Goal: Task Accomplishment & Management: Use online tool/utility

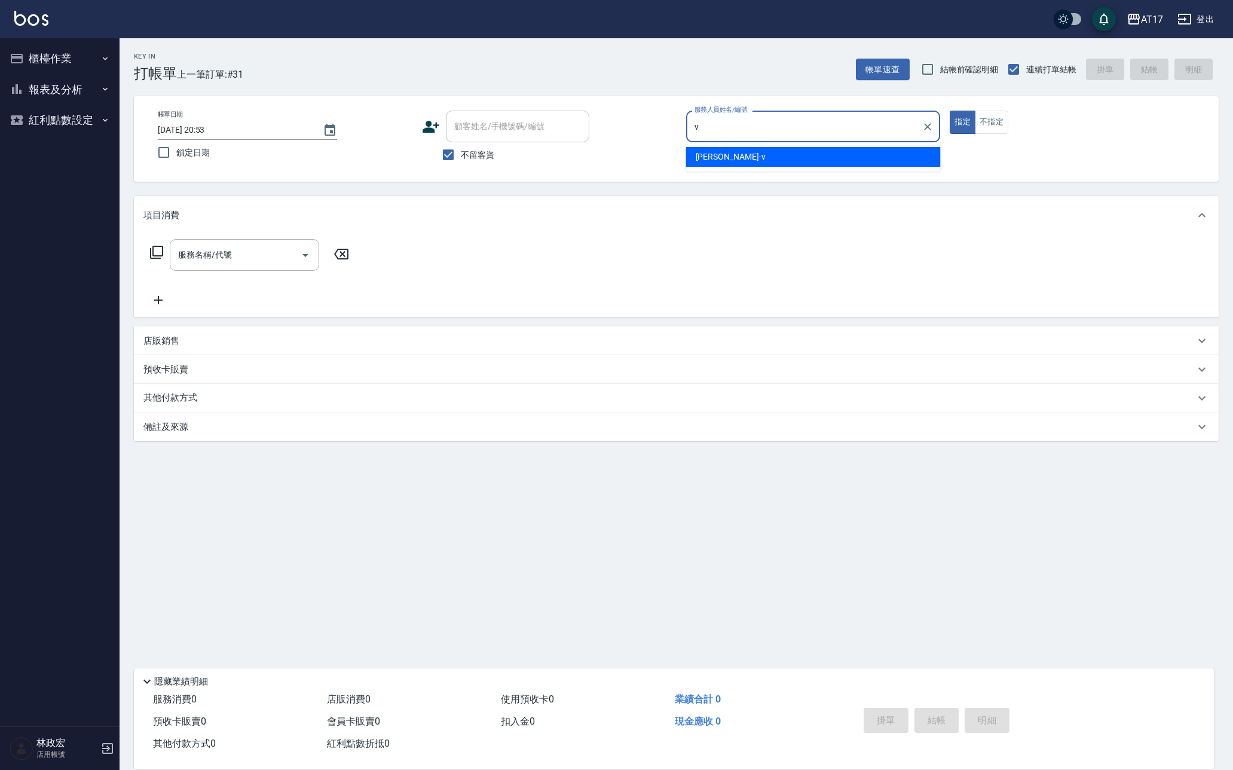
type input "[PERSON_NAME]-v"
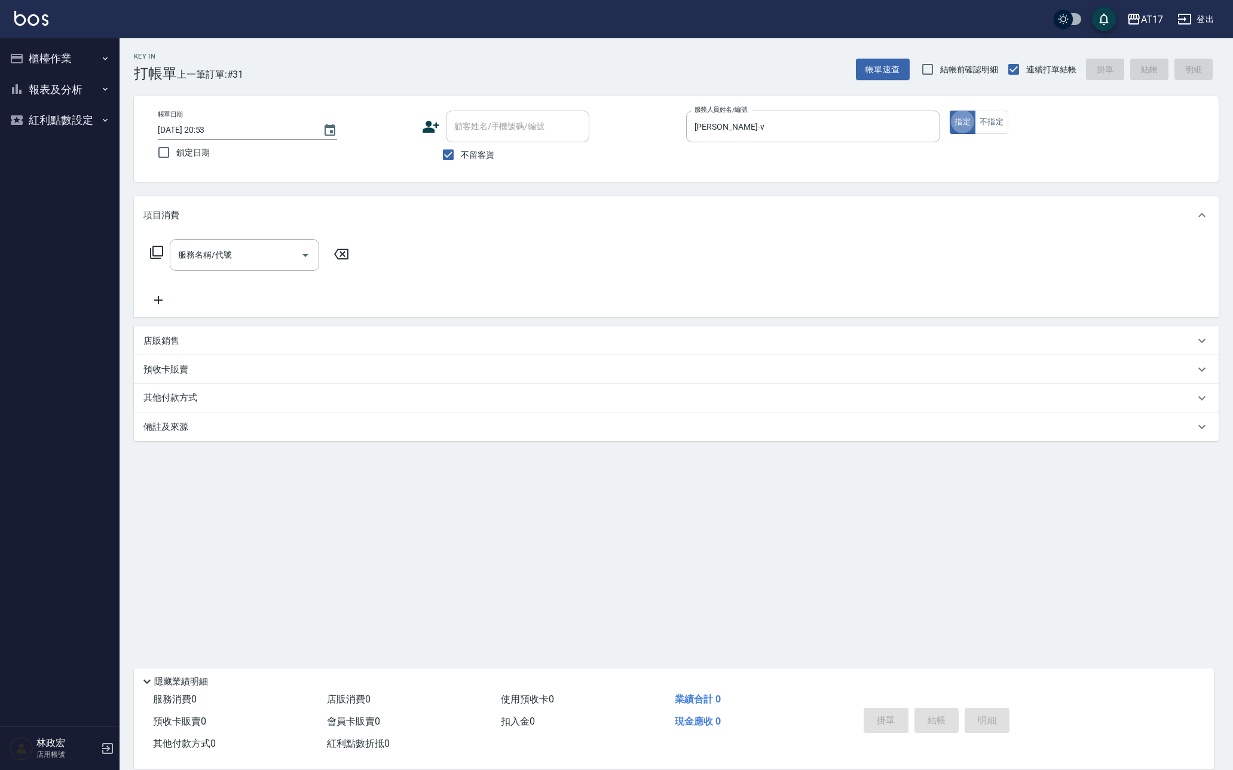
type button "true"
type input "3"
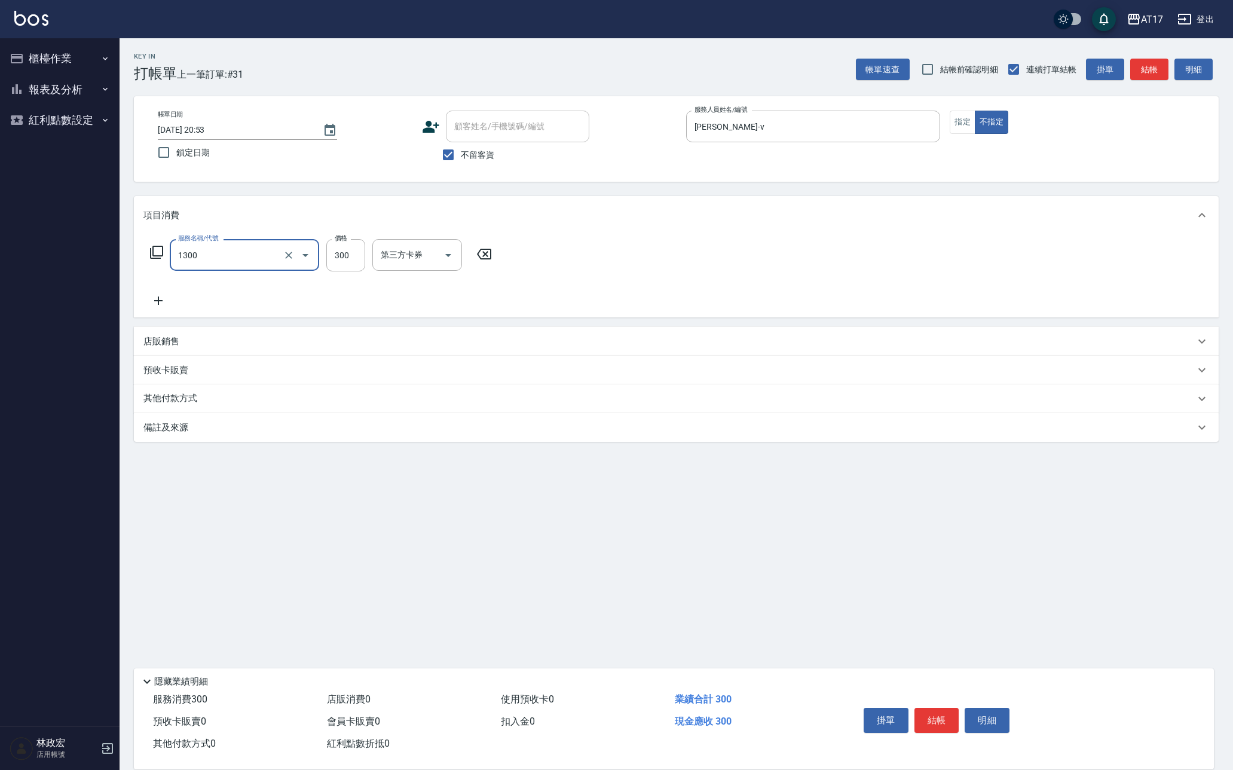
type input "一般洗髮(1300)"
type input "350"
type input "[PERSON_NAME]-25"
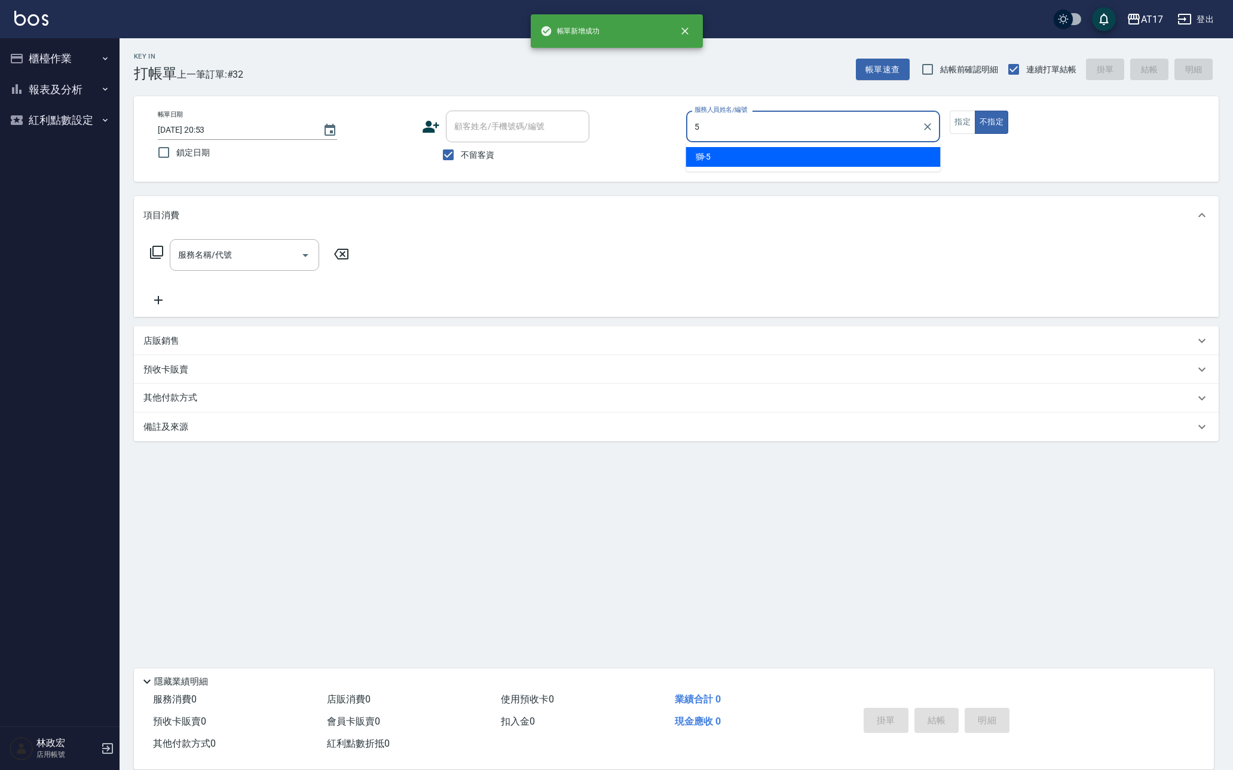
type input "獅-5"
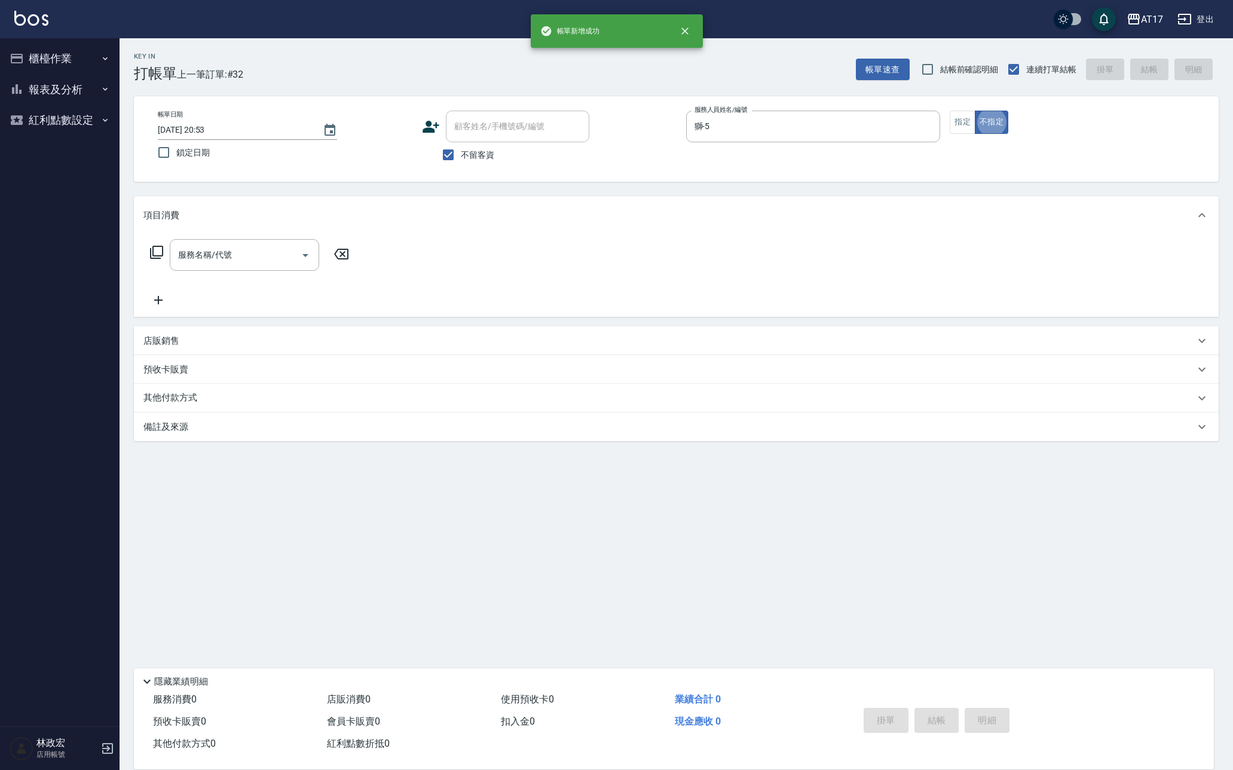
type button "false"
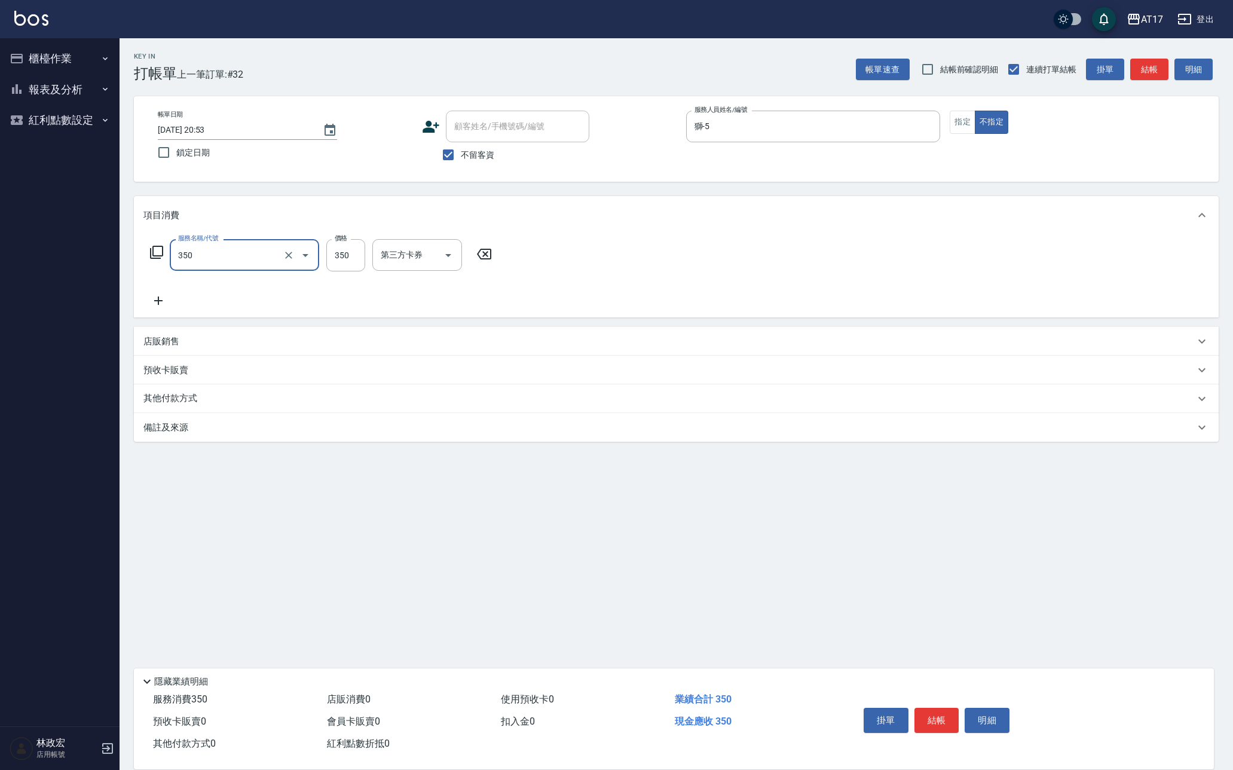
type input "350洗髮(350)"
type input "[PERSON_NAME]-55"
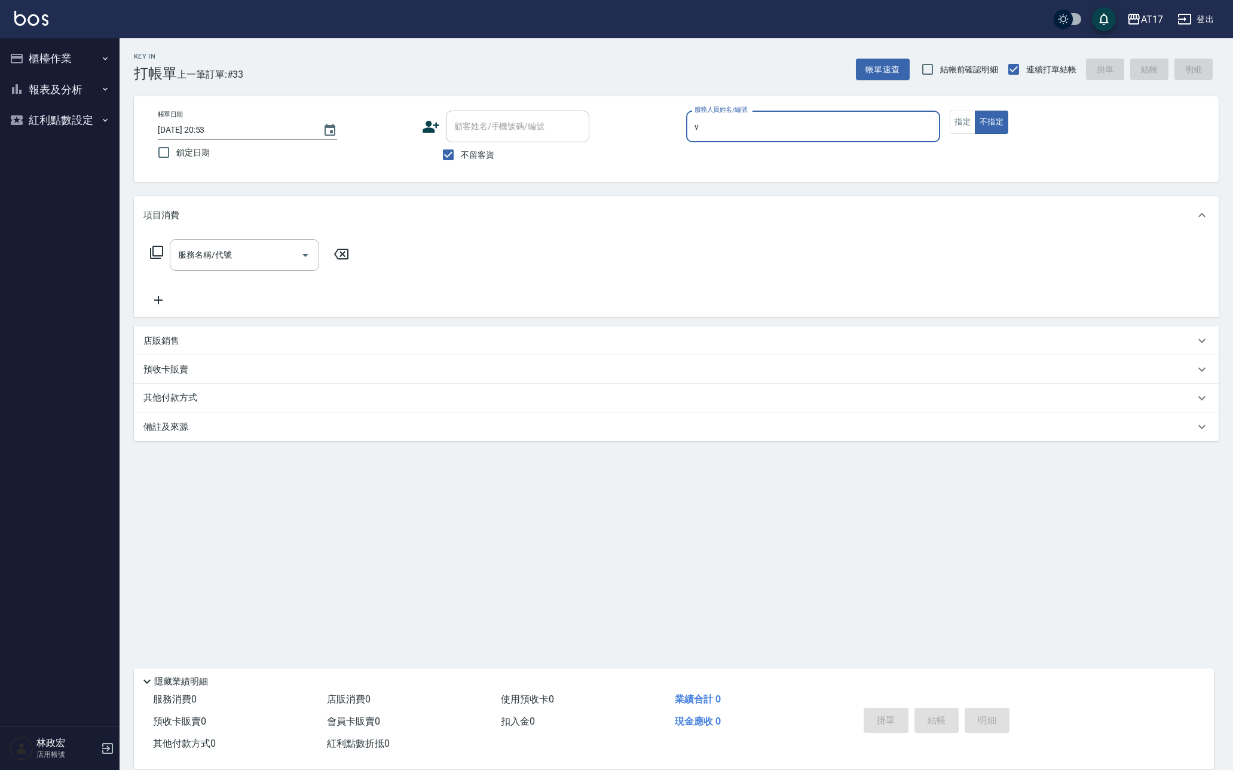
type input "[PERSON_NAME]-v"
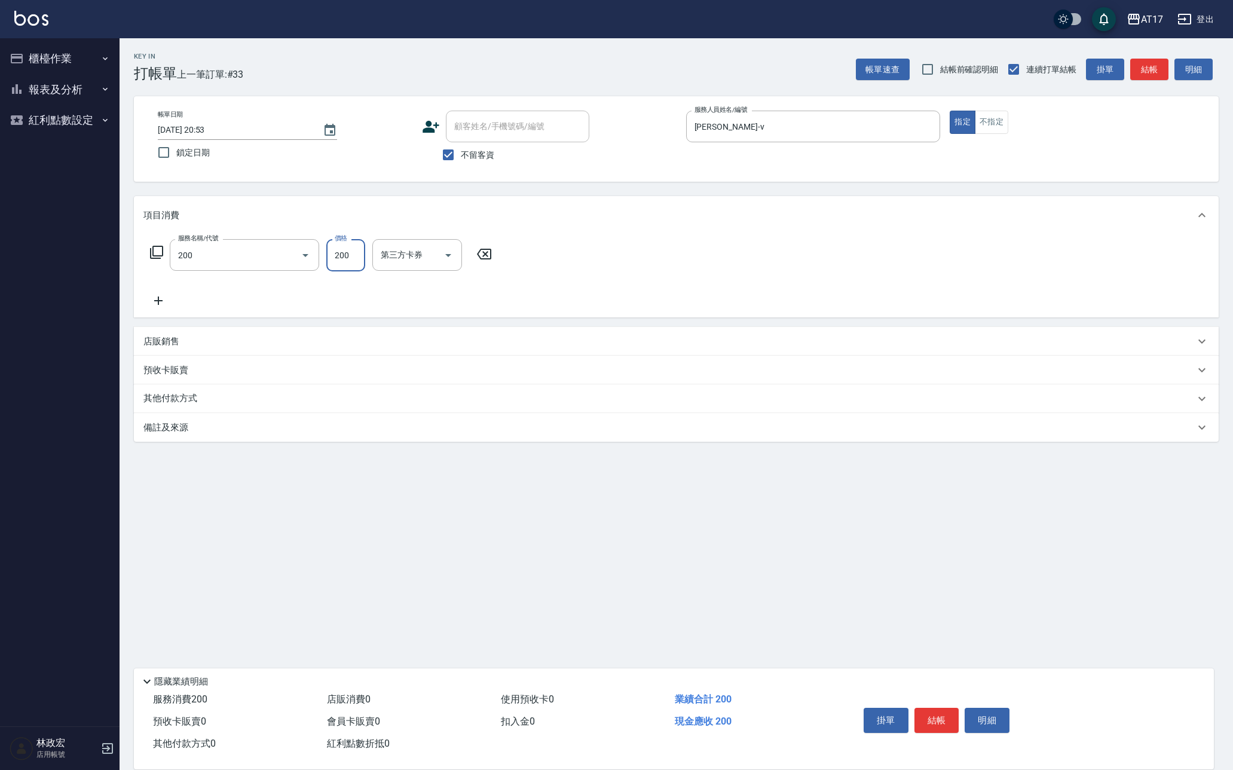
type input "剪髮(200)"
type input "300"
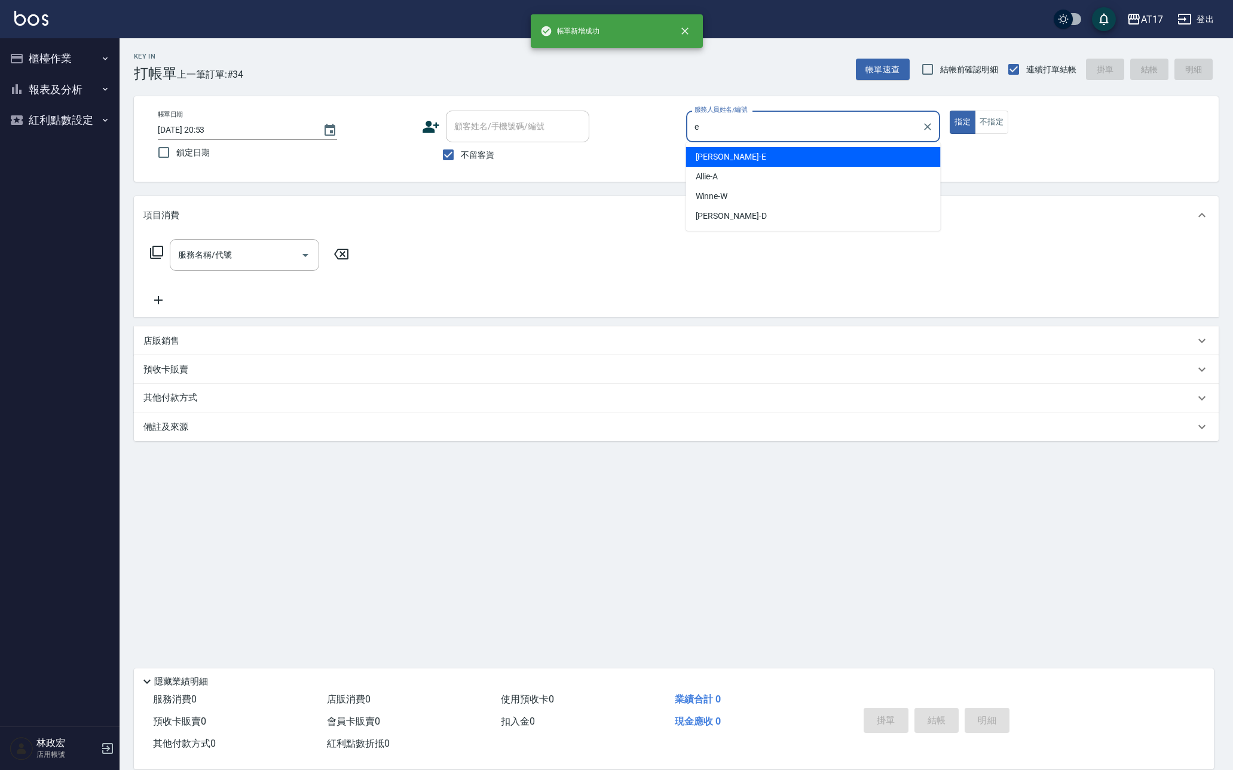
type input "[PERSON_NAME]-E"
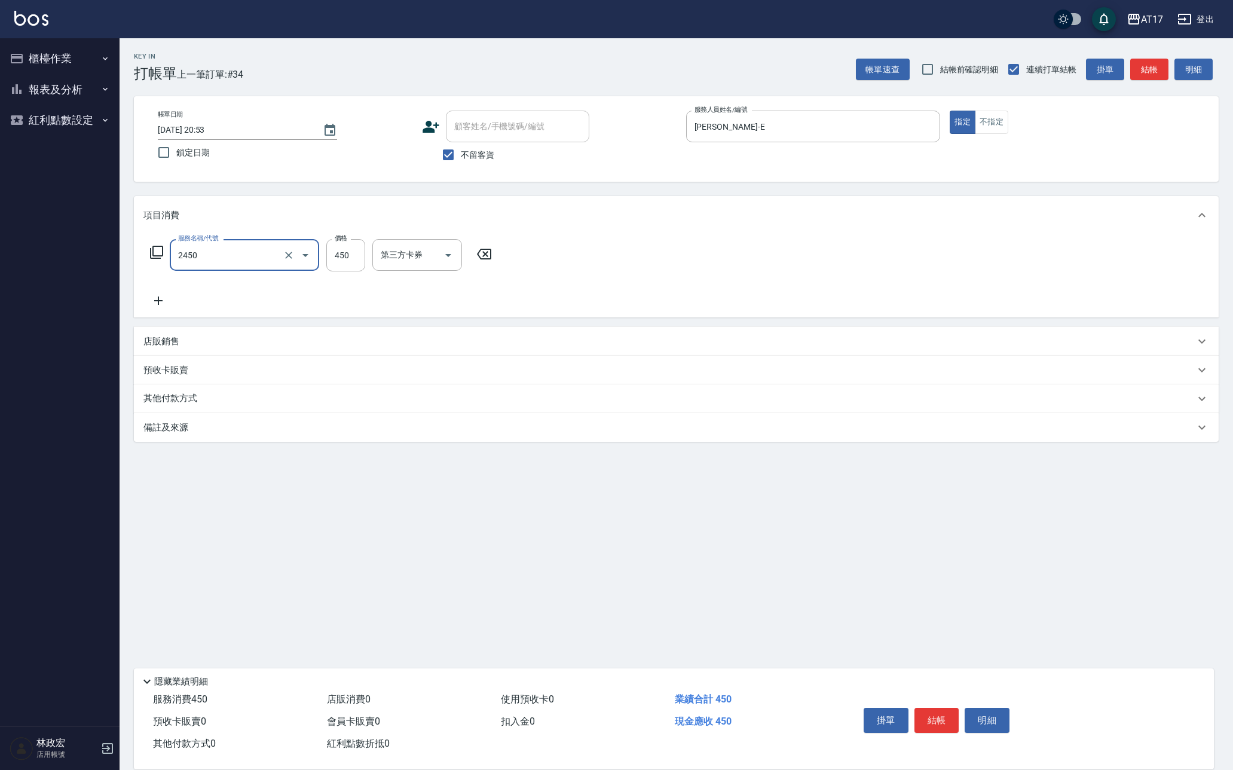
type input "C剪髮套餐(2450)"
type input "[PERSON_NAME]-27"
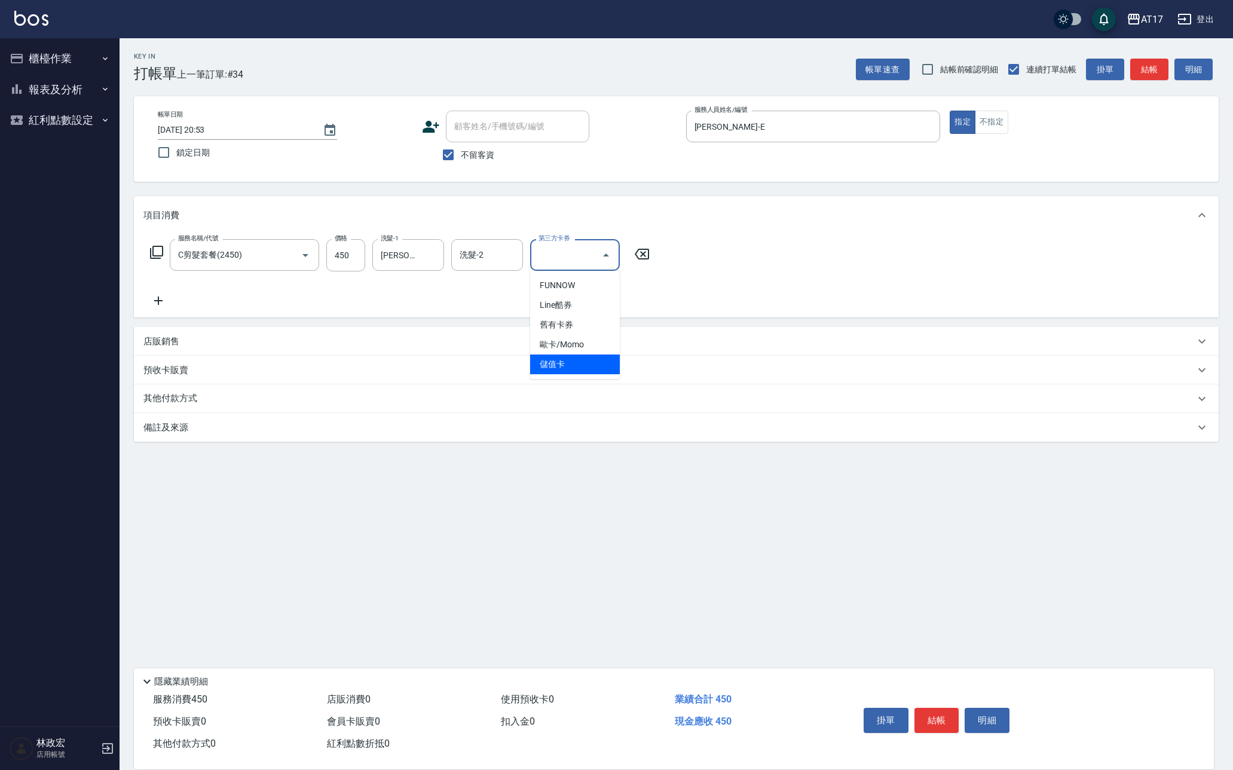
type input "儲值卡"
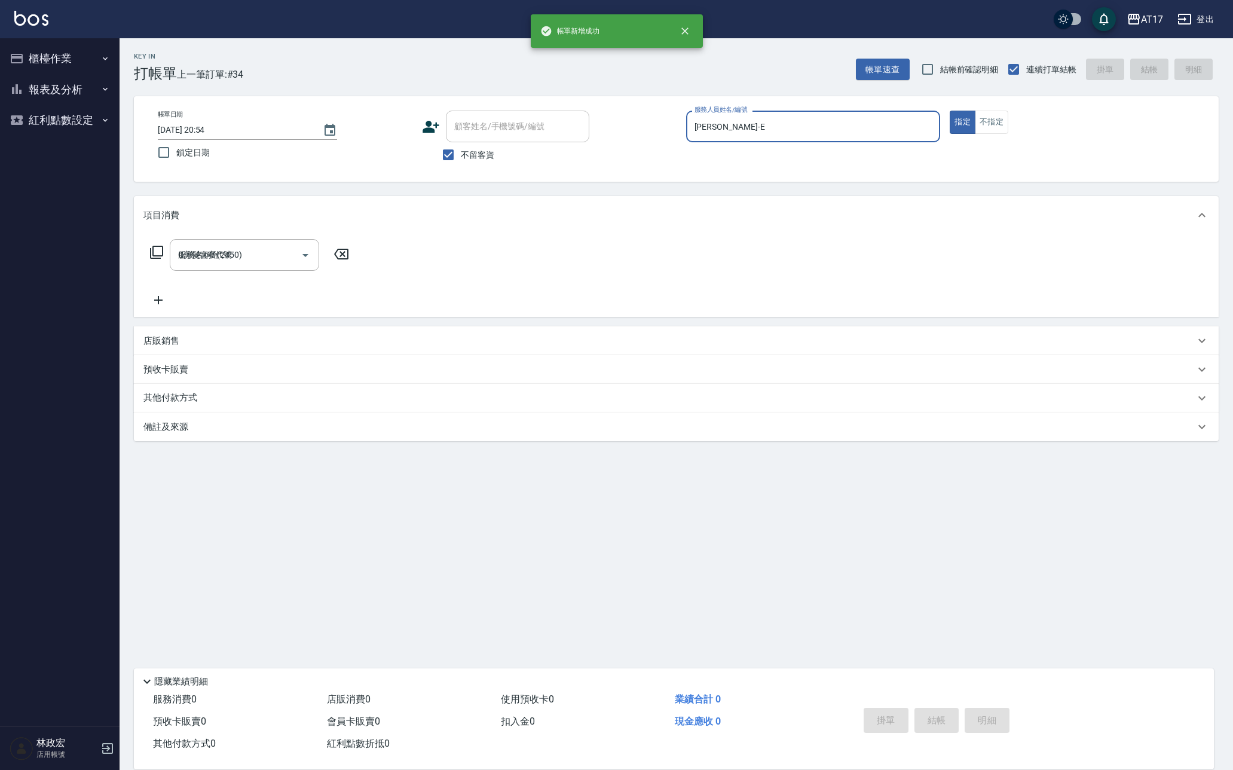
type input "[DATE] 20:54"
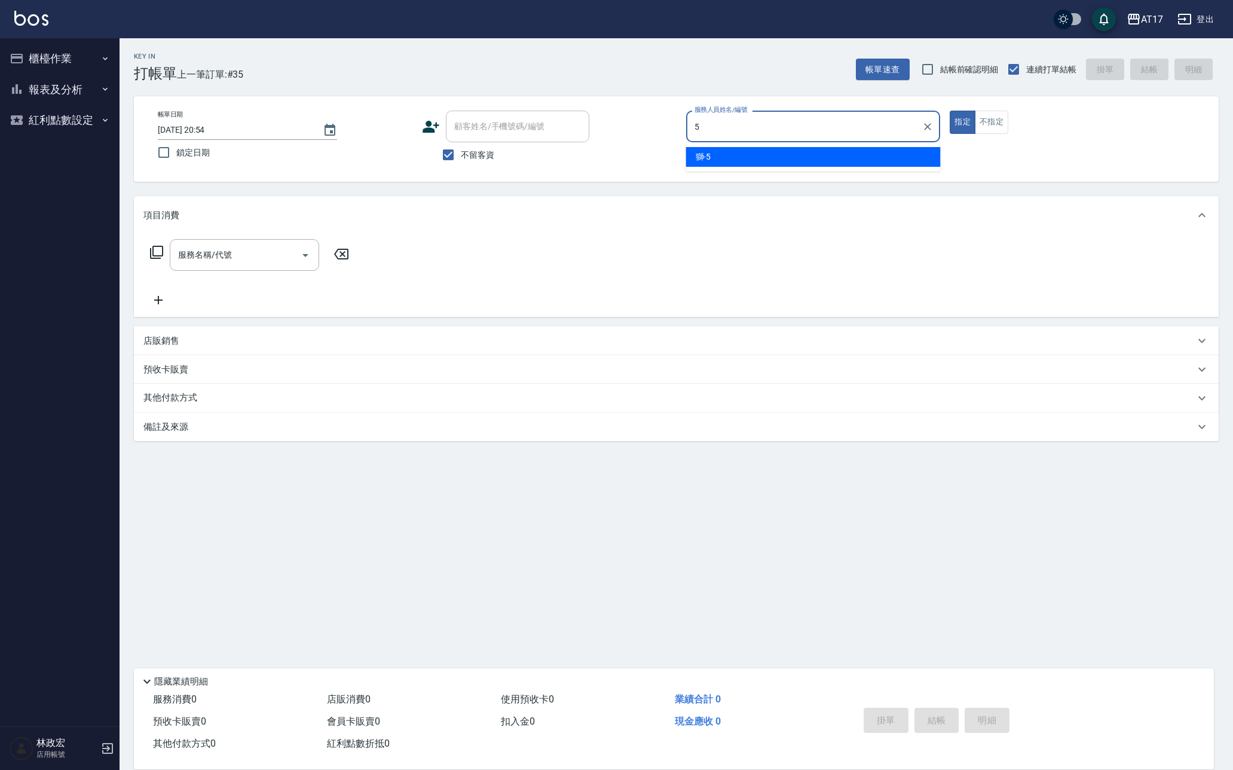
type input "獅-5"
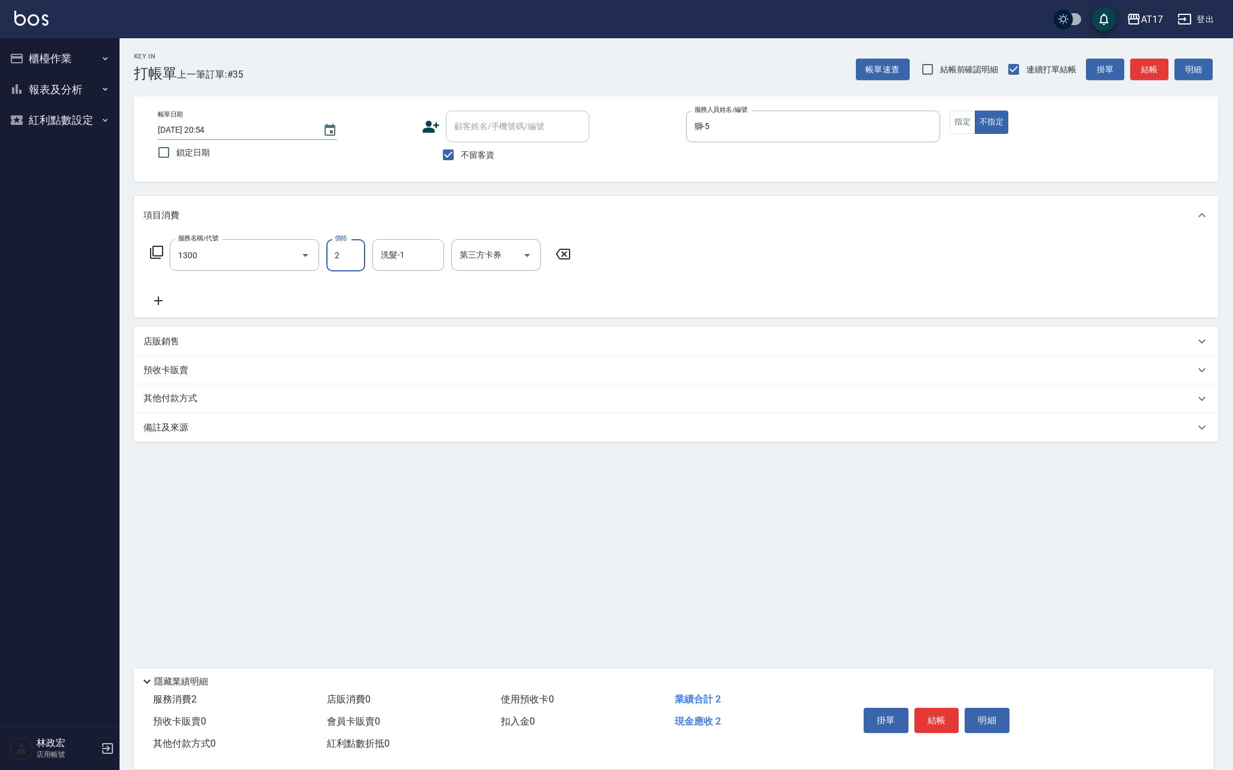
type input "一般洗髮(1300)"
type input "299"
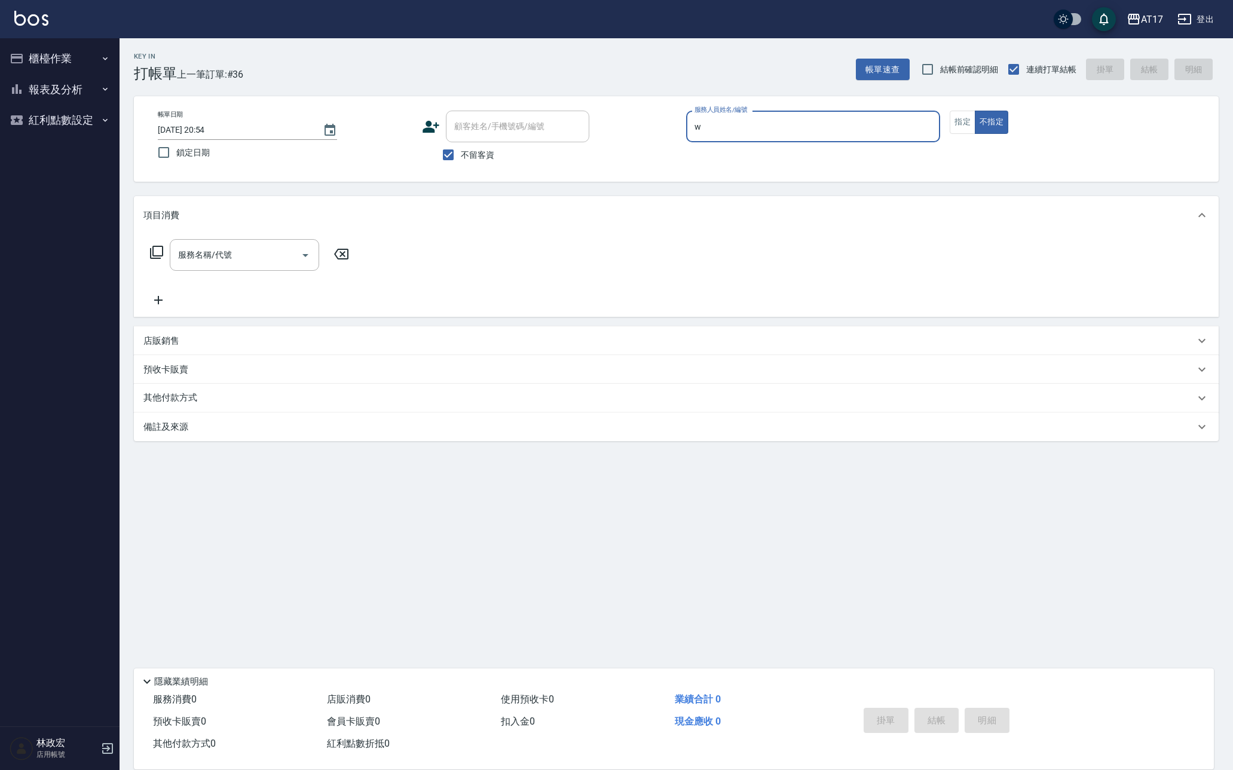
type input "Winne-W"
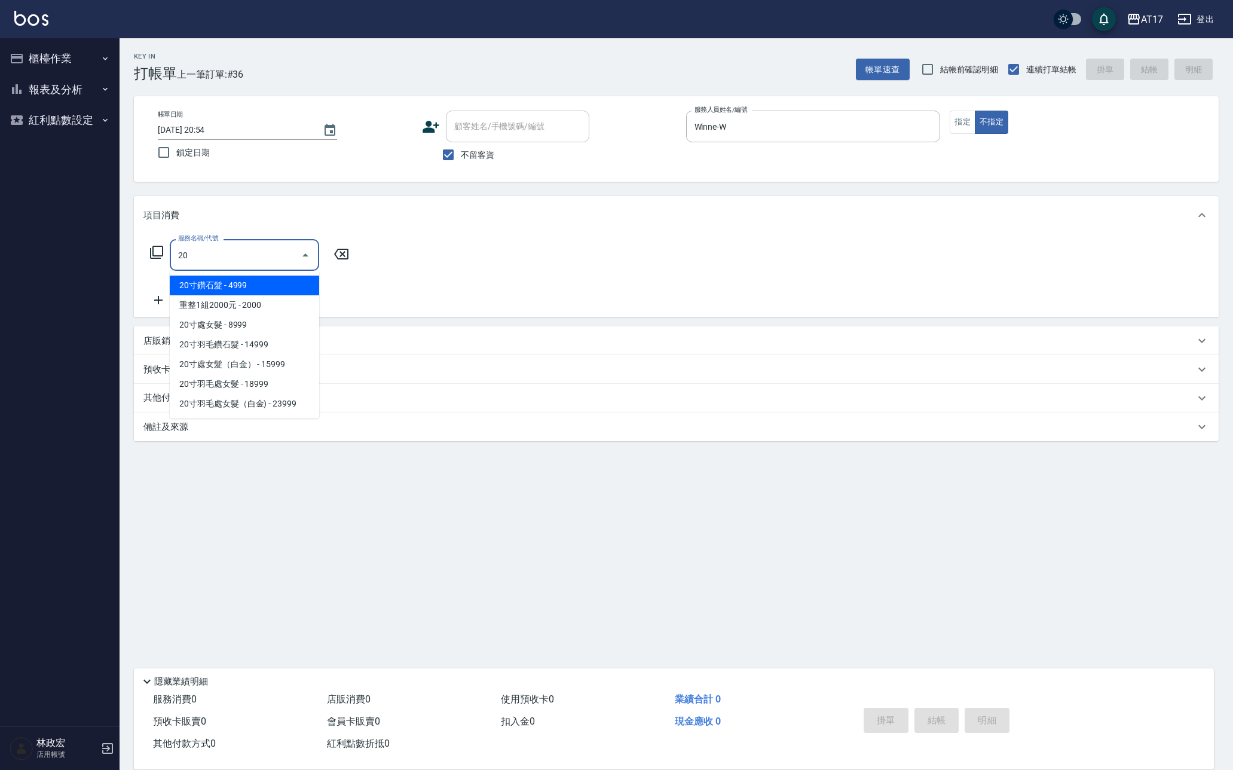
type input "2"
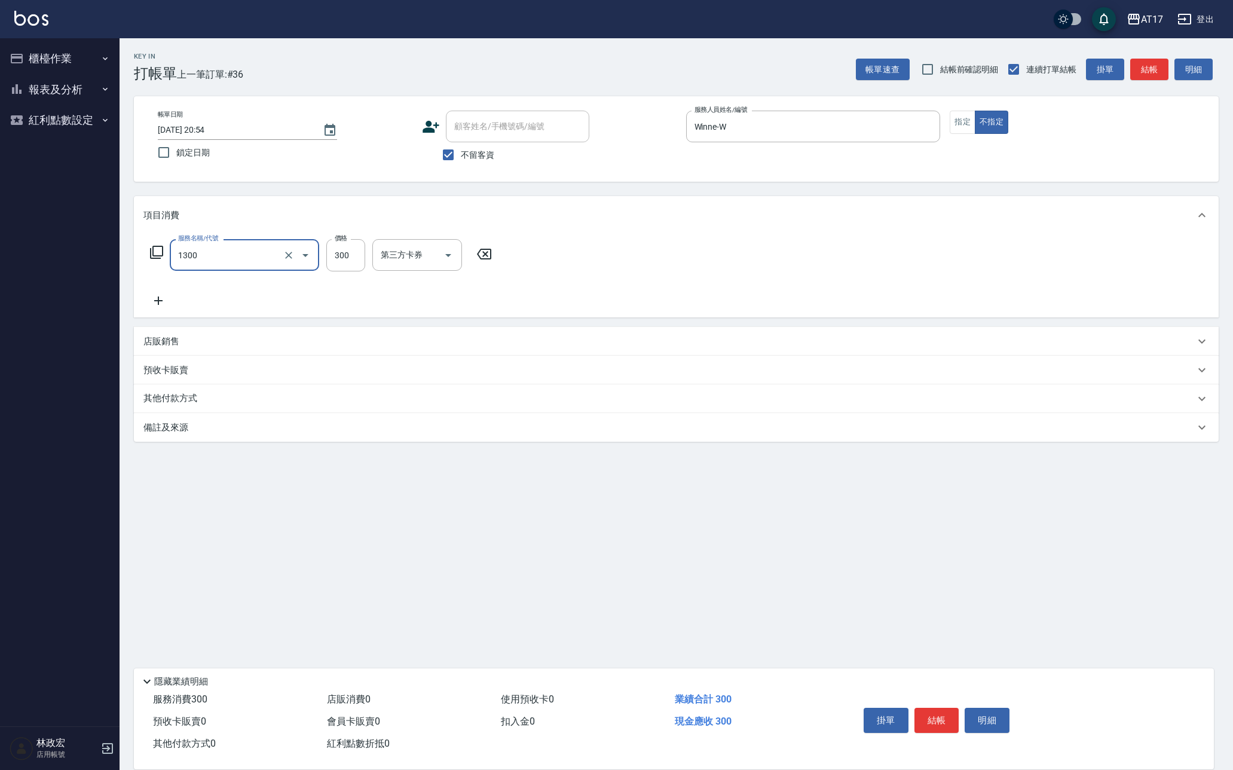
type input "1300"
type input "2"
type input "一般洗髮(1300)"
type input "299"
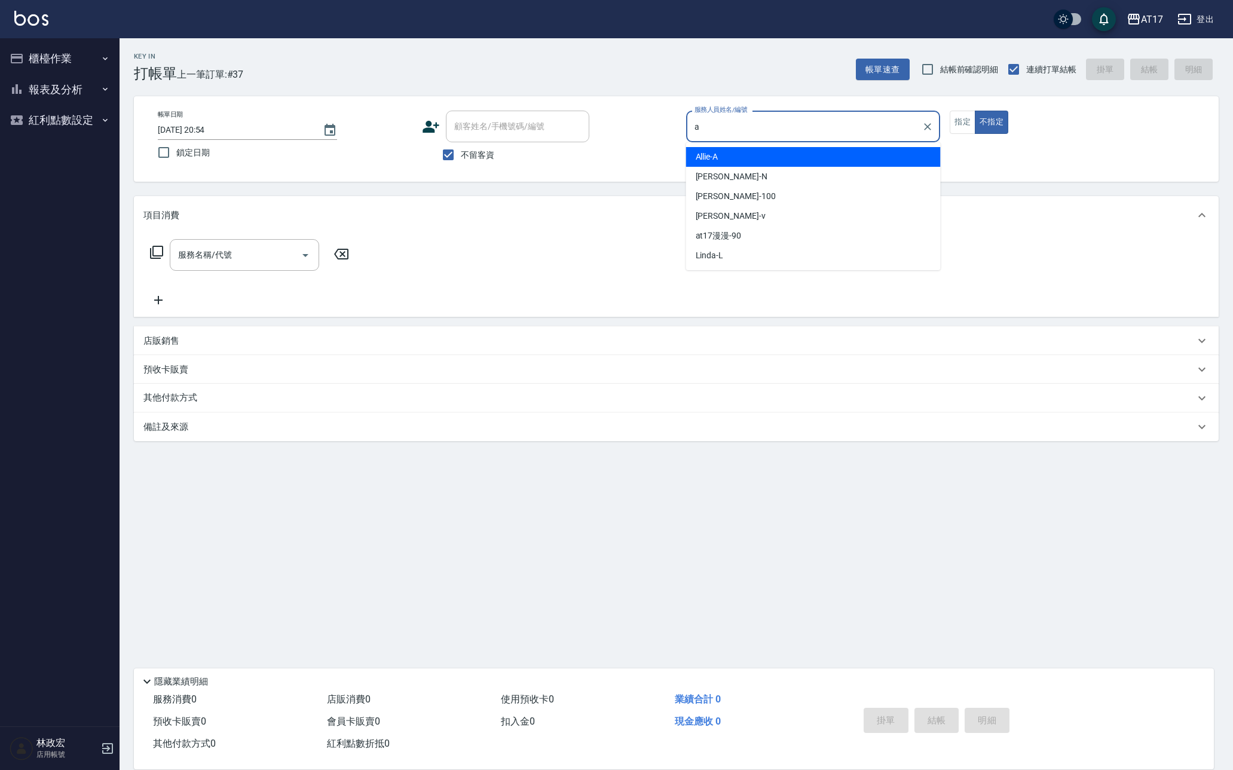
type input "Allie-A"
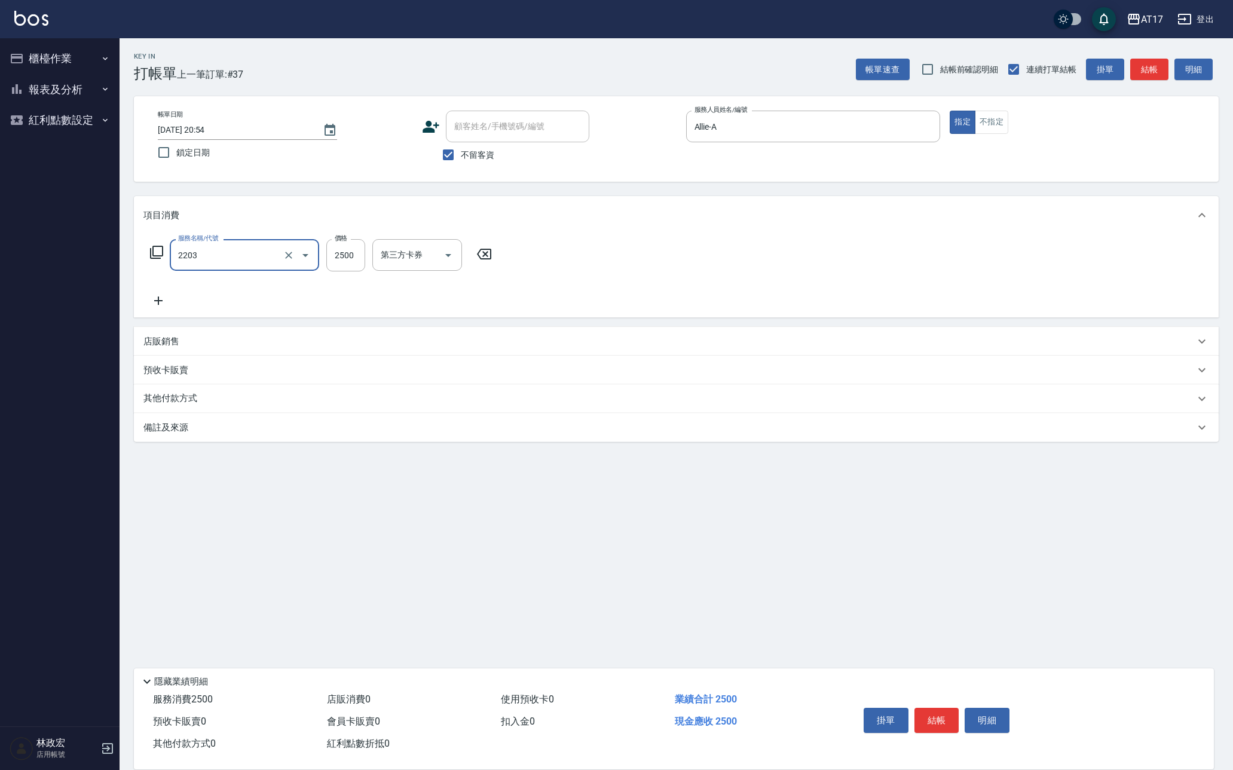
type input "燙髮C餐(短髮)(2203)"
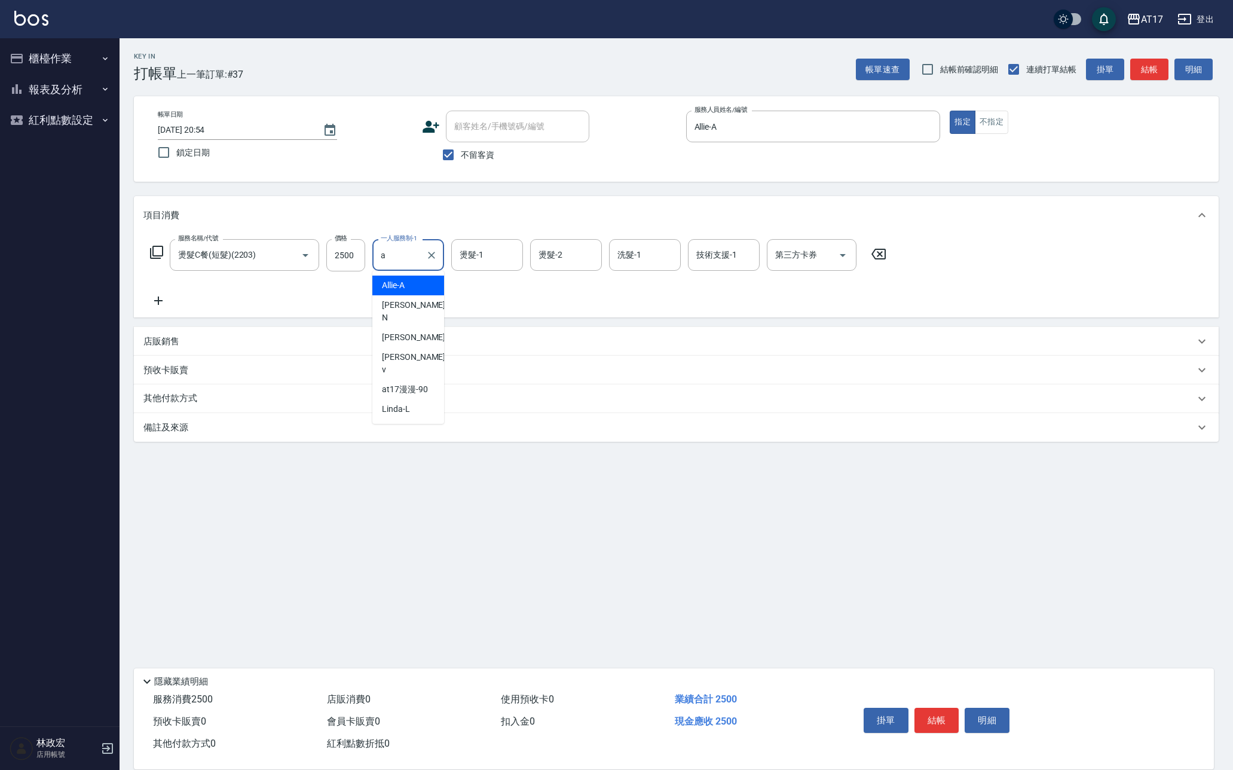
type input "Allie-A"
type input "[PERSON_NAME]-55"
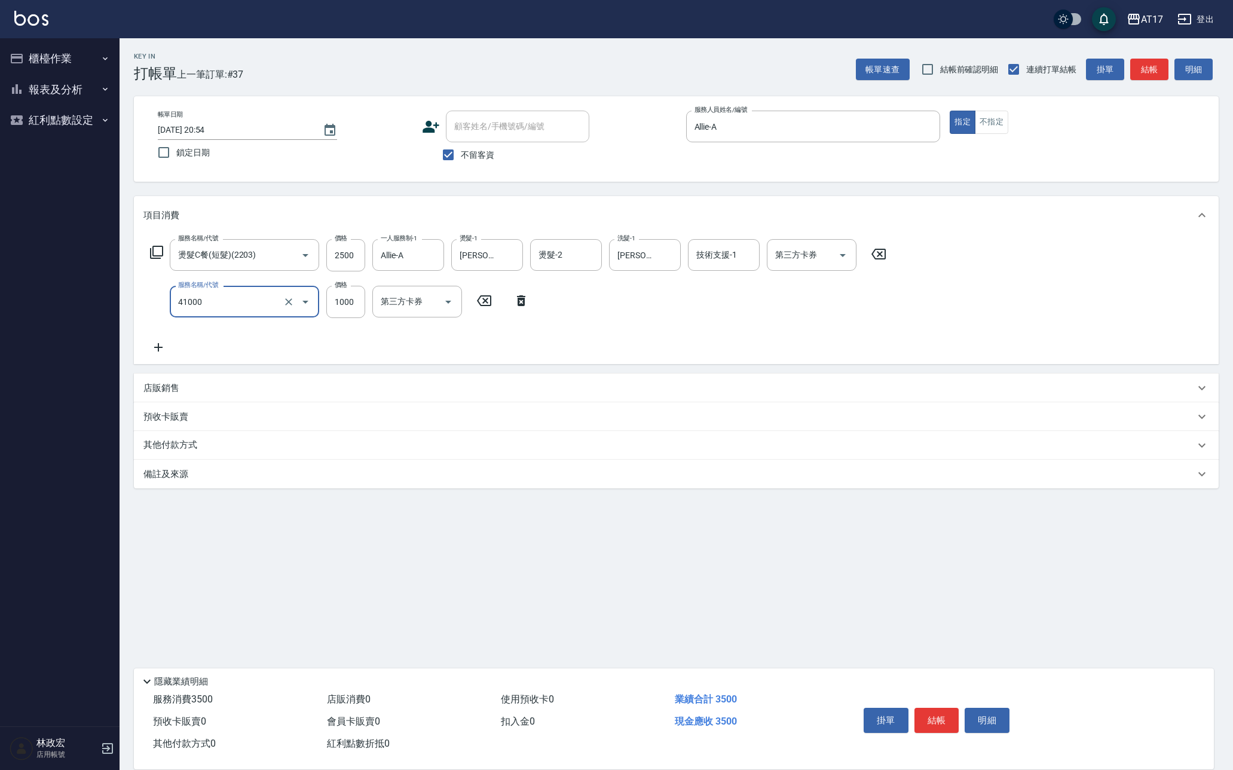
type input "酵素 & 鏡面(41000)"
type input "1500"
type input "[PERSON_NAME]-55"
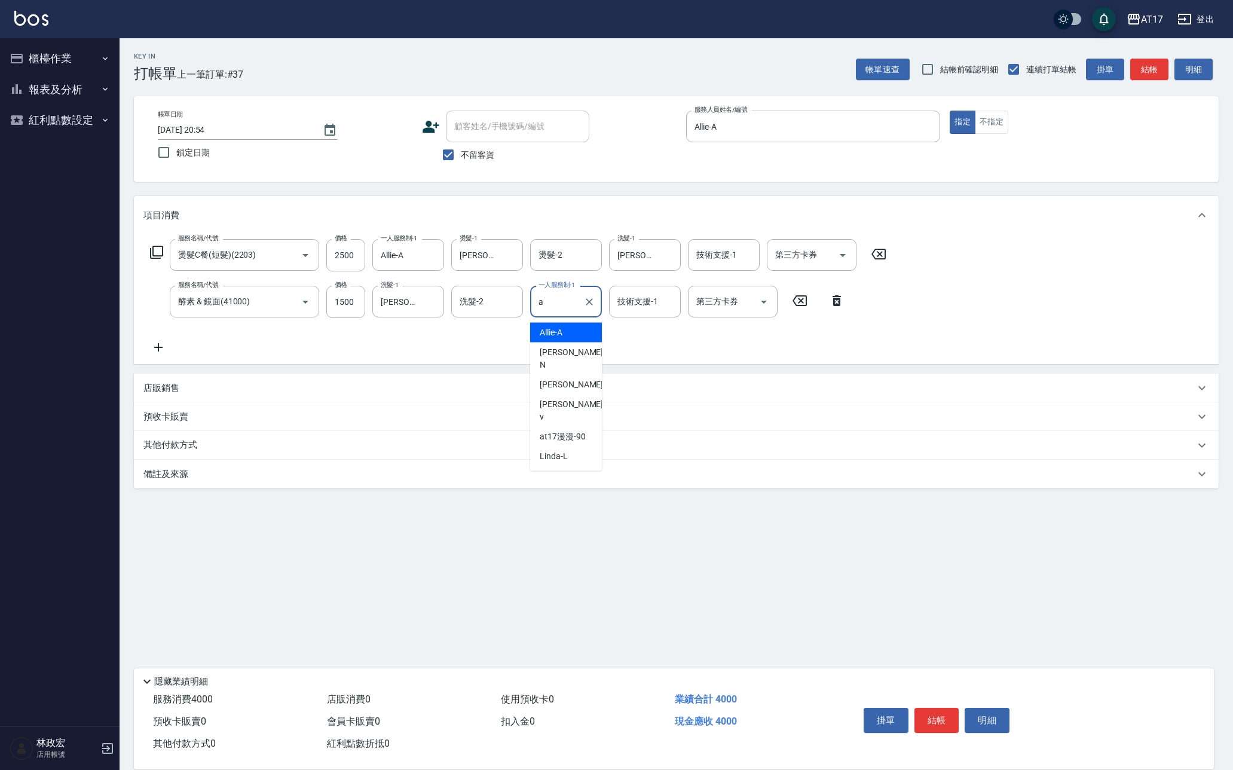
type input "Allie-A"
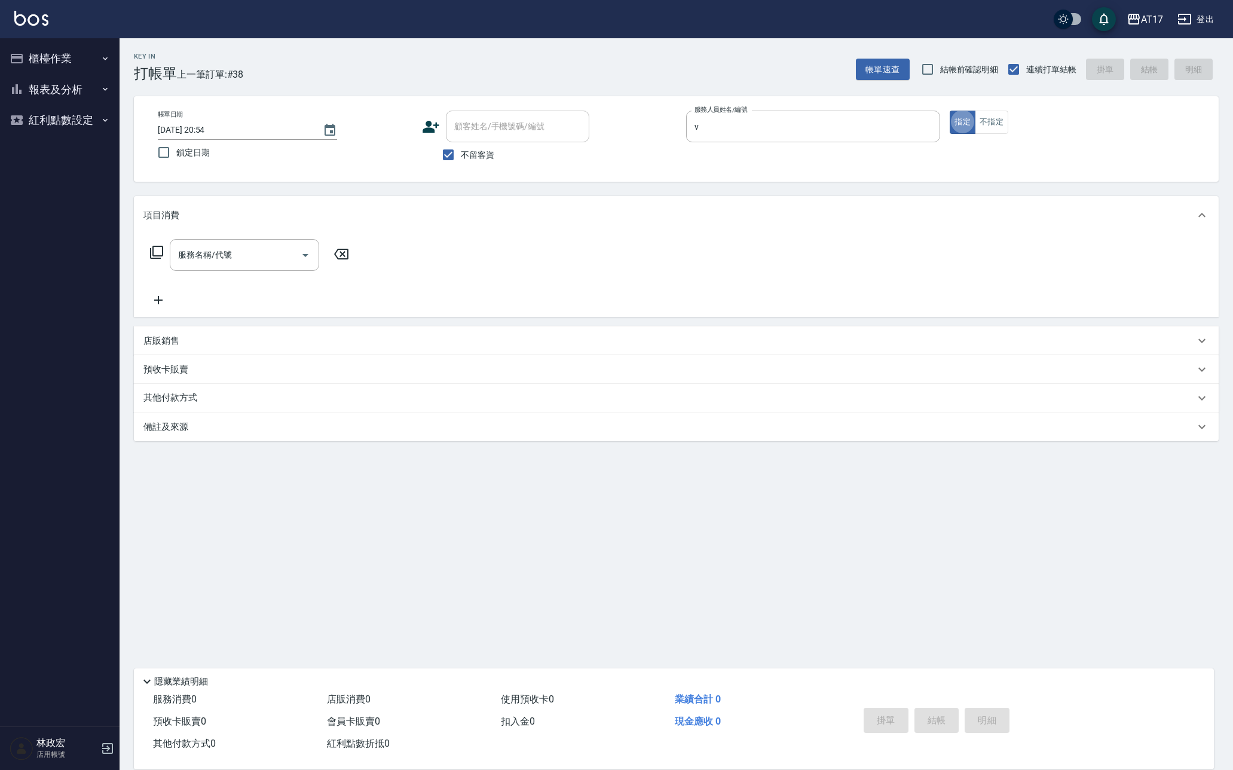
type input "[PERSON_NAME]-v"
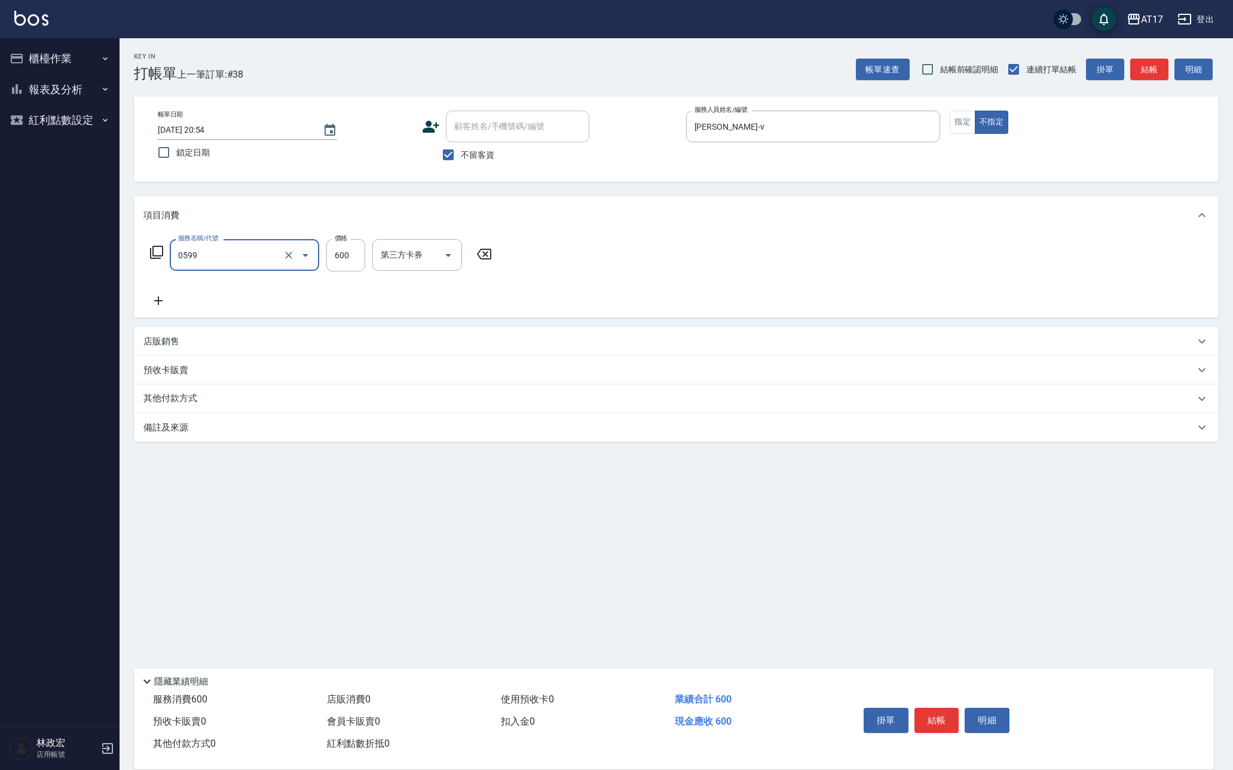
type input "精油-599(0599)"
type input "850"
type input "[PERSON_NAME]-22"
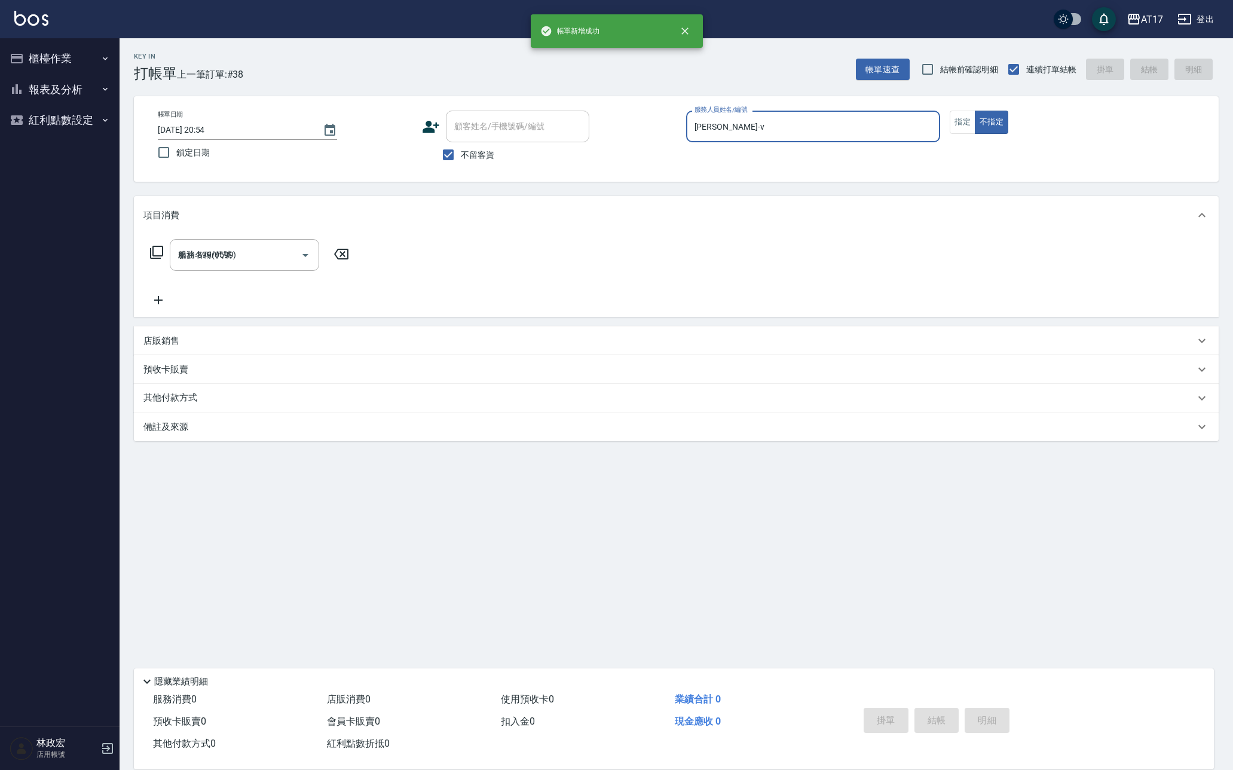
type input "[DATE] 20:55"
type input "Olly-O"
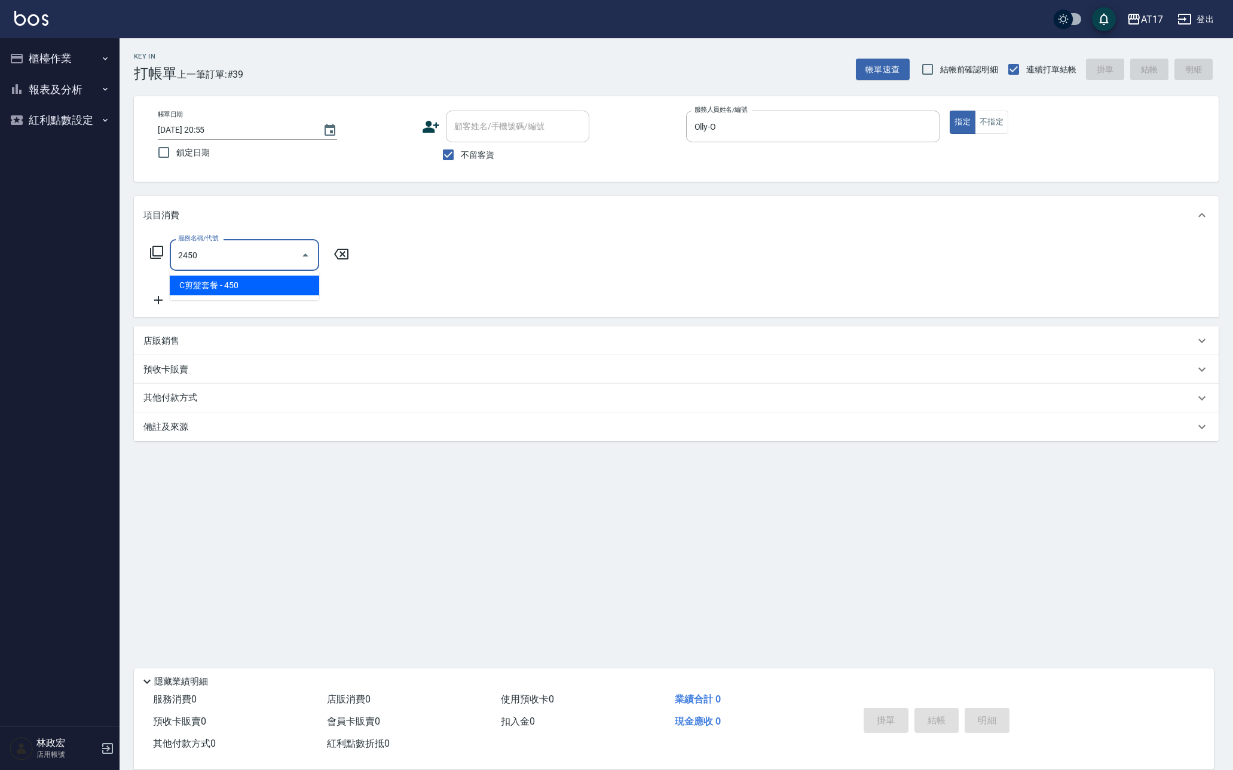
type input "2450"
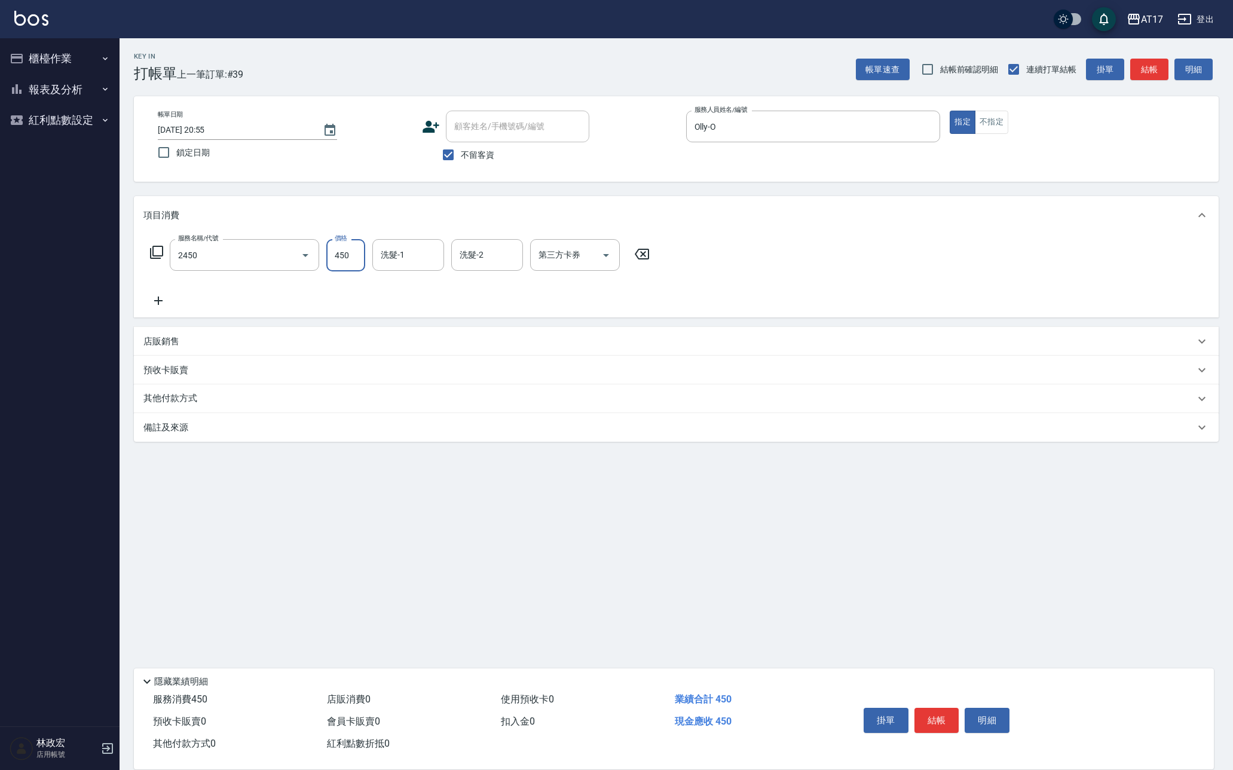
type input "5"
type input "C剪髮套餐(2450)"
type input "500"
type input "[PERSON_NAME]-22"
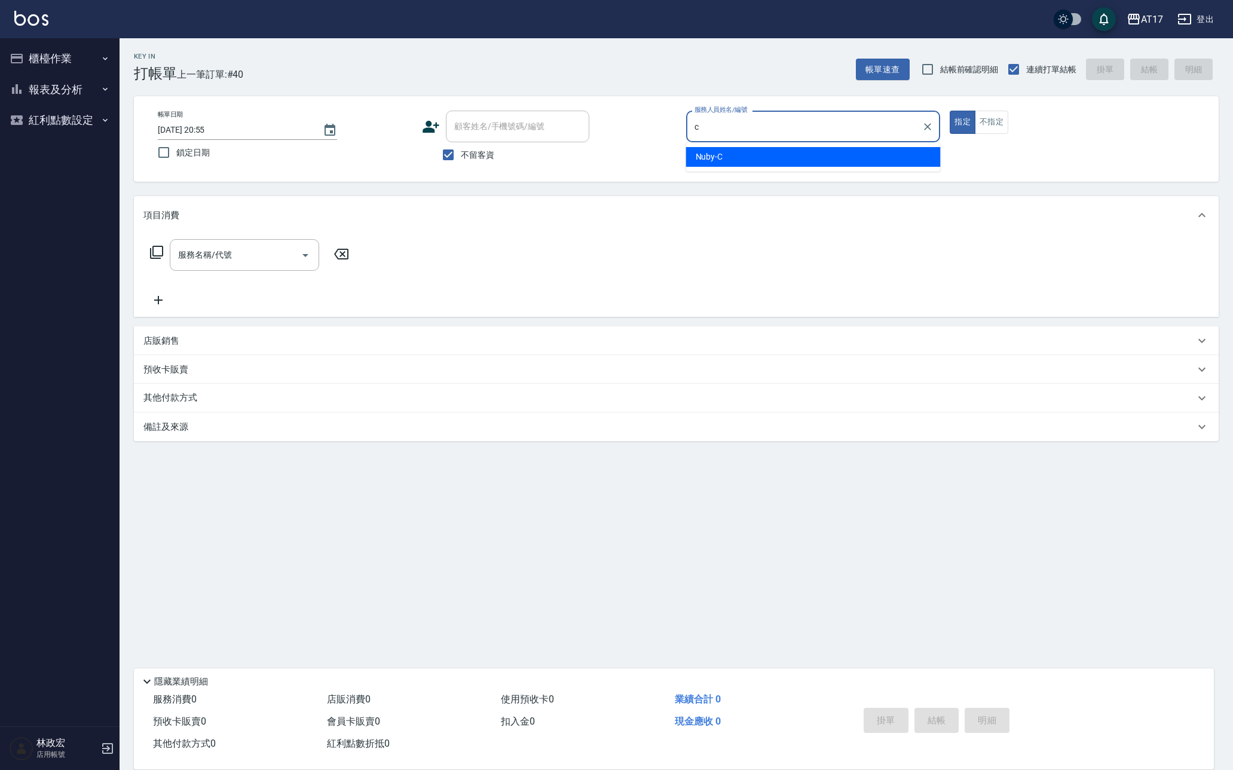
type input "Nuby-C"
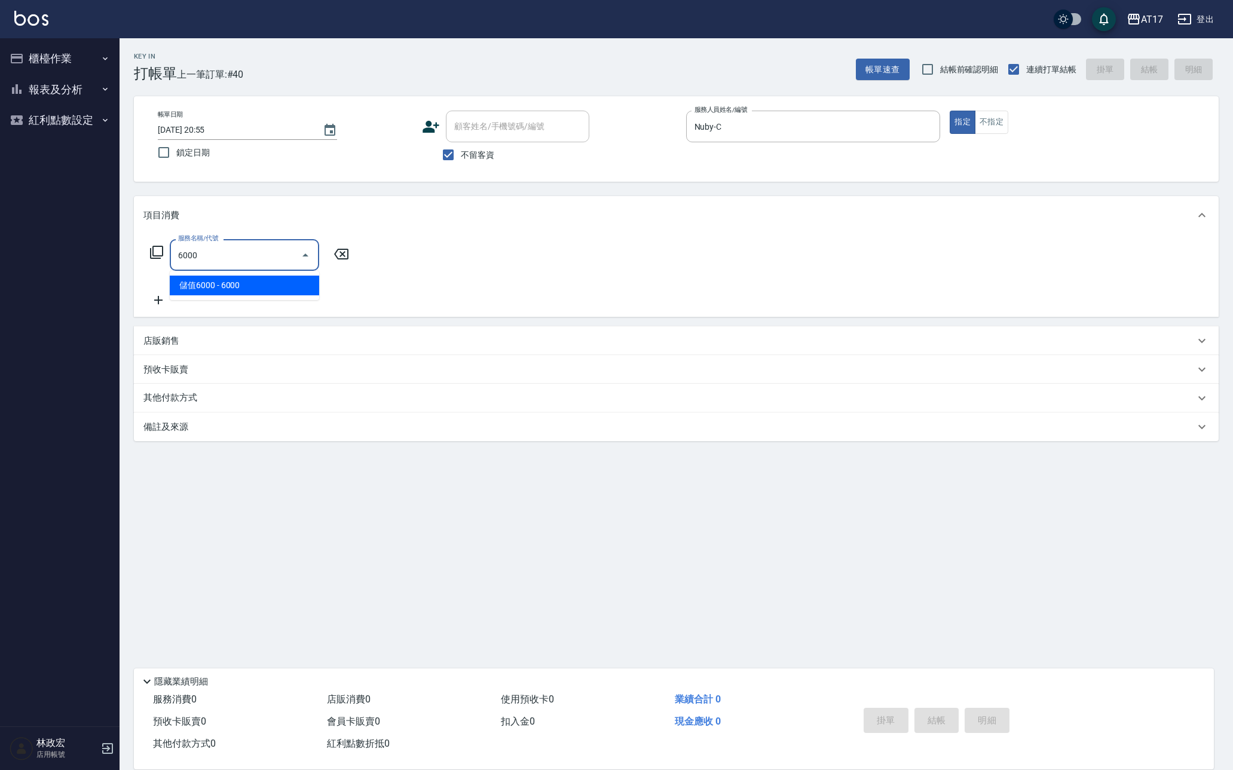
type input "儲值6000(86000)"
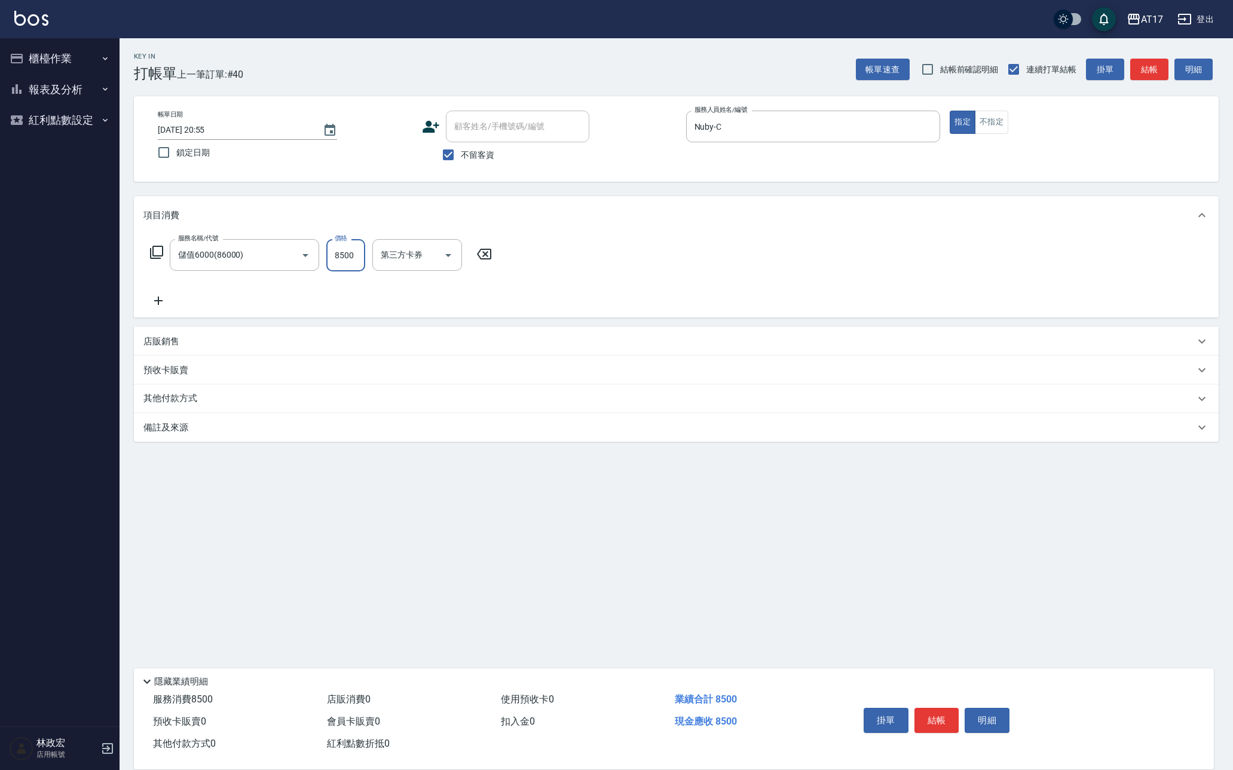
type input "8500"
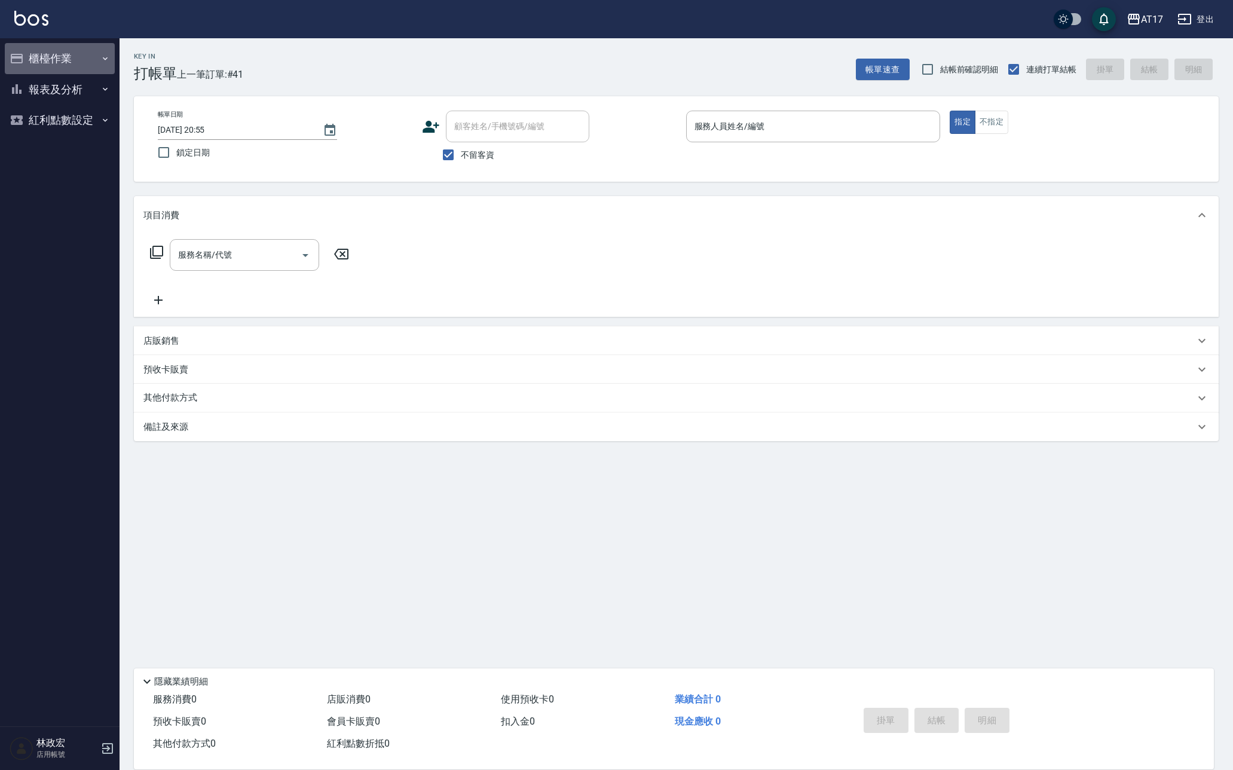
click at [91, 59] on button "櫃檯作業" at bounding box center [60, 58] width 110 height 31
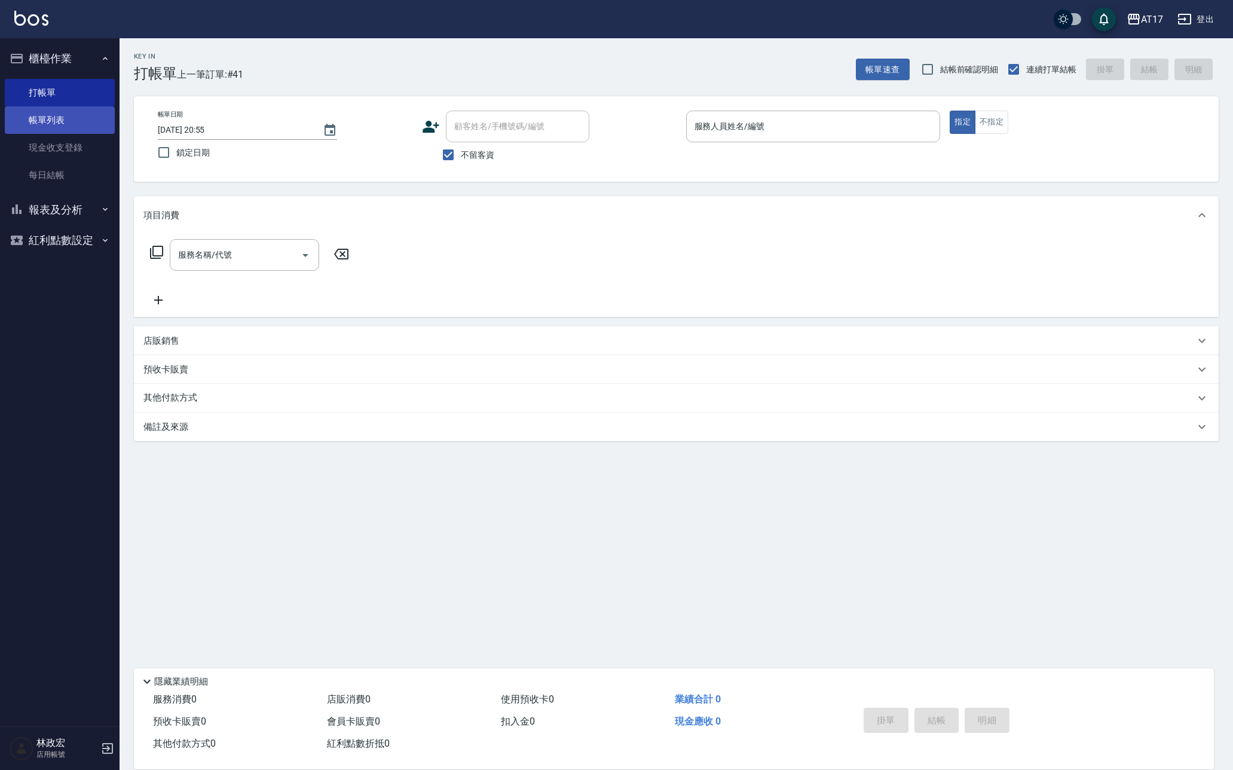
click at [45, 118] on link "帳單列表" at bounding box center [60, 119] width 110 height 27
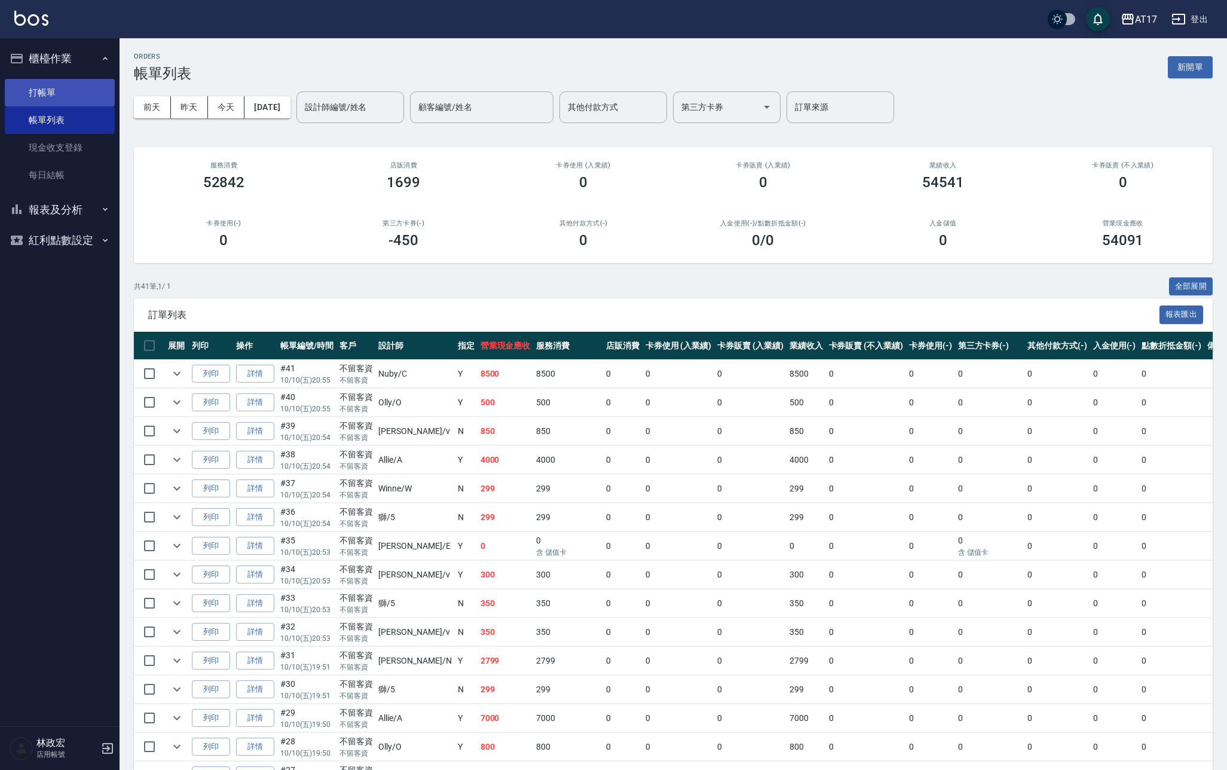
click at [65, 89] on link "打帳單" at bounding box center [60, 92] width 110 height 27
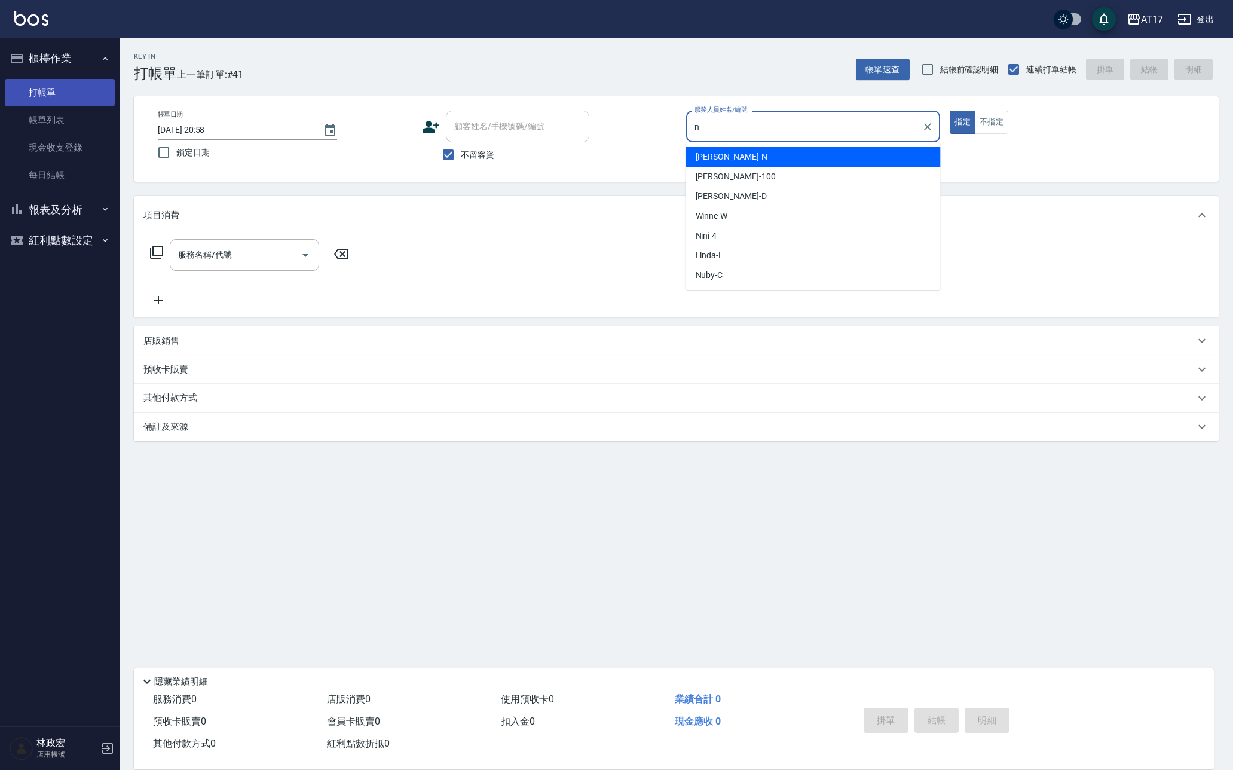
type input "[PERSON_NAME]-N"
type button "true"
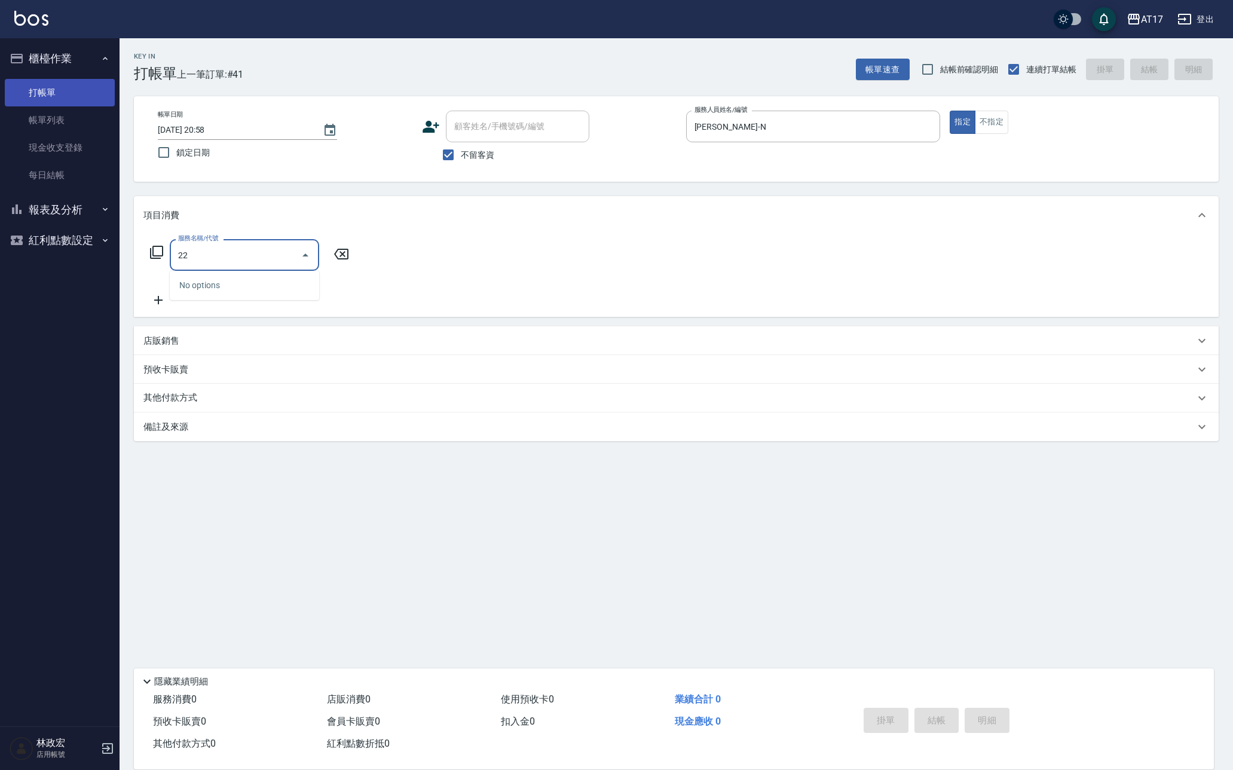
type input "2"
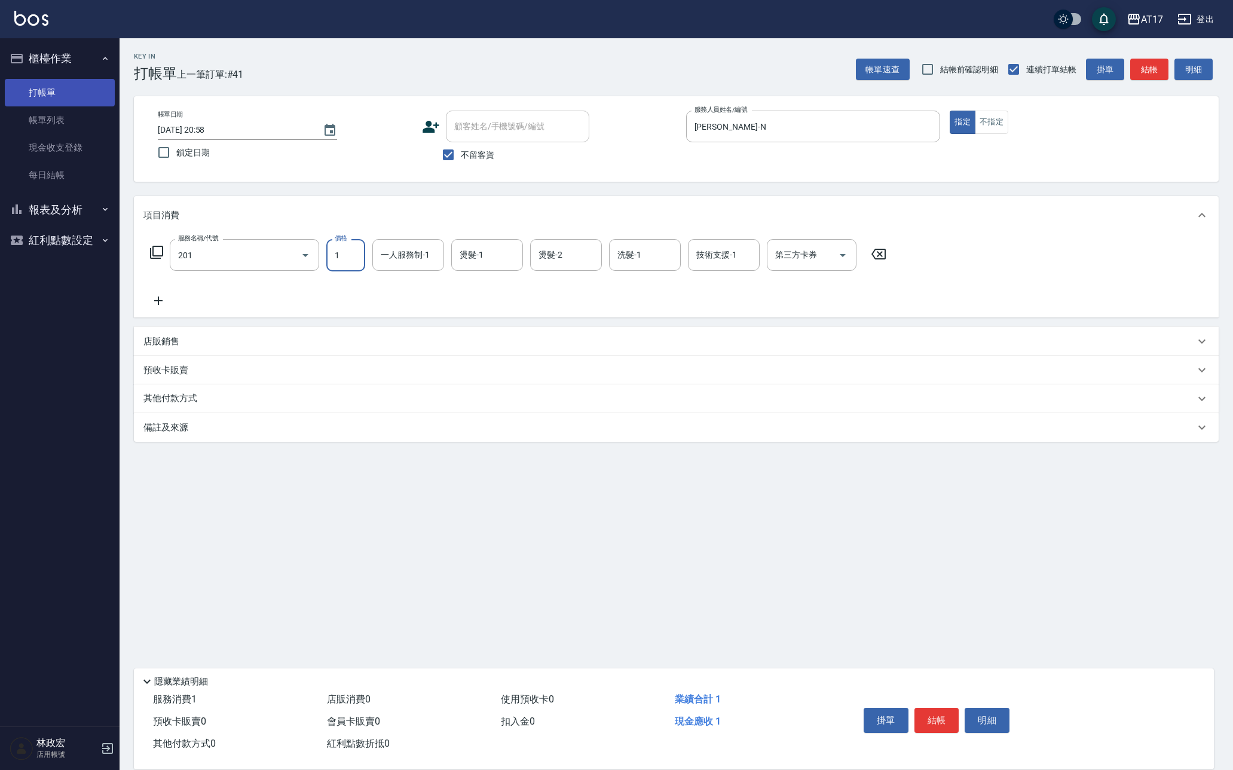
type input "一般燙(改金額)(201)"
type input "1299"
type input "[PERSON_NAME]-N"
type input "[PERSON_NAME]-27"
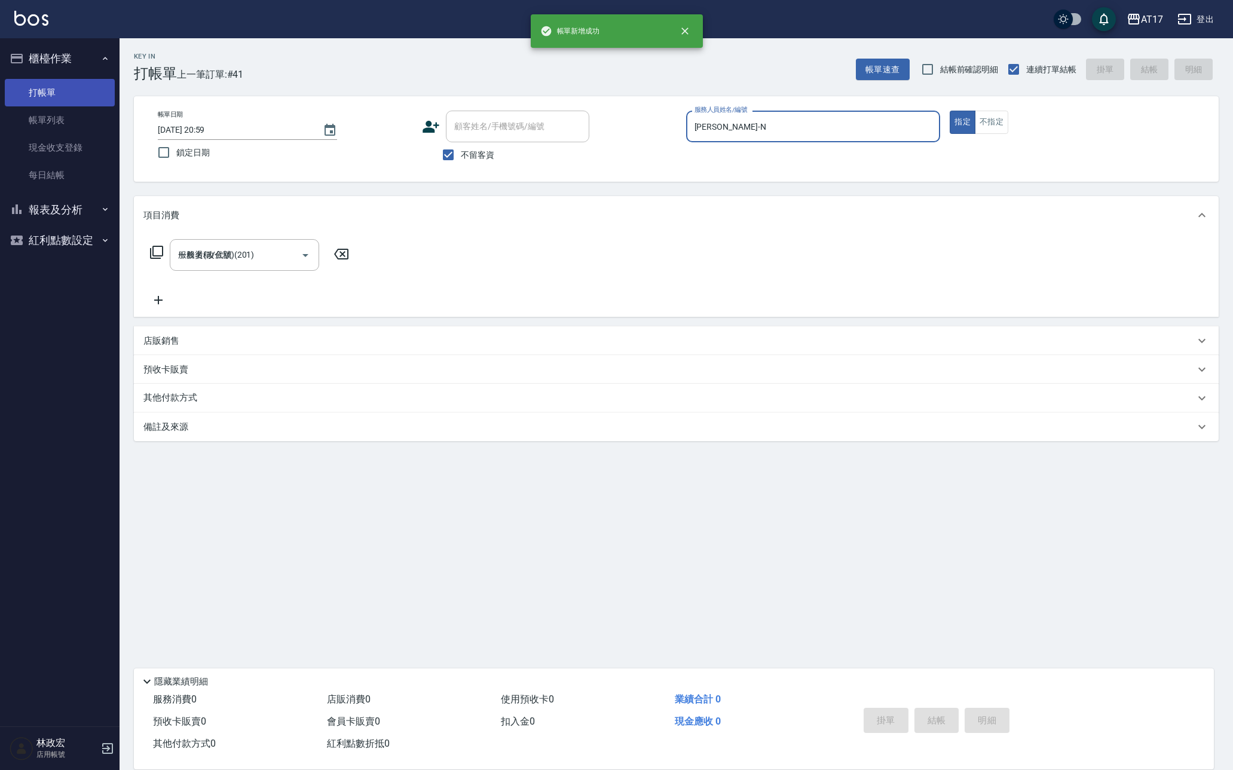
type input "[DATE] 20:59"
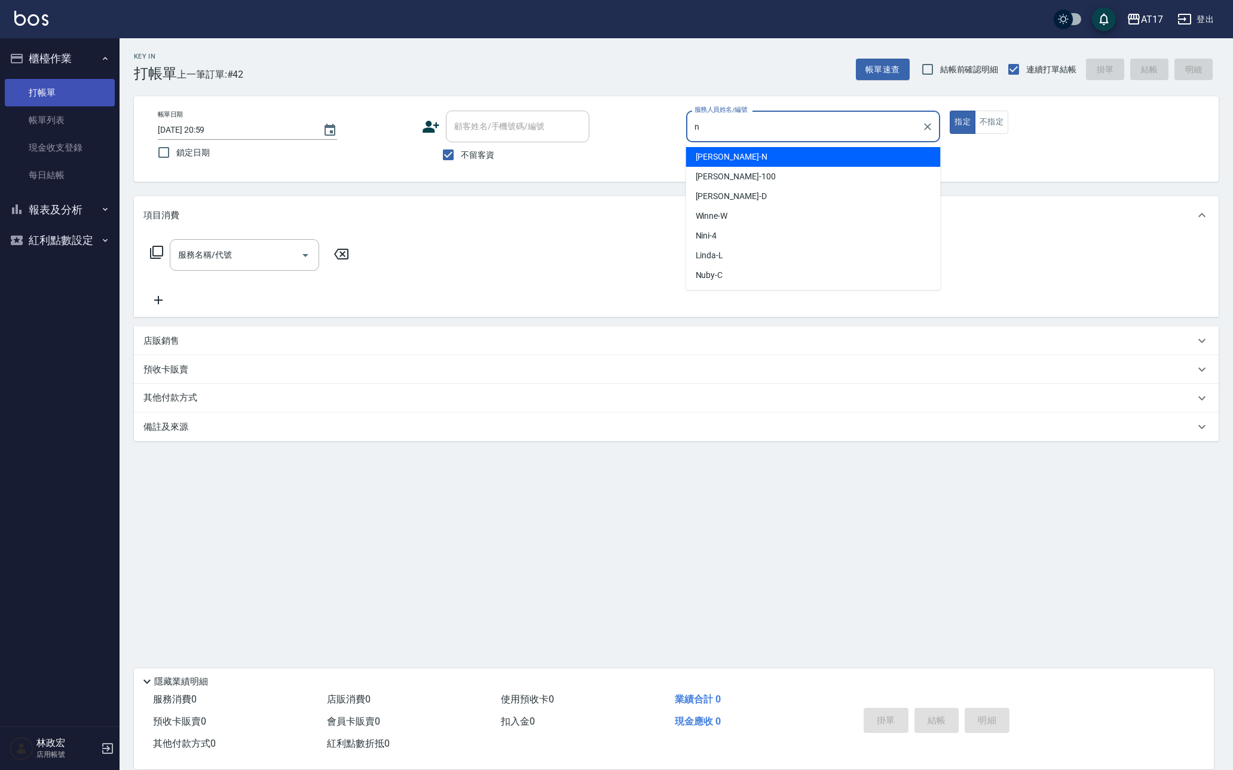
type input "[PERSON_NAME]-N"
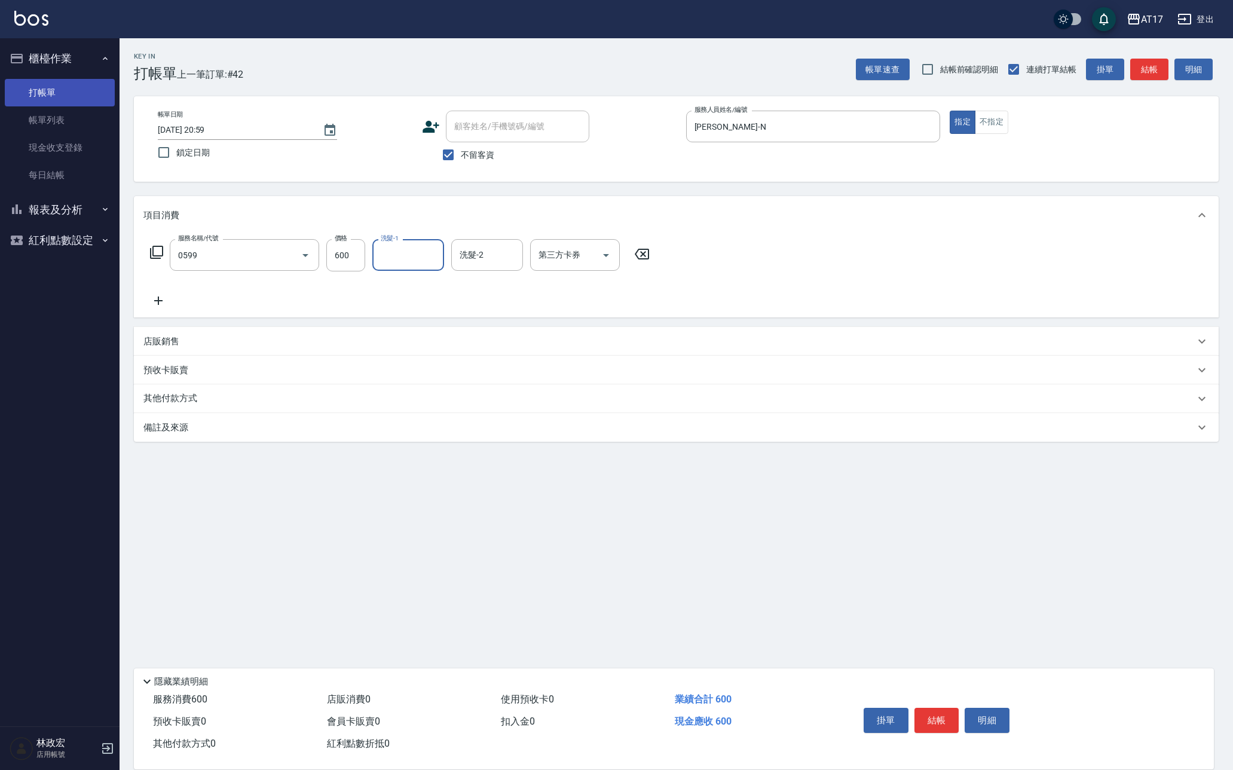
type input "精油-599(0599)"
type input "[PERSON_NAME]-27"
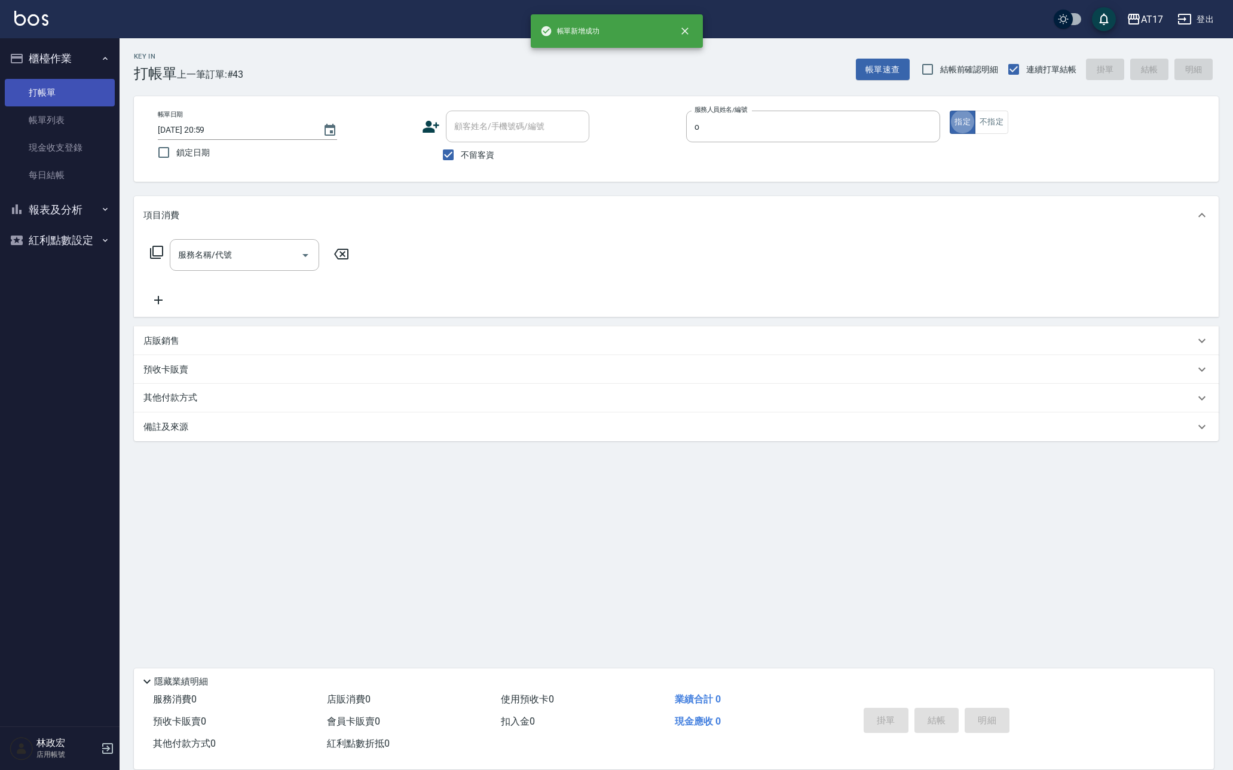
type input "Olly-O"
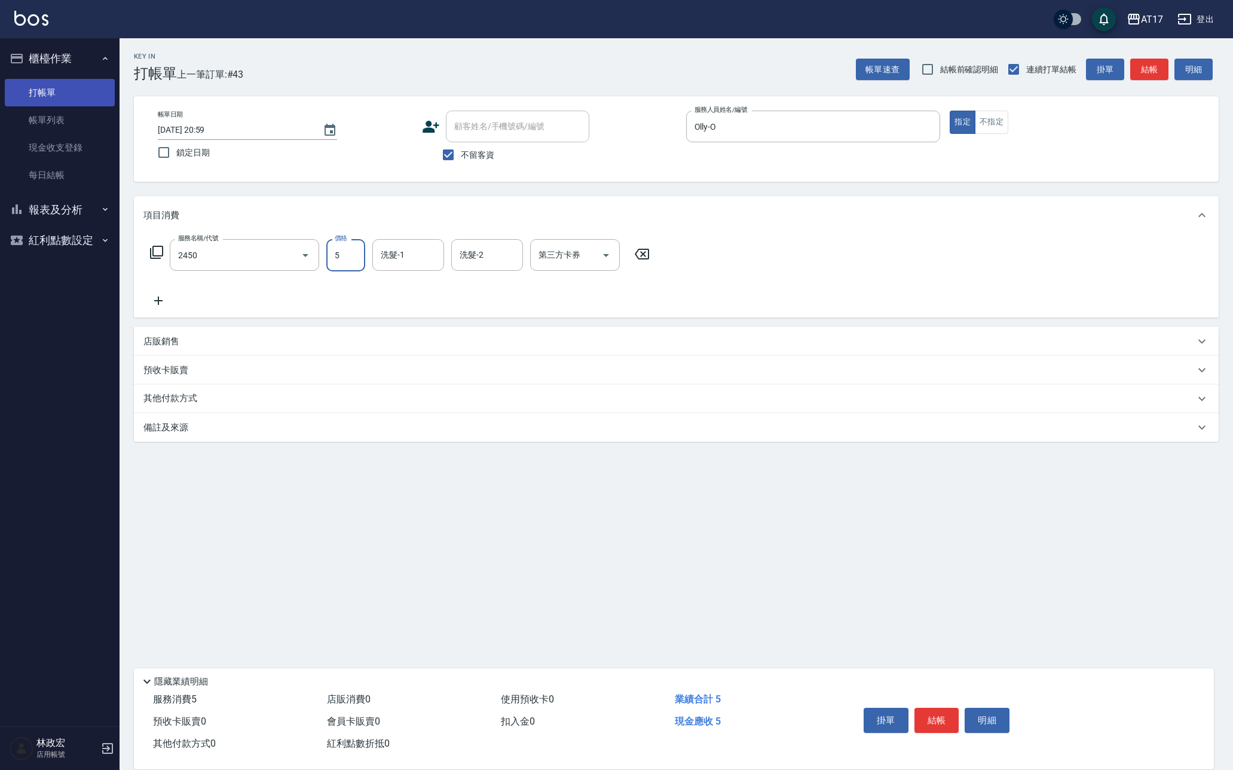
type input "C剪髮套餐(2450)"
type input "500"
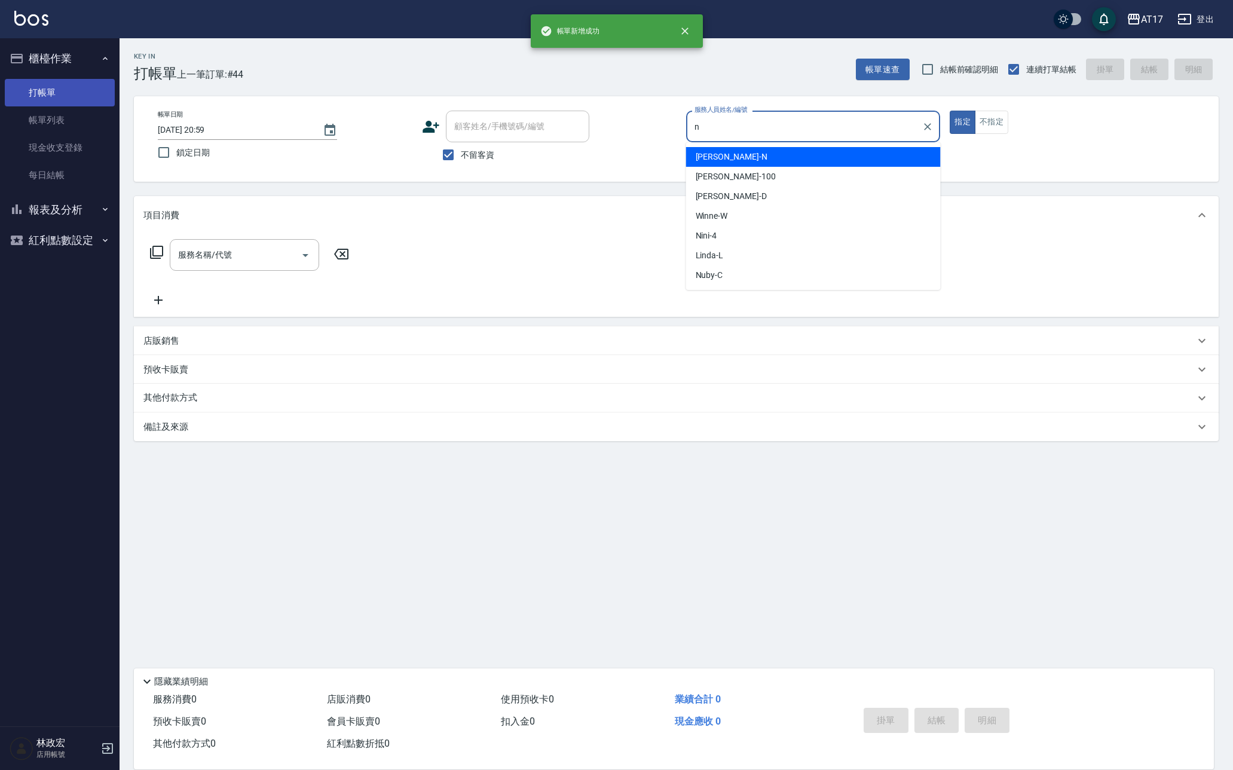
type input "[PERSON_NAME]-N"
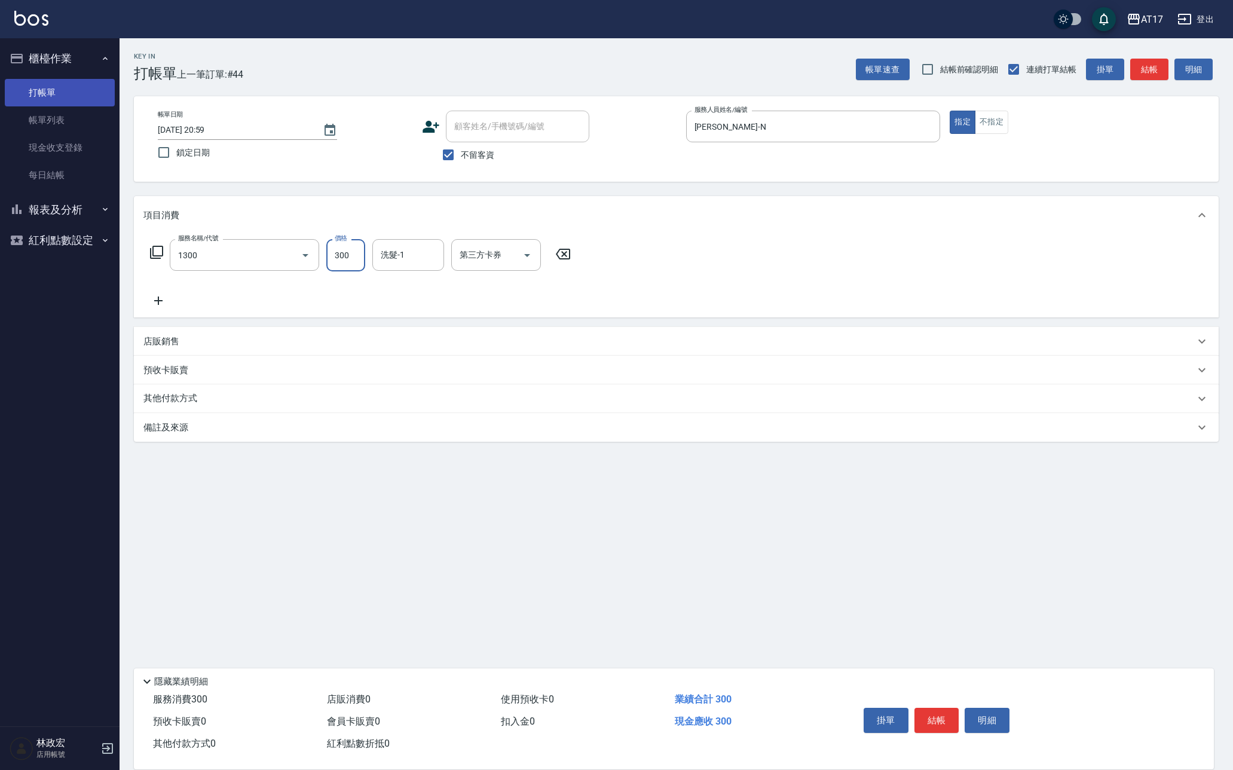
type input "一般洗髮(1300)"
click at [348, 252] on input "300" at bounding box center [345, 255] width 39 height 32
type input "350"
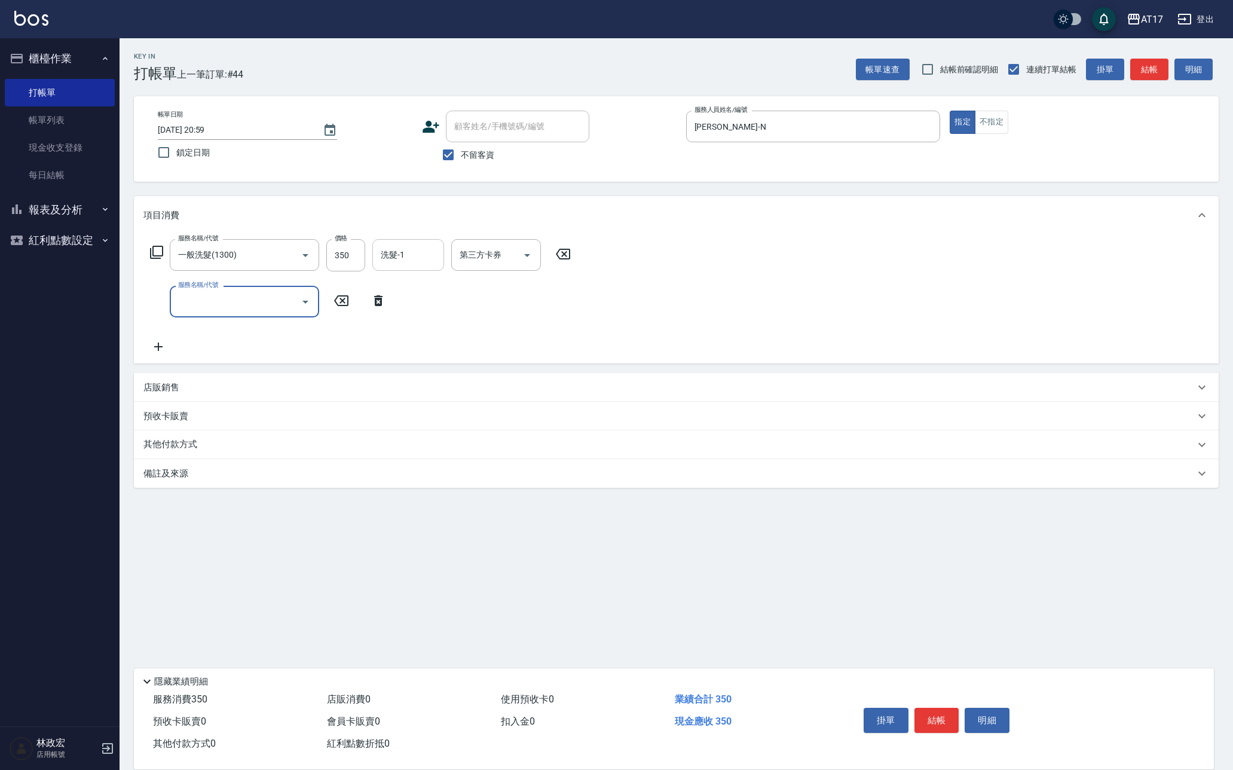
click at [383, 259] on input "洗髮-1" at bounding box center [408, 254] width 61 height 21
type input "[PERSON_NAME]-27"
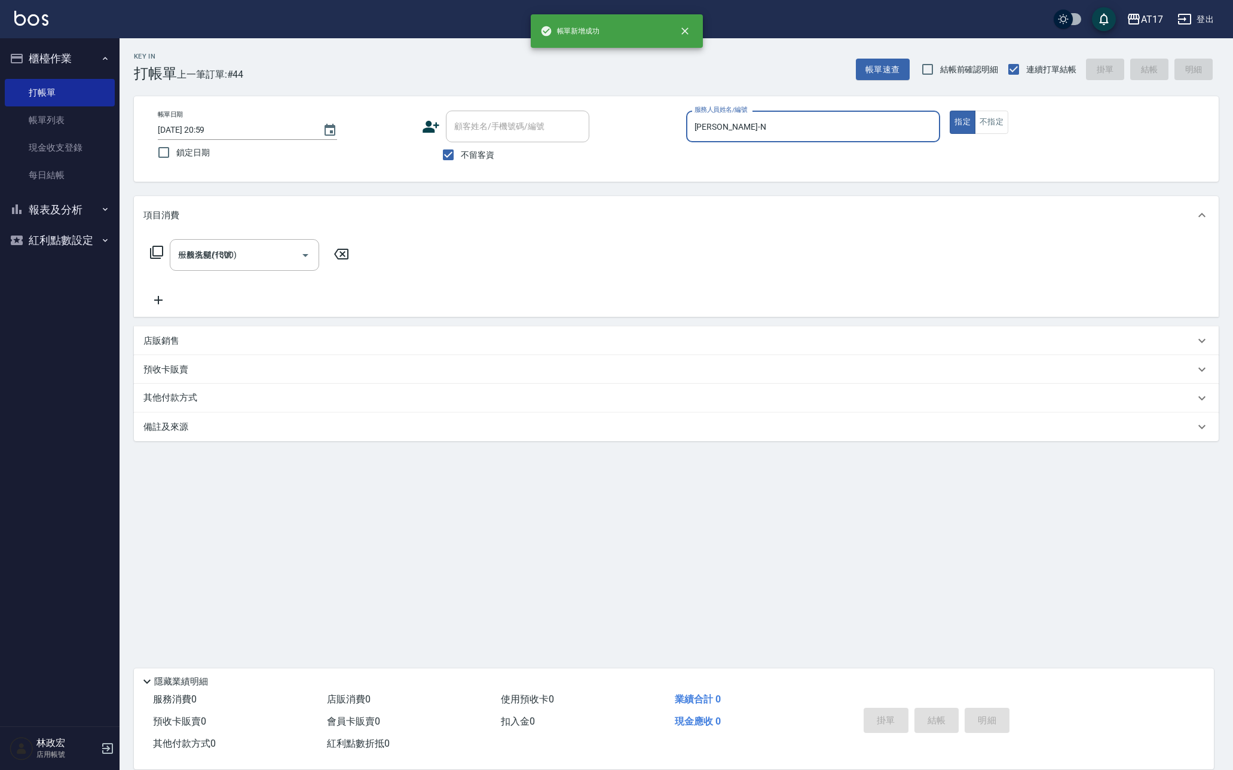
type input "[DATE] 21:00"
type input "獅-5"
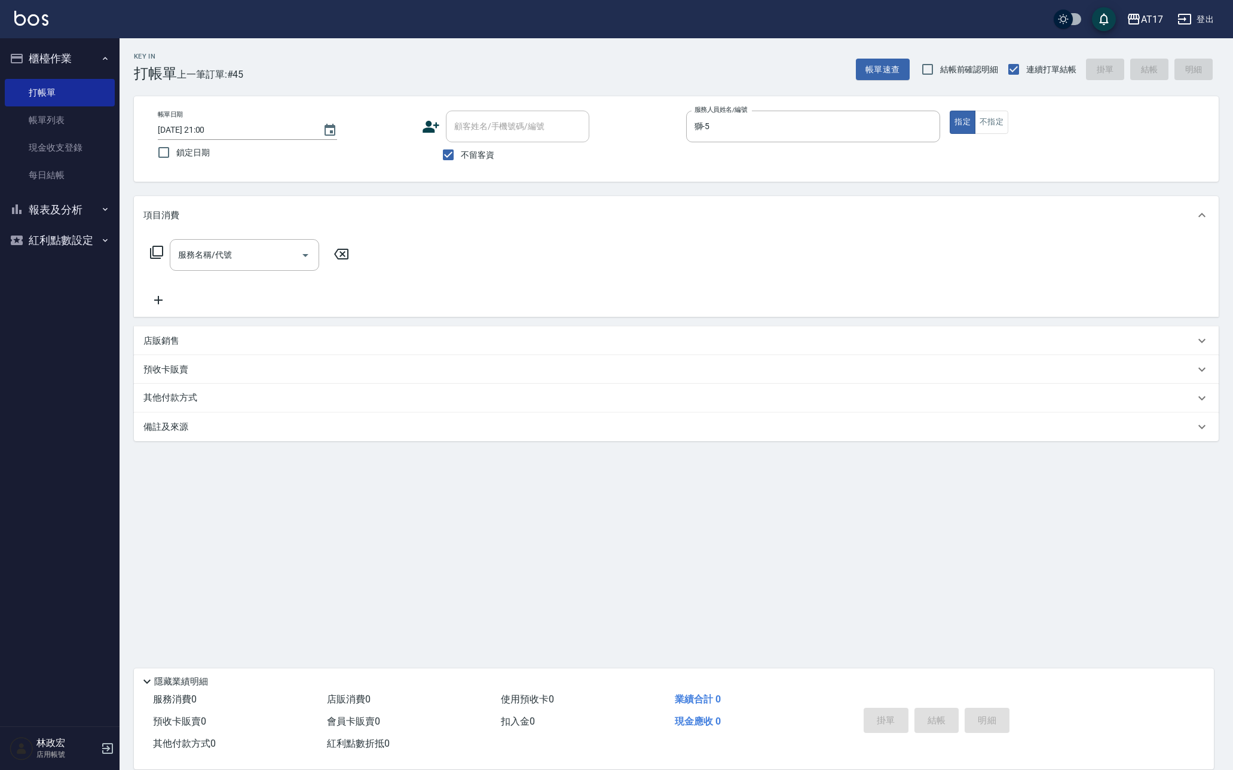
click at [987, 108] on div "帳單日期 [DATE] 21:00 鎖定日期 顧客姓名/手機號碼/編號 顧客姓名/手機號碼/編號 不留客資 服務人員姓名/編號 獅-5 服務人員姓名/編號 指…" at bounding box center [676, 138] width 1085 height 85
click at [989, 118] on button "不指定" at bounding box center [991, 122] width 33 height 23
type button "false"
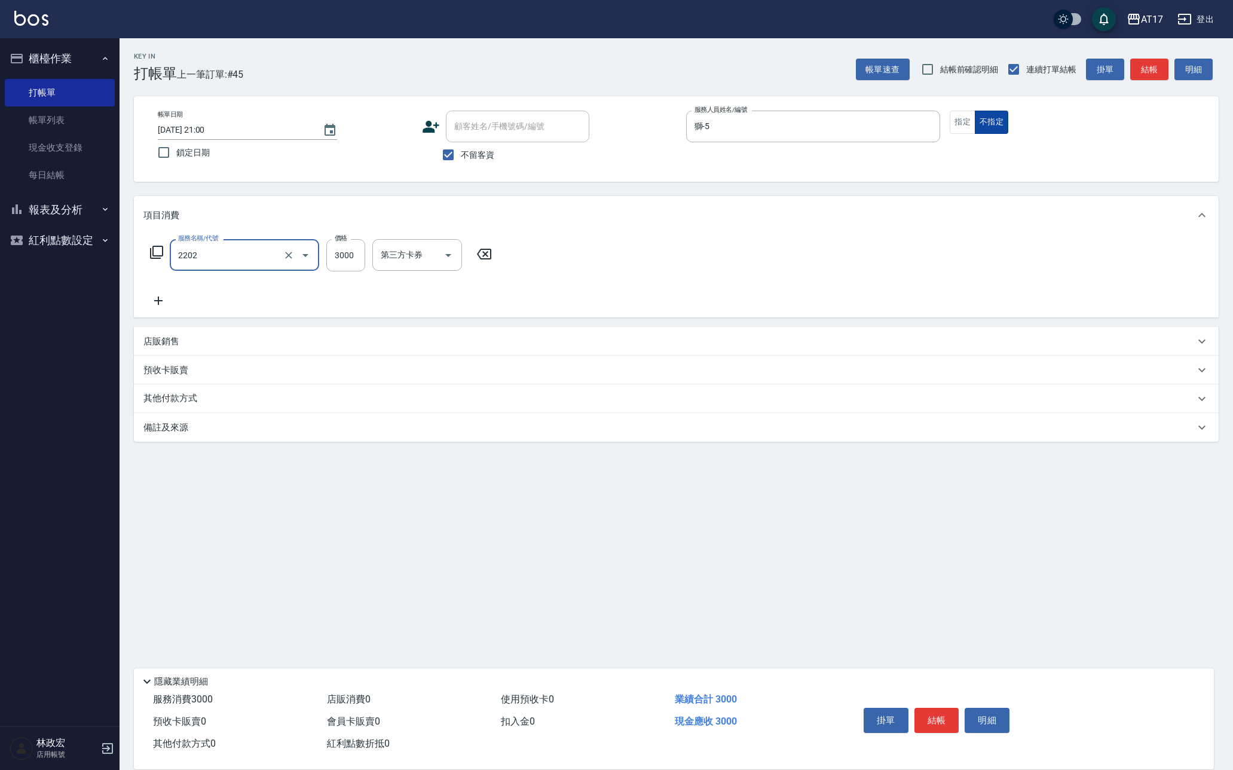
type input "燙髮B餐(短髮)(2202)"
type input "3"
click at [342, 259] on input "3000" at bounding box center [345, 255] width 39 height 32
drag, startPoint x: 353, startPoint y: 257, endPoint x: 299, endPoint y: 255, distance: 53.8
type input "3500"
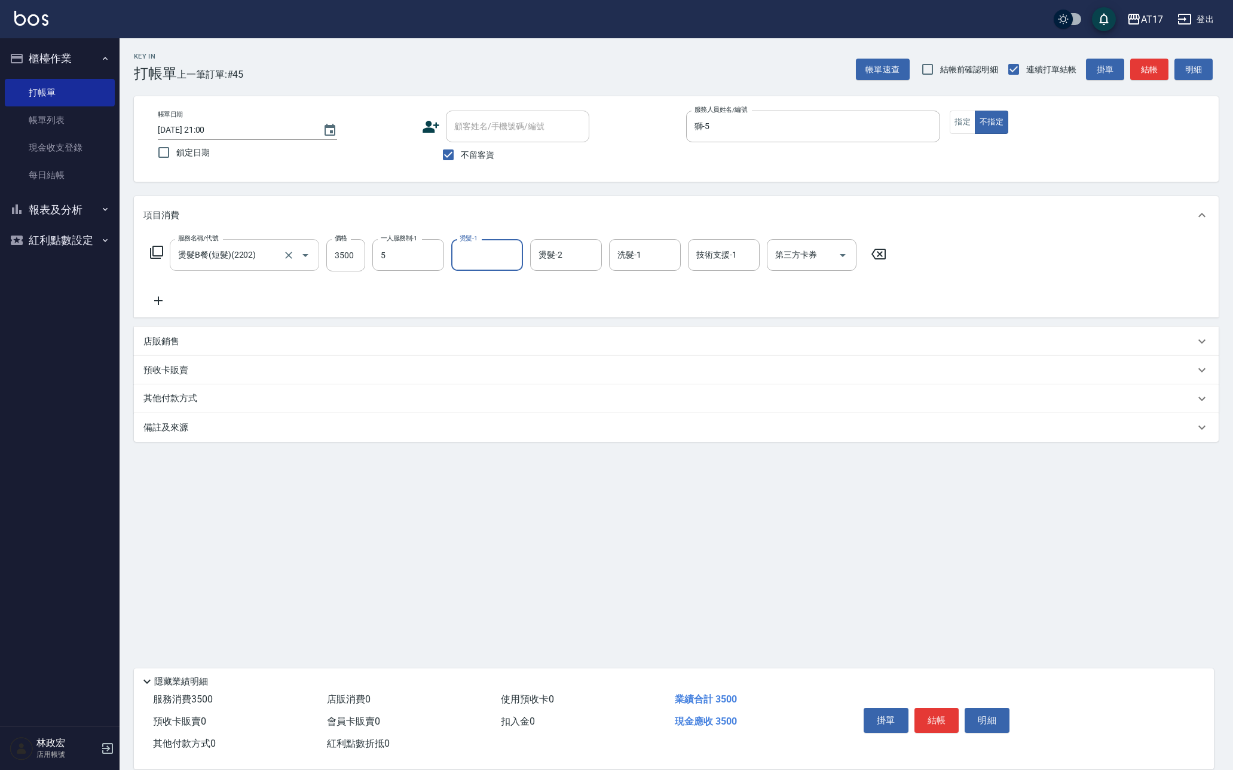
type input "獅-5"
type input "[PERSON_NAME]-22"
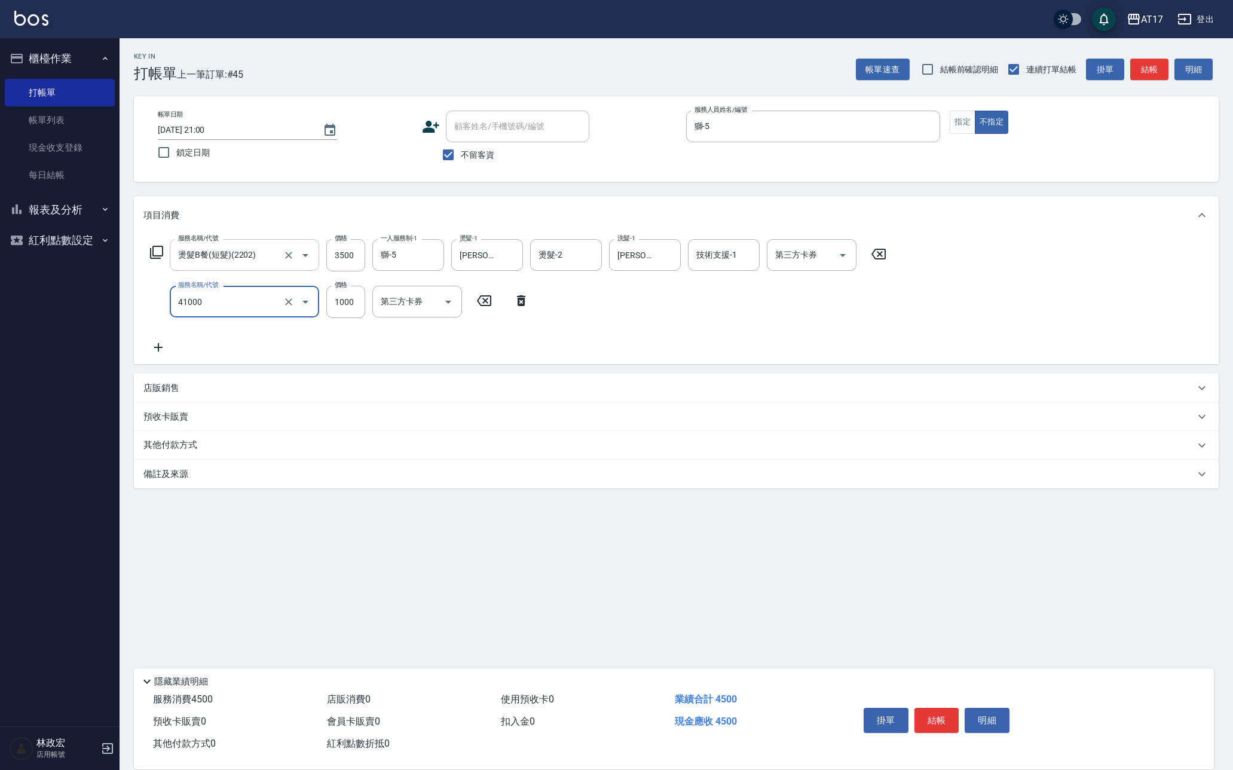
type input "41000"
type input "1"
type input "酵素 & 鏡面(41000)"
type input "1500"
type input "[PERSON_NAME]-22"
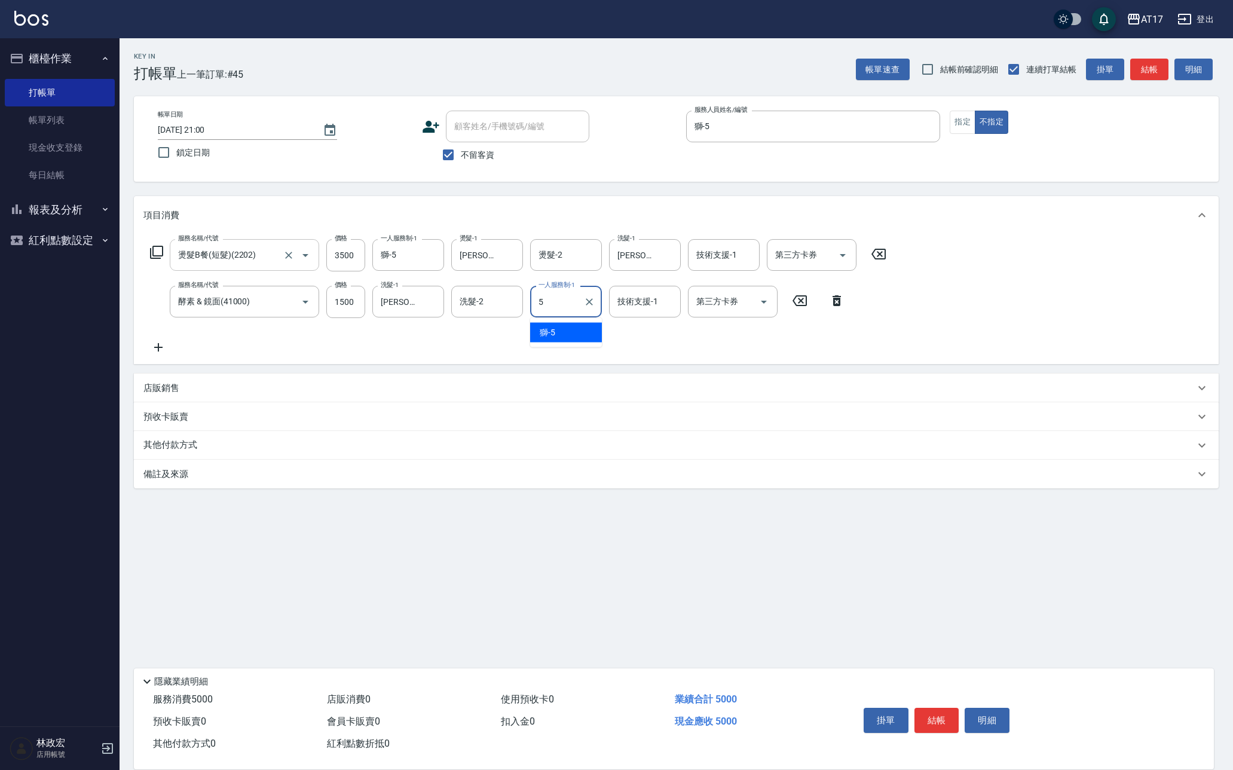
type input "獅-5"
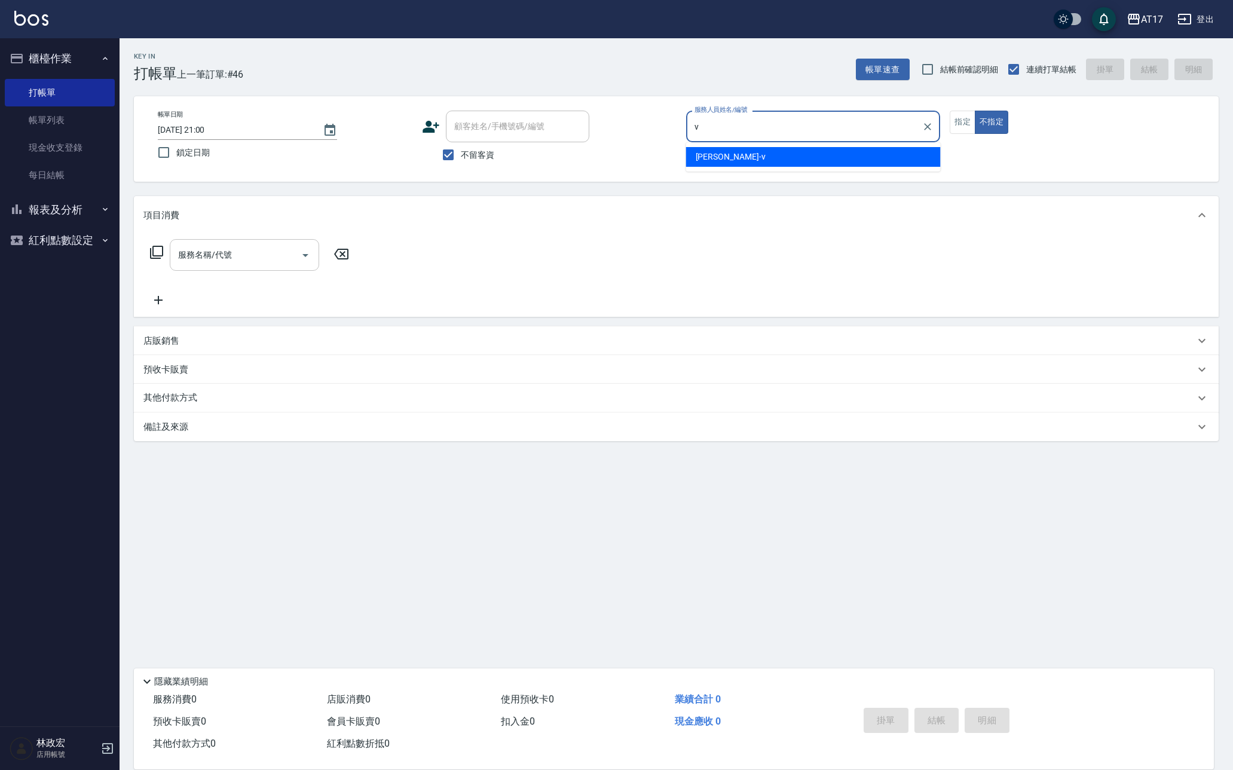
type input "[PERSON_NAME]-v"
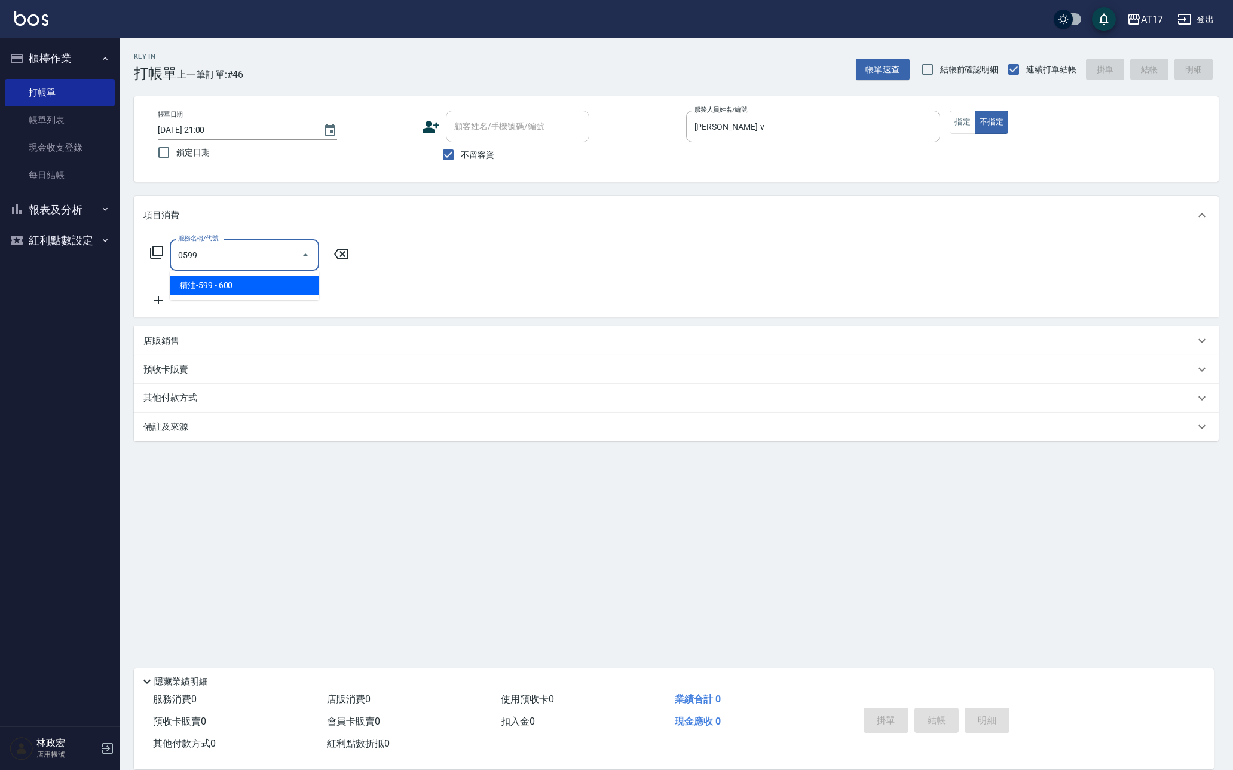
type input "0599"
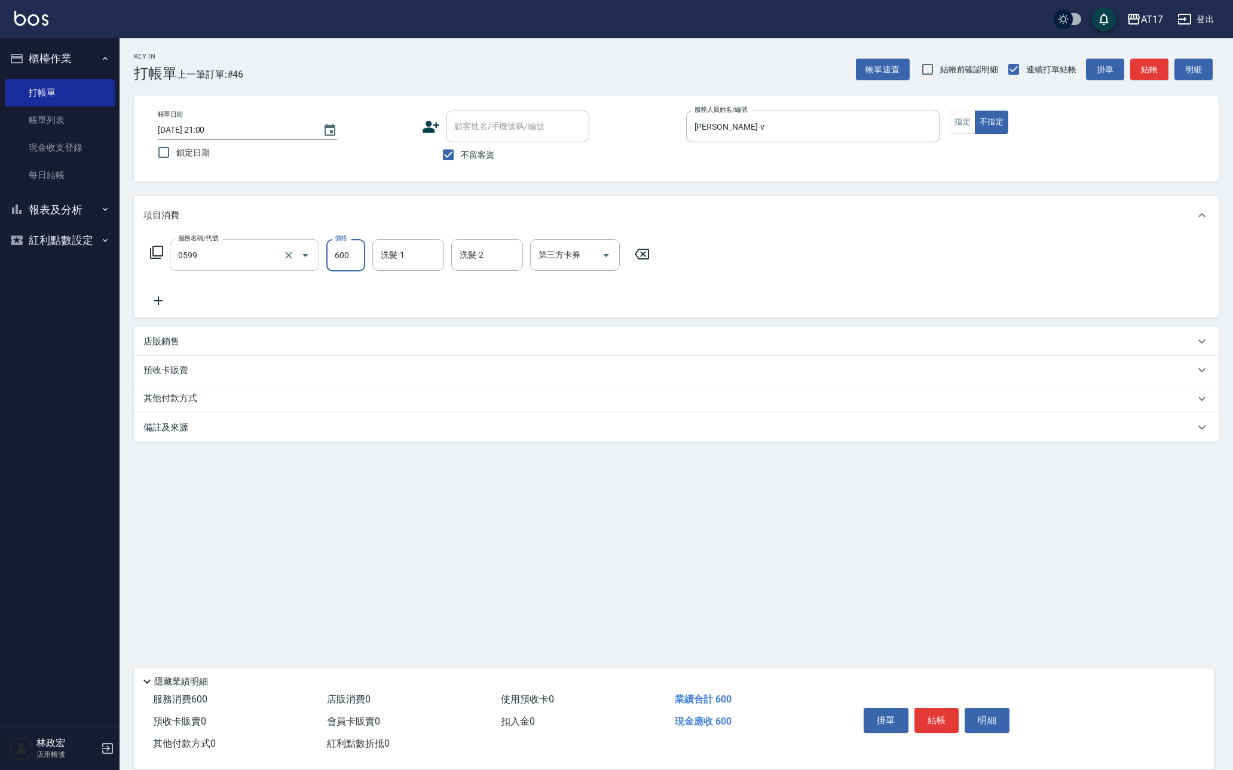
type input "8"
type input "精油-599(0599)"
type input "850"
type input "[PERSON_NAME]-22"
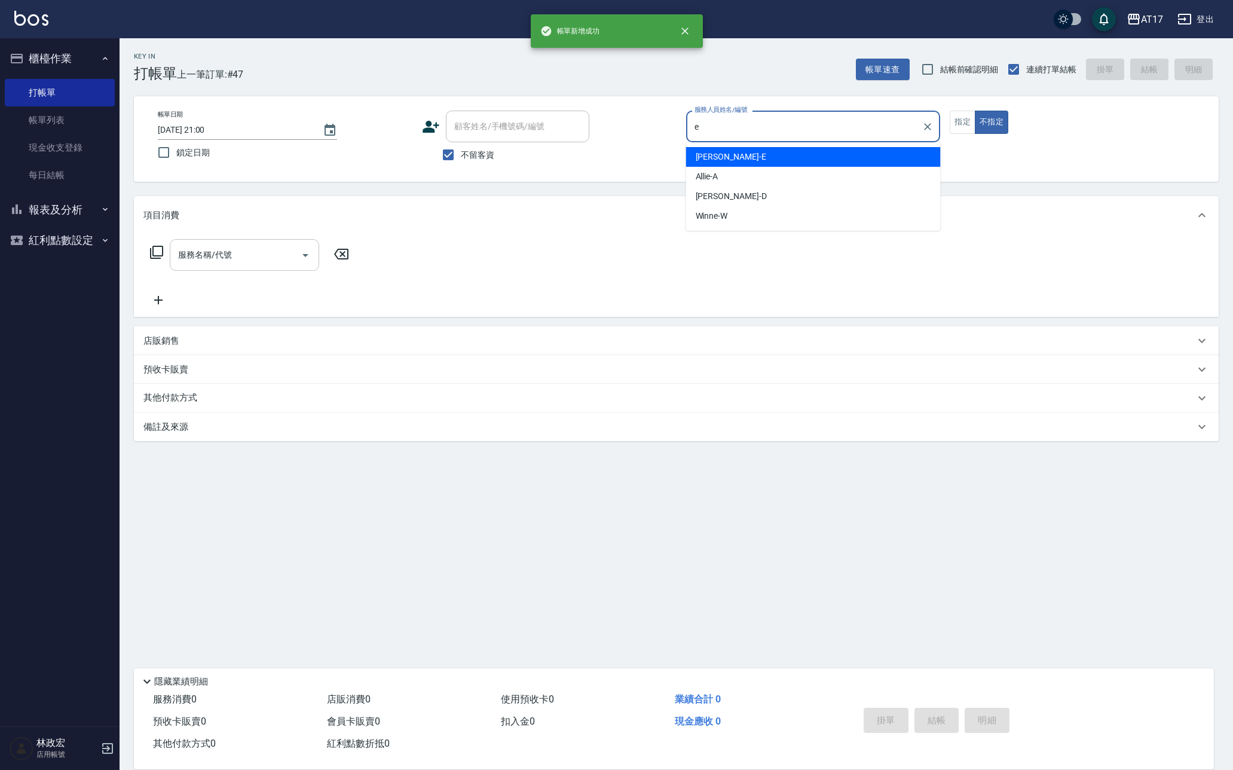
type input "[PERSON_NAME]-E"
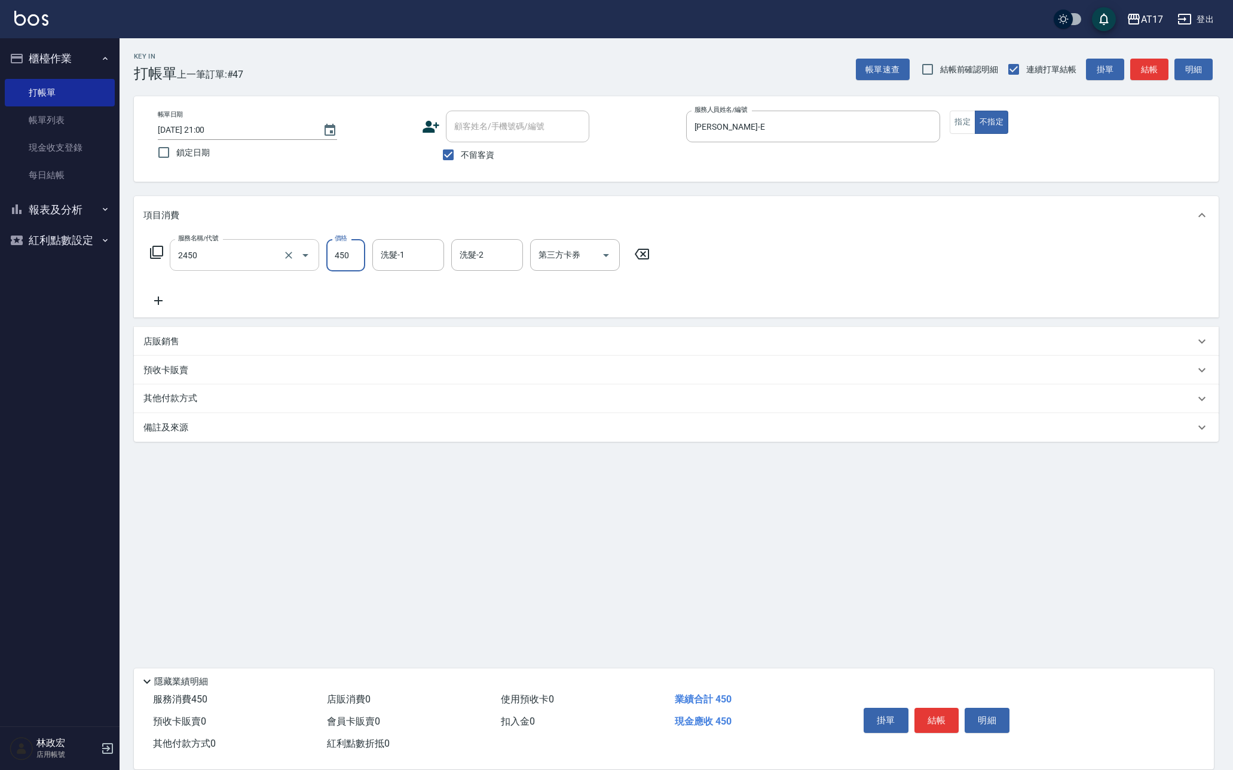
type input "C剪髮套餐(2450)"
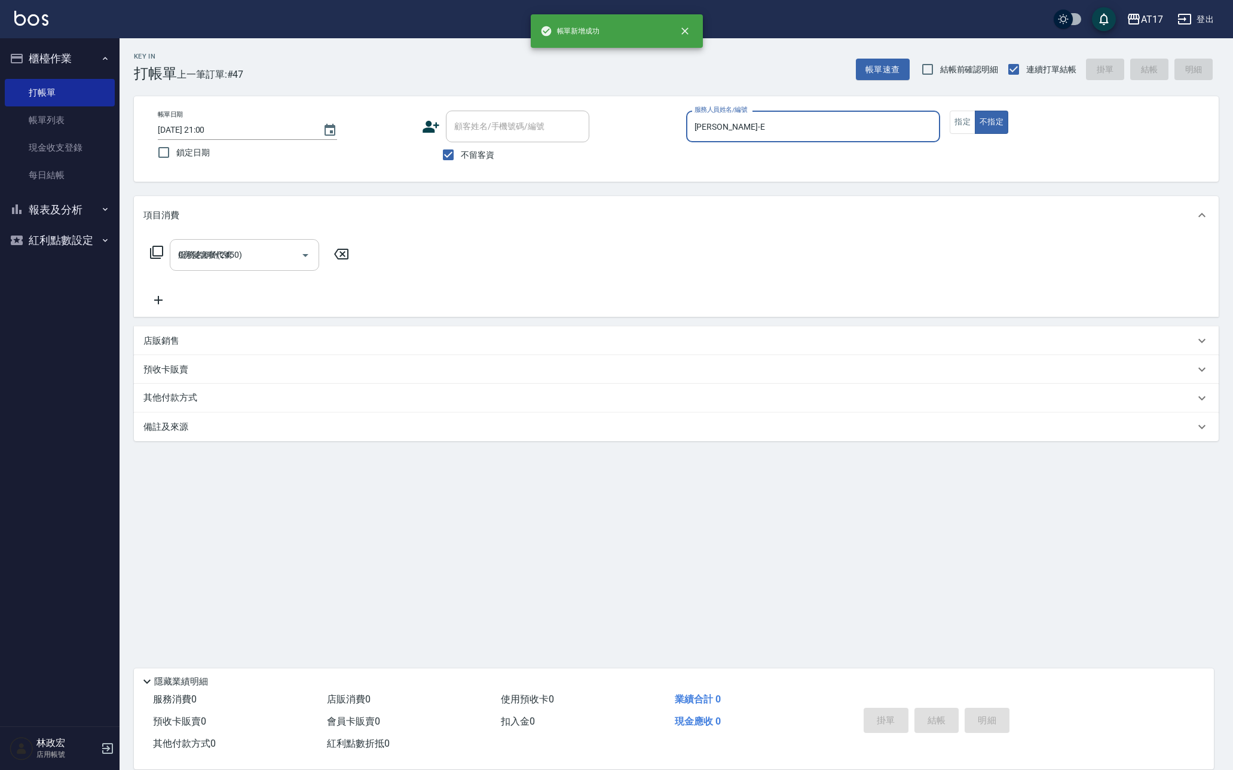
type input "[DATE] 21:01"
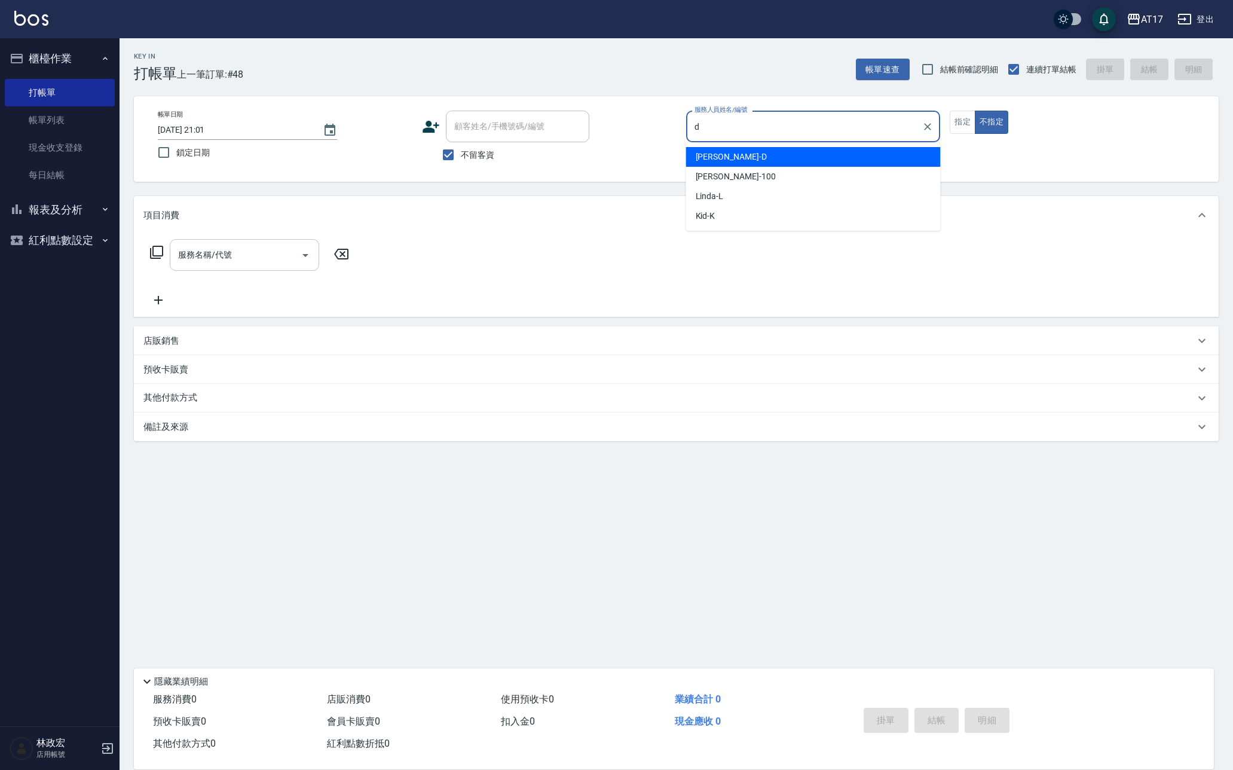
type input "[PERSON_NAME]-D"
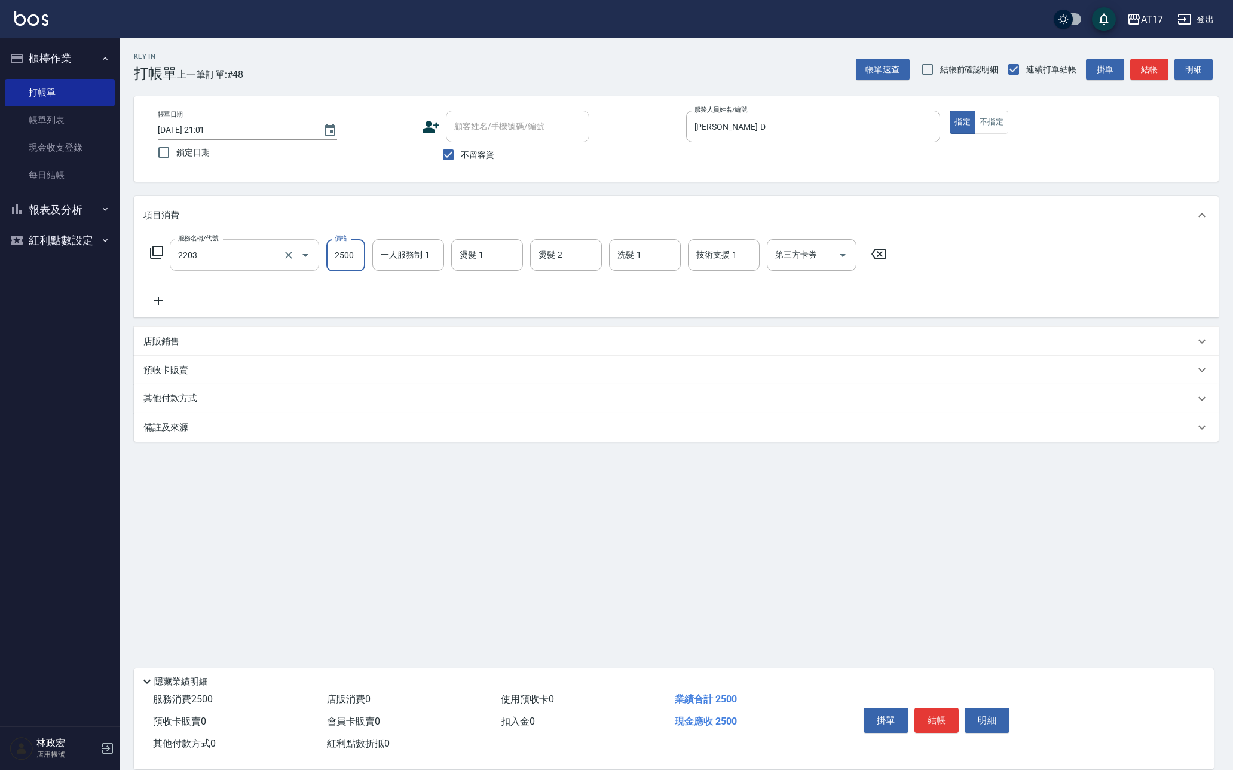
type input "燙髮C餐(短髮)(2203)"
type input "[PERSON_NAME]-D"
drag, startPoint x: 445, startPoint y: 250, endPoint x: 470, endPoint y: 264, distance: 27.8
click at [471, 262] on input "燙髮-1" at bounding box center [487, 254] width 61 height 21
type input "[PERSON_NAME]-25"
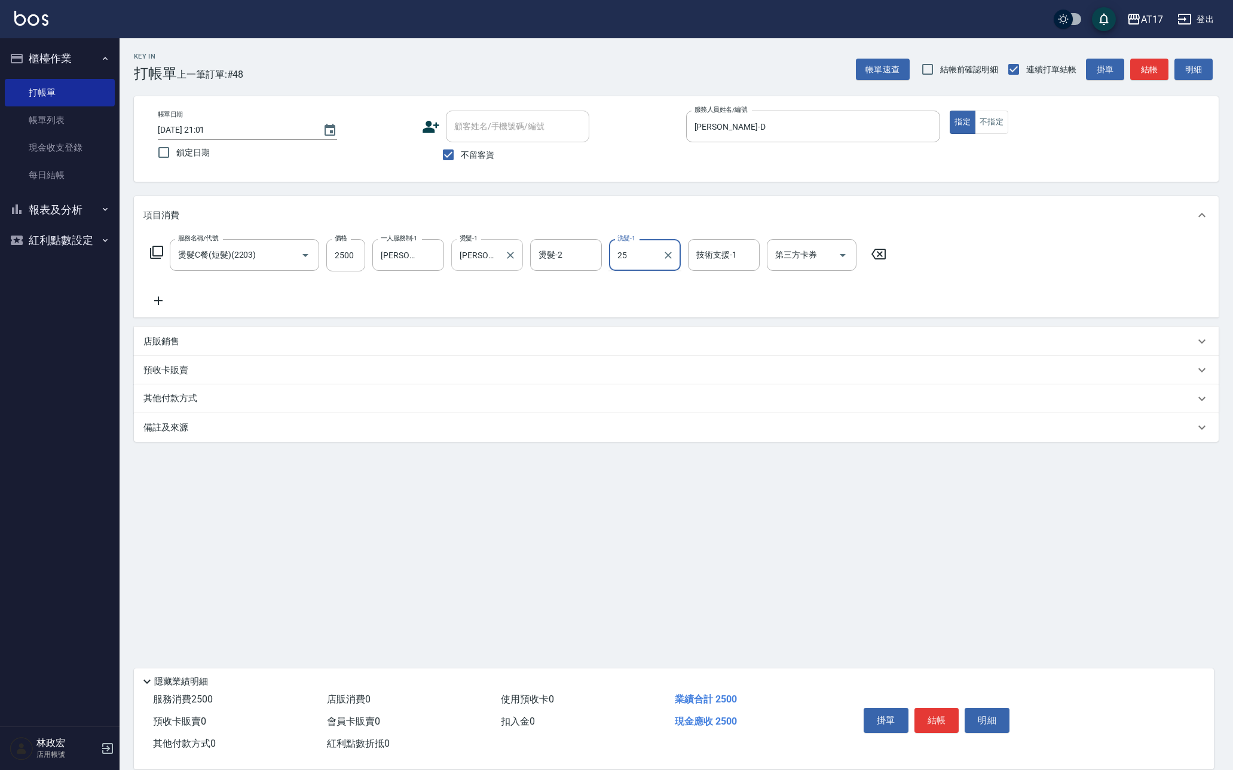
type input "[PERSON_NAME]-25"
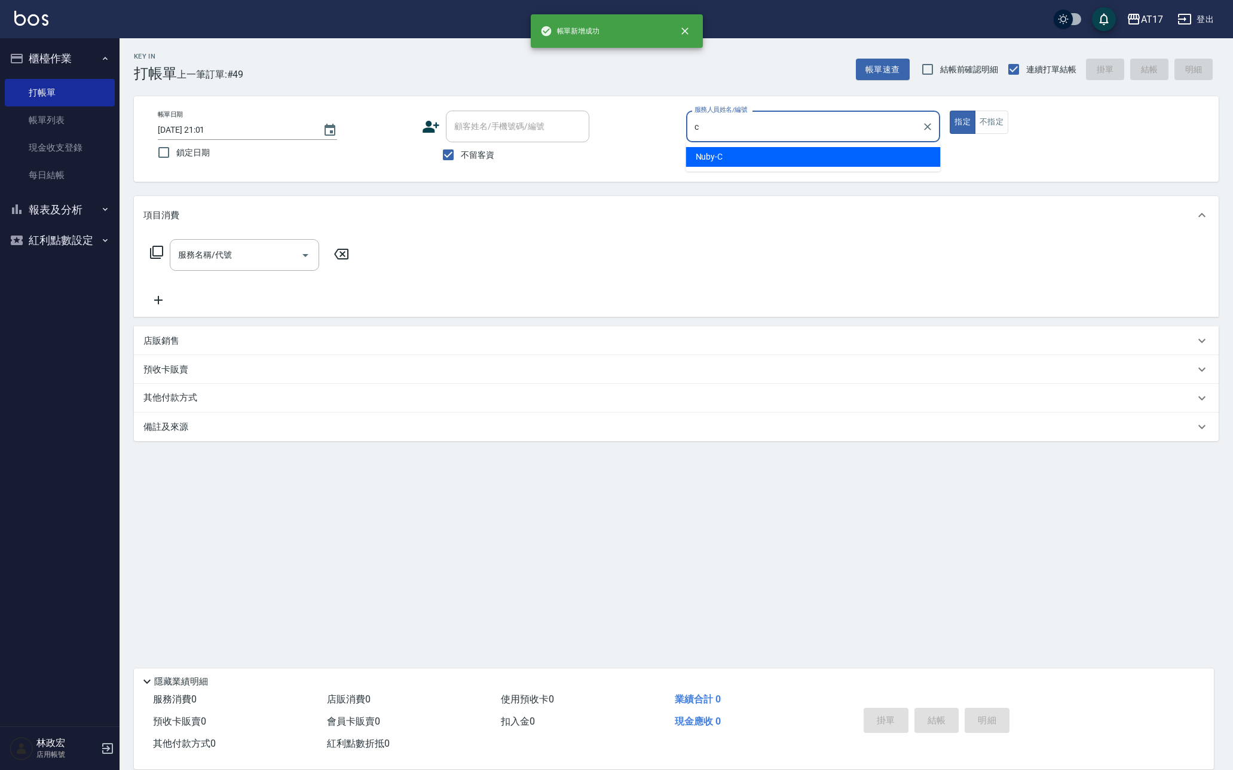
type input "Nuby-C"
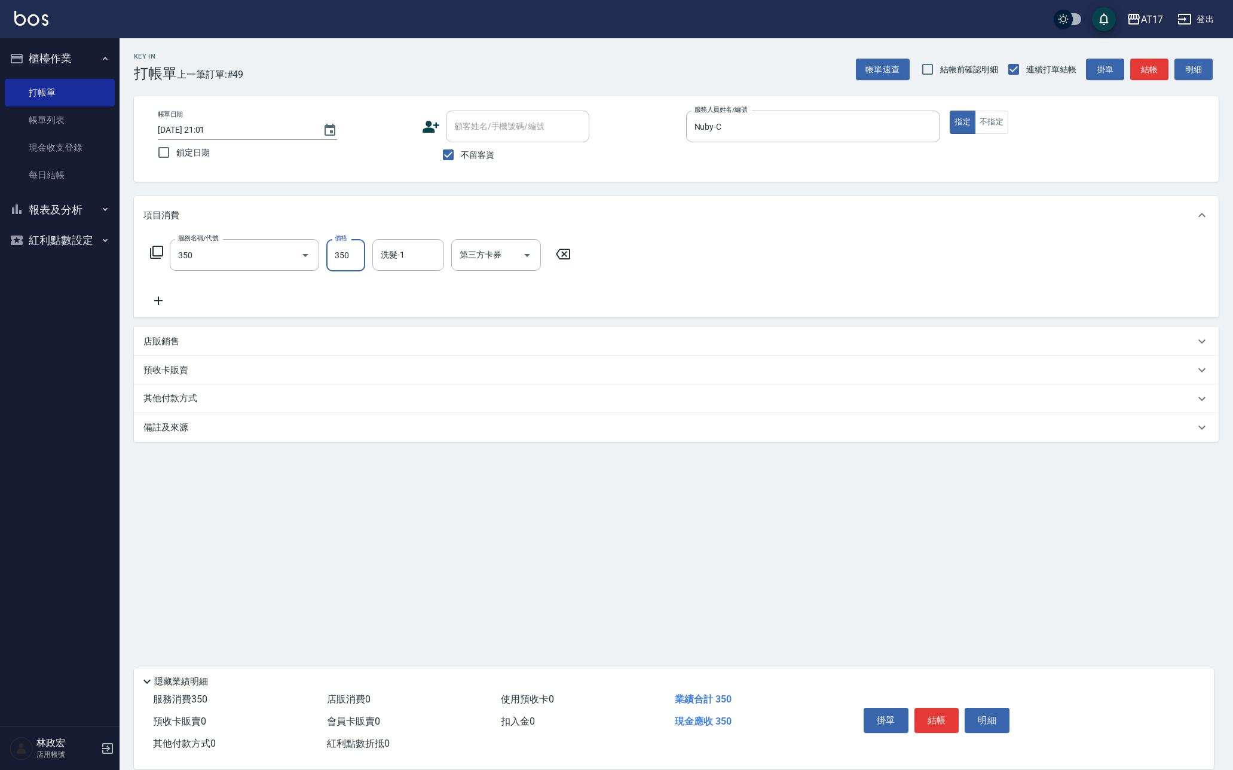
type input "350洗髮(350)"
click at [426, 253] on input "洗髮-1" at bounding box center [408, 254] width 61 height 21
type input "Winne-W"
type input "儲值卡"
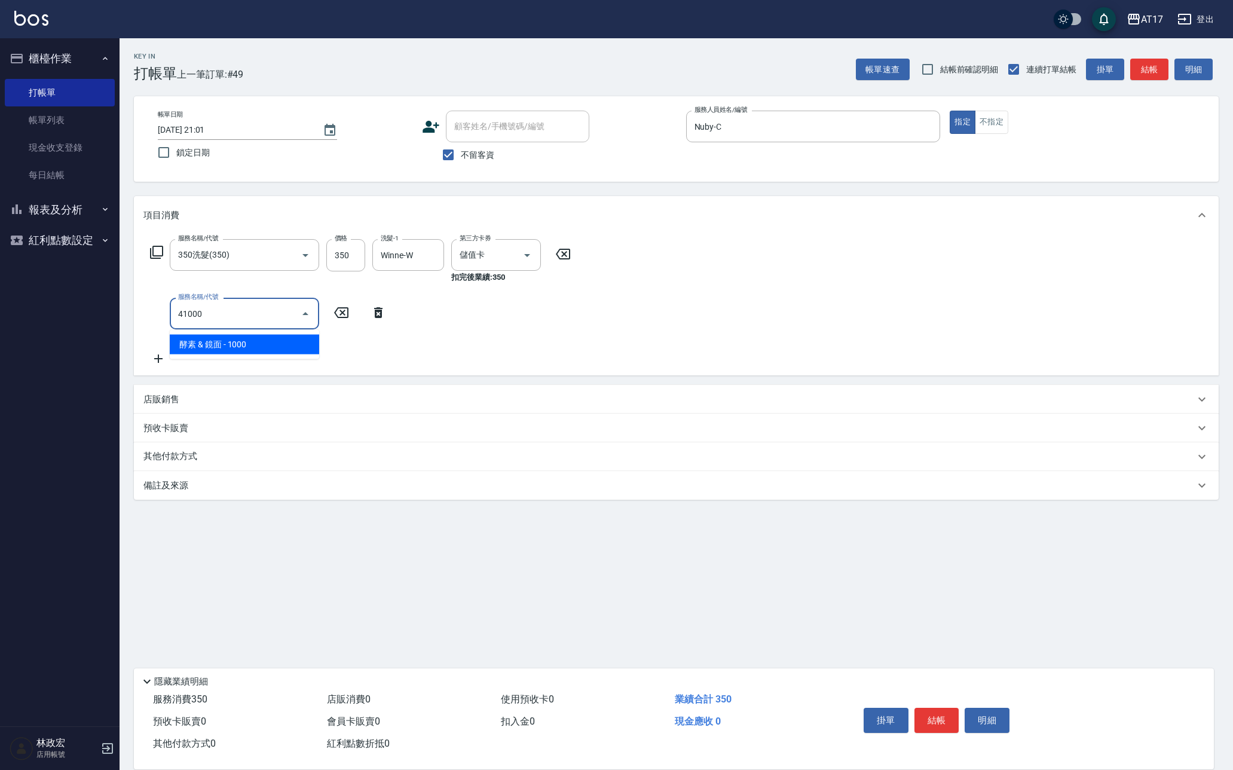
type input "41000"
type input "1"
type input "酵素 & 鏡面(41000)"
type input "1700"
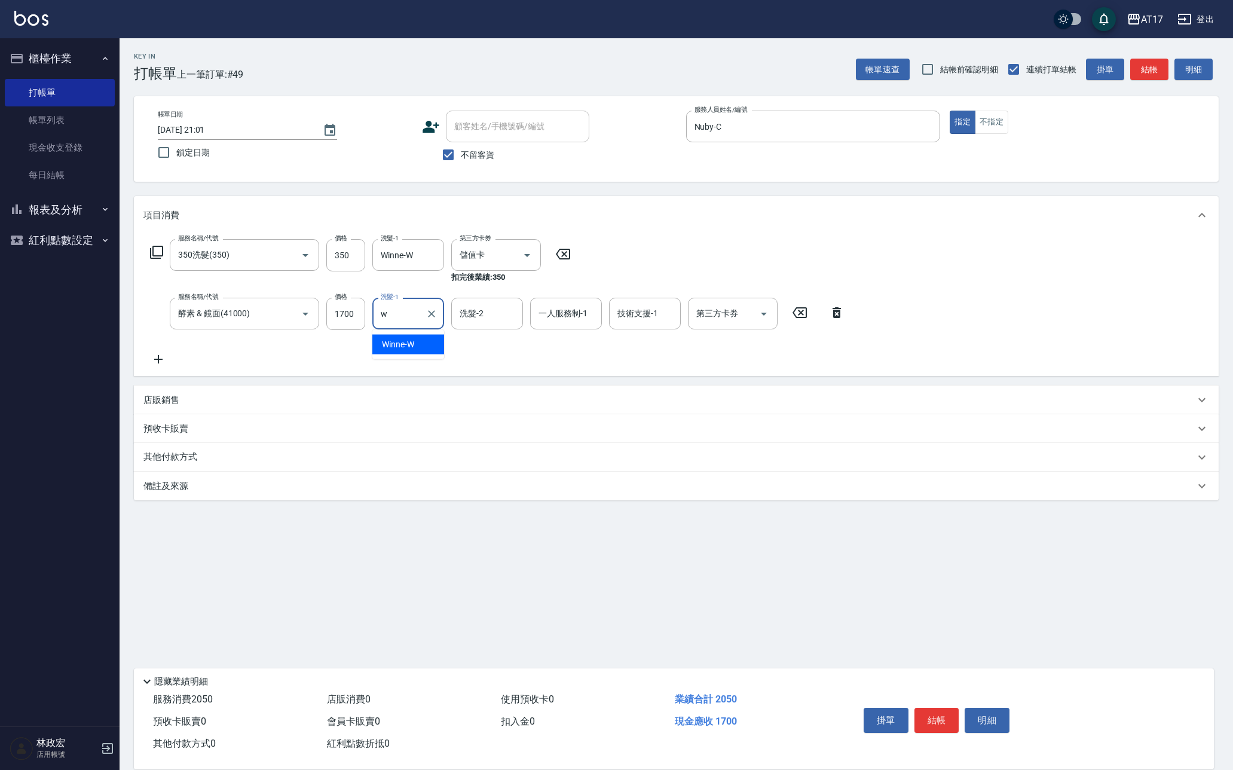
type input "Winne-W"
type input "Nuby-C"
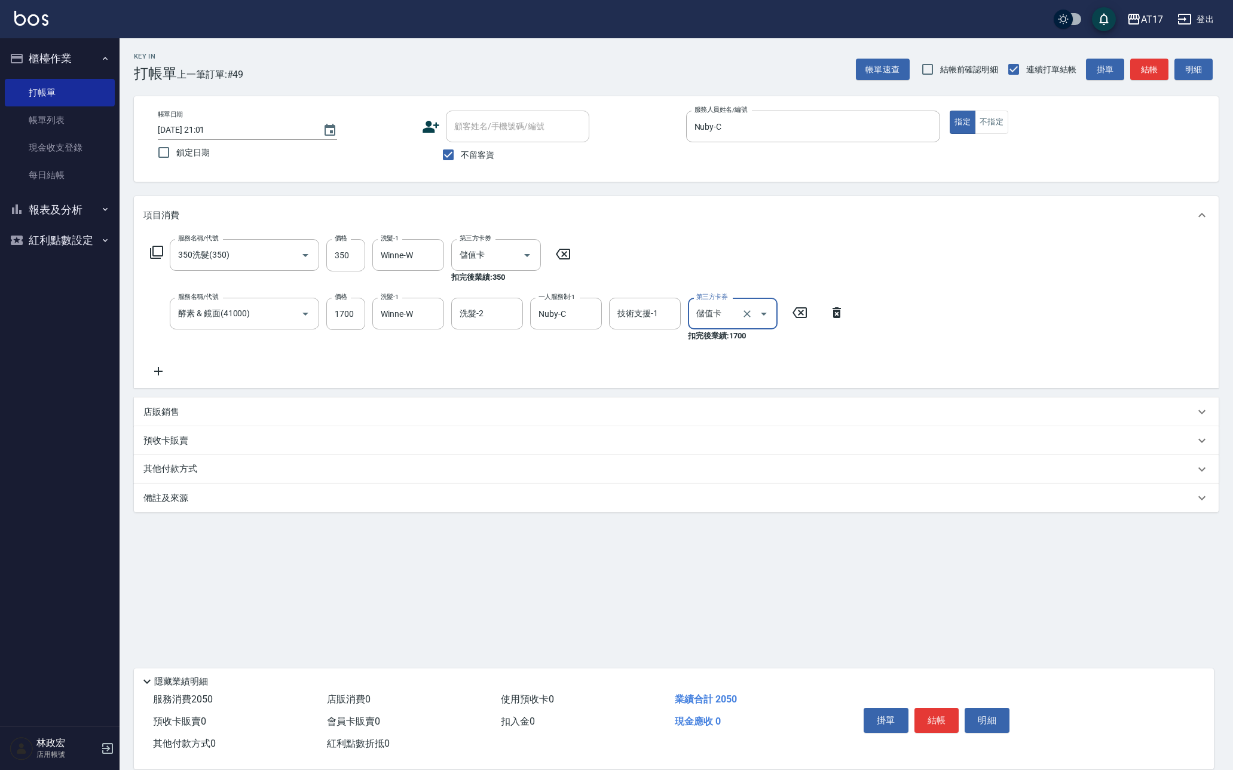
type input "儲值卡"
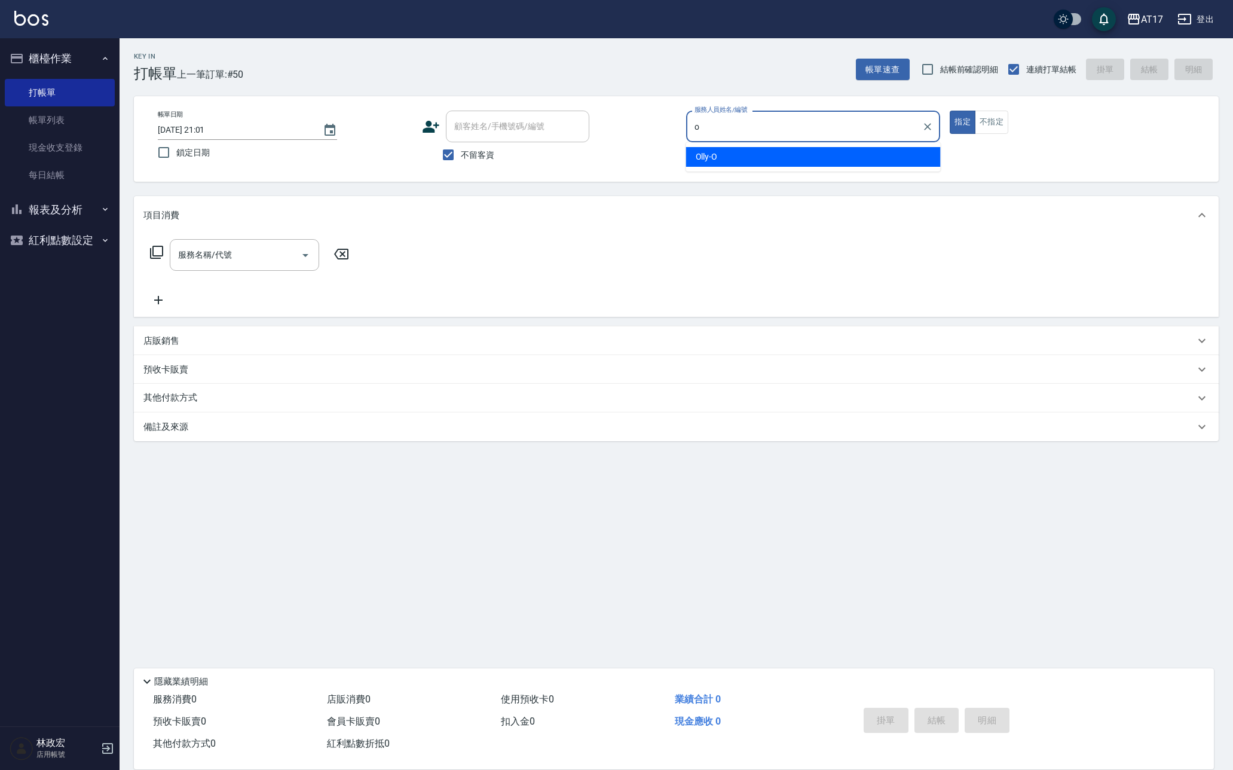
type input "Olly-O"
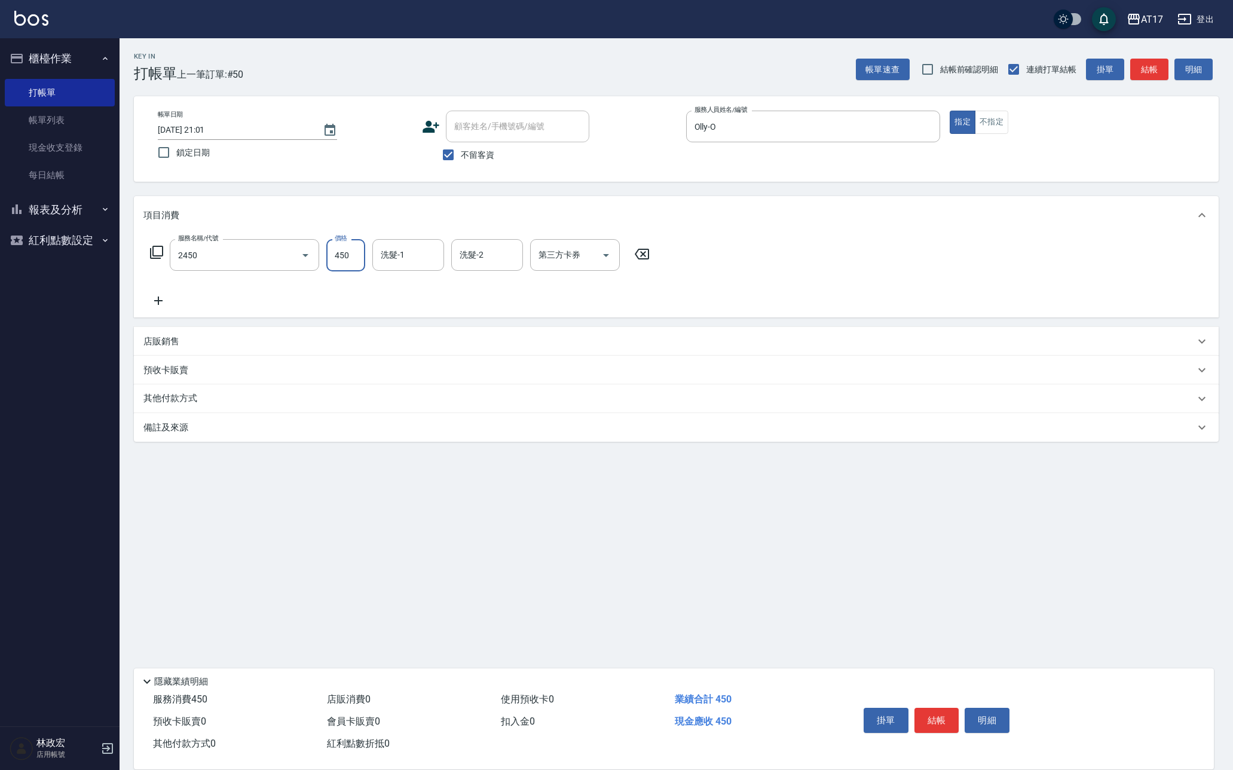
type input "C剪髮套餐(2450)"
type input "[PERSON_NAME]-55"
click at [360, 258] on input "450" at bounding box center [345, 255] width 39 height 32
type input "500"
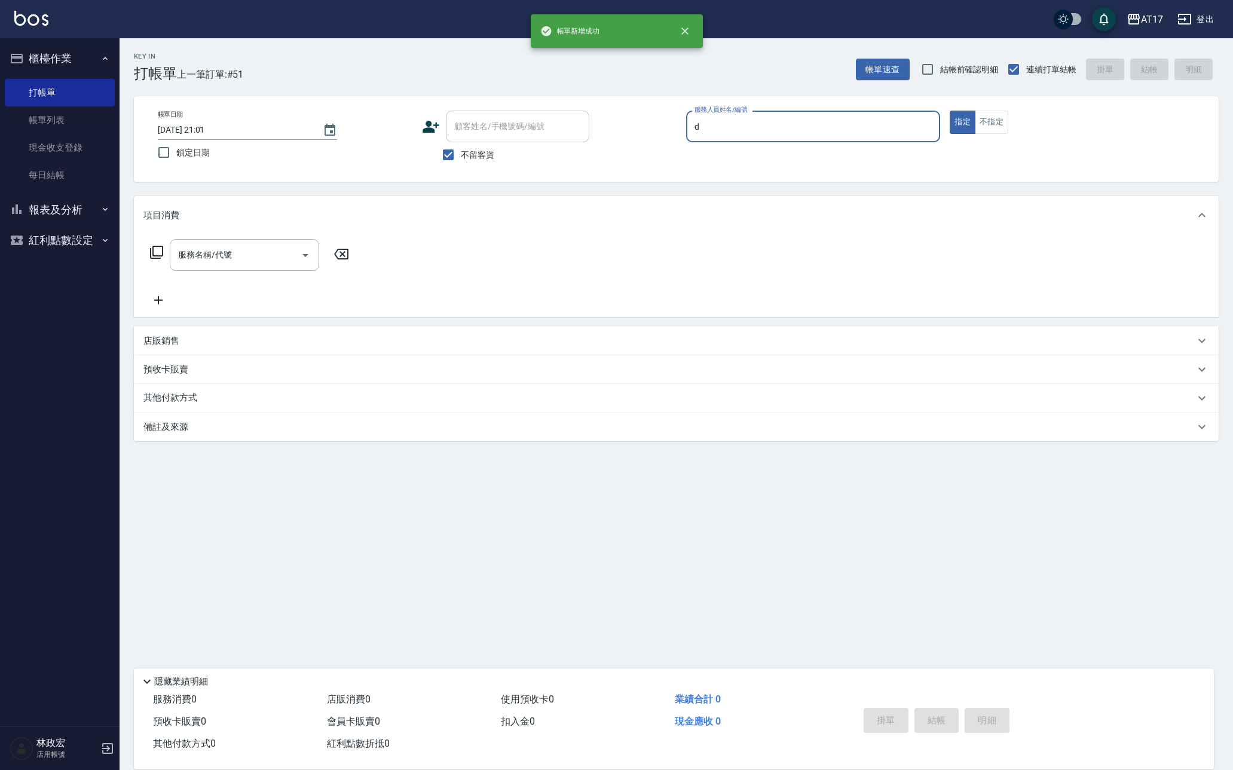
type input "[PERSON_NAME]-D"
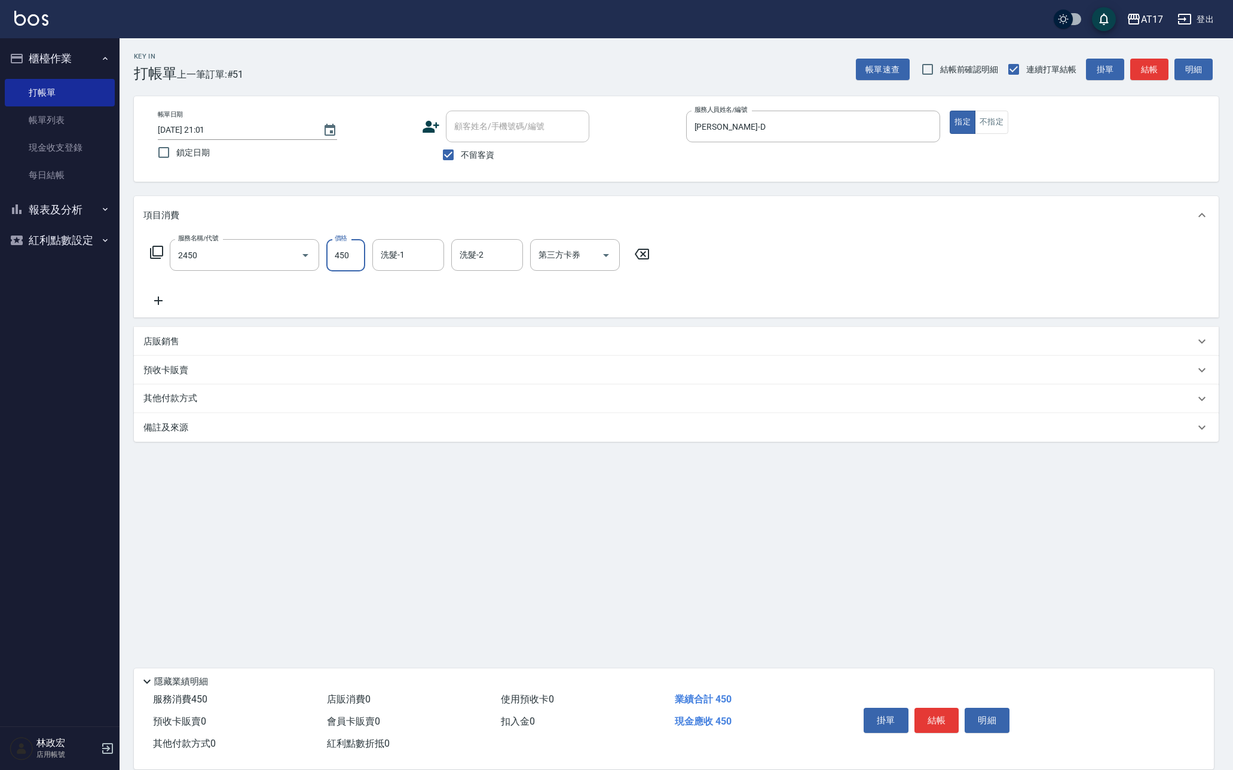
type input "C剪髮套餐(2450)"
type input "5"
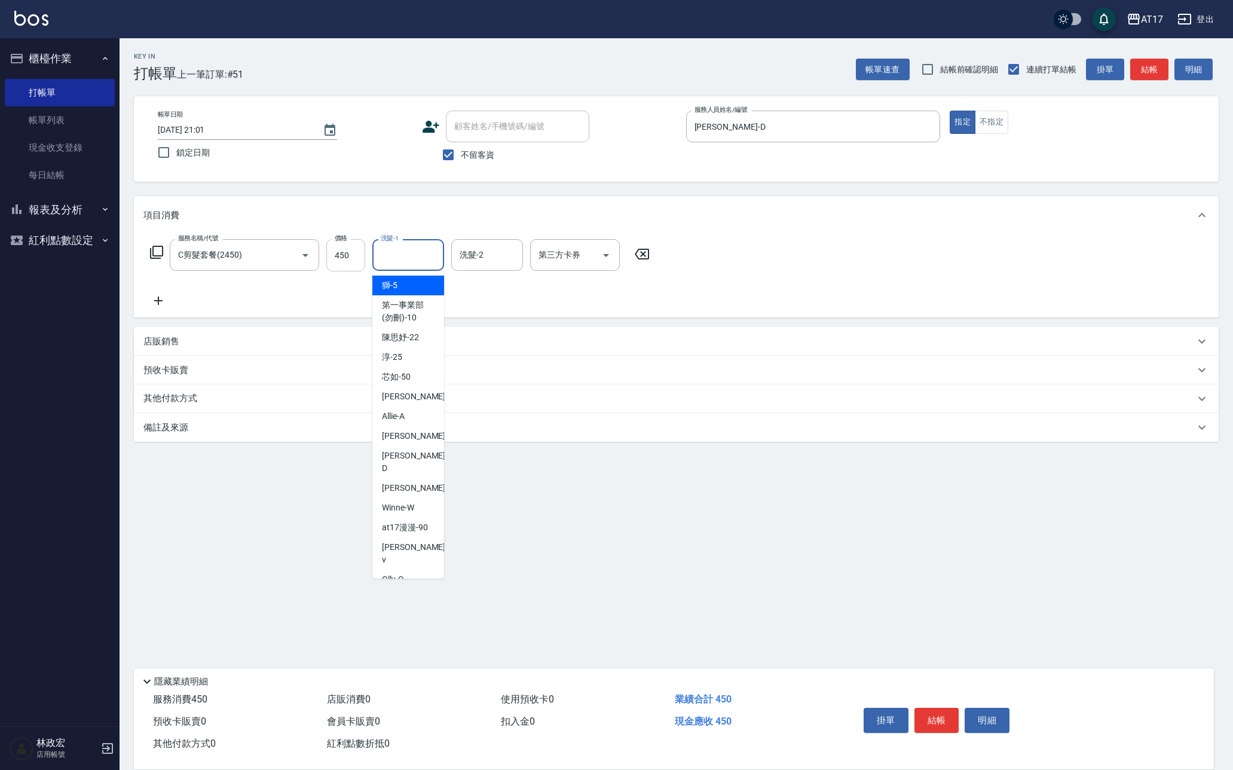
click at [358, 258] on input "450" at bounding box center [345, 255] width 39 height 32
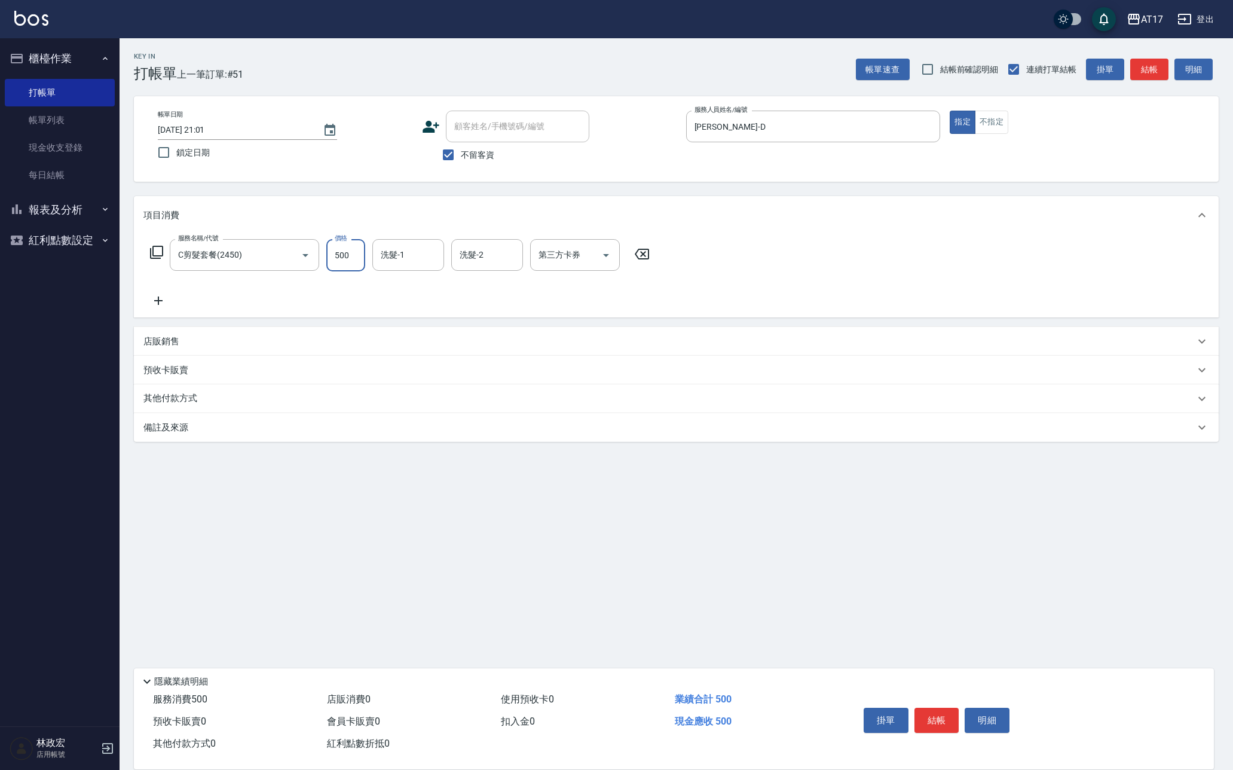
type input "500"
type input "253"
click at [404, 247] on input "洗髮-1" at bounding box center [408, 254] width 61 height 21
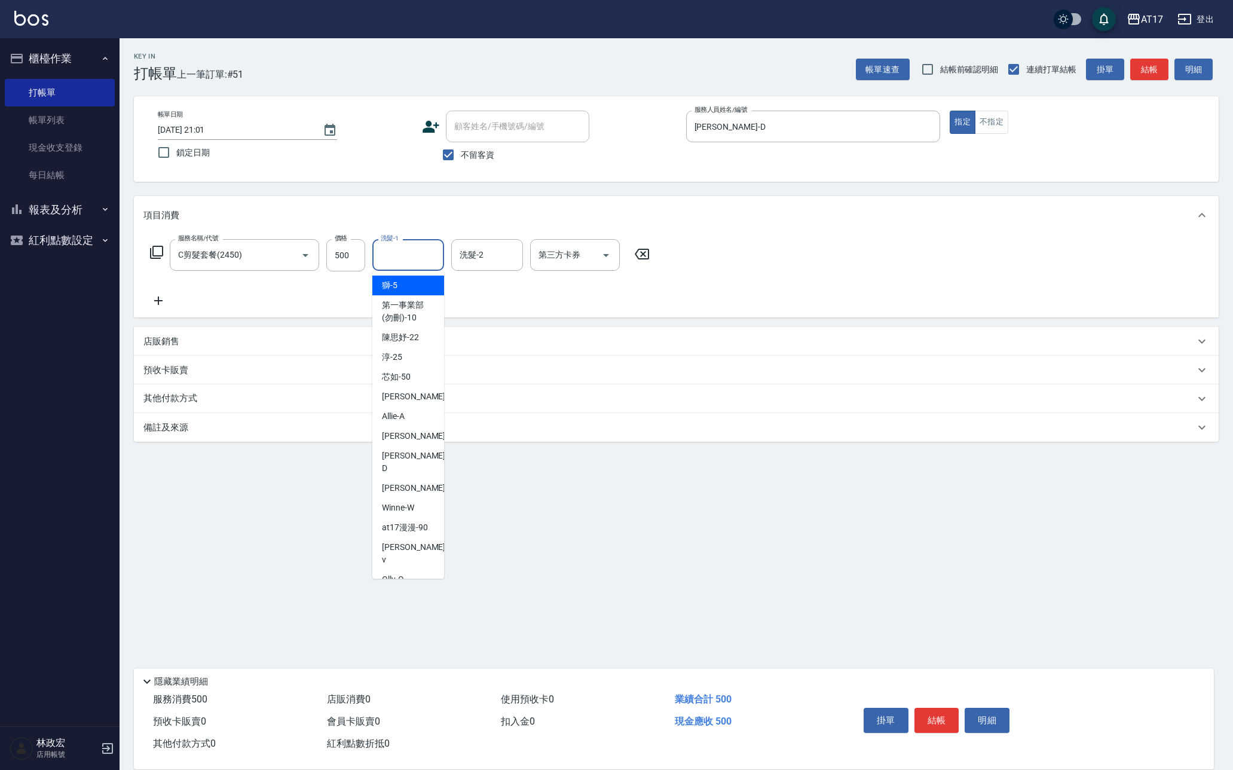
type input "5"
type input "[PERSON_NAME]-25"
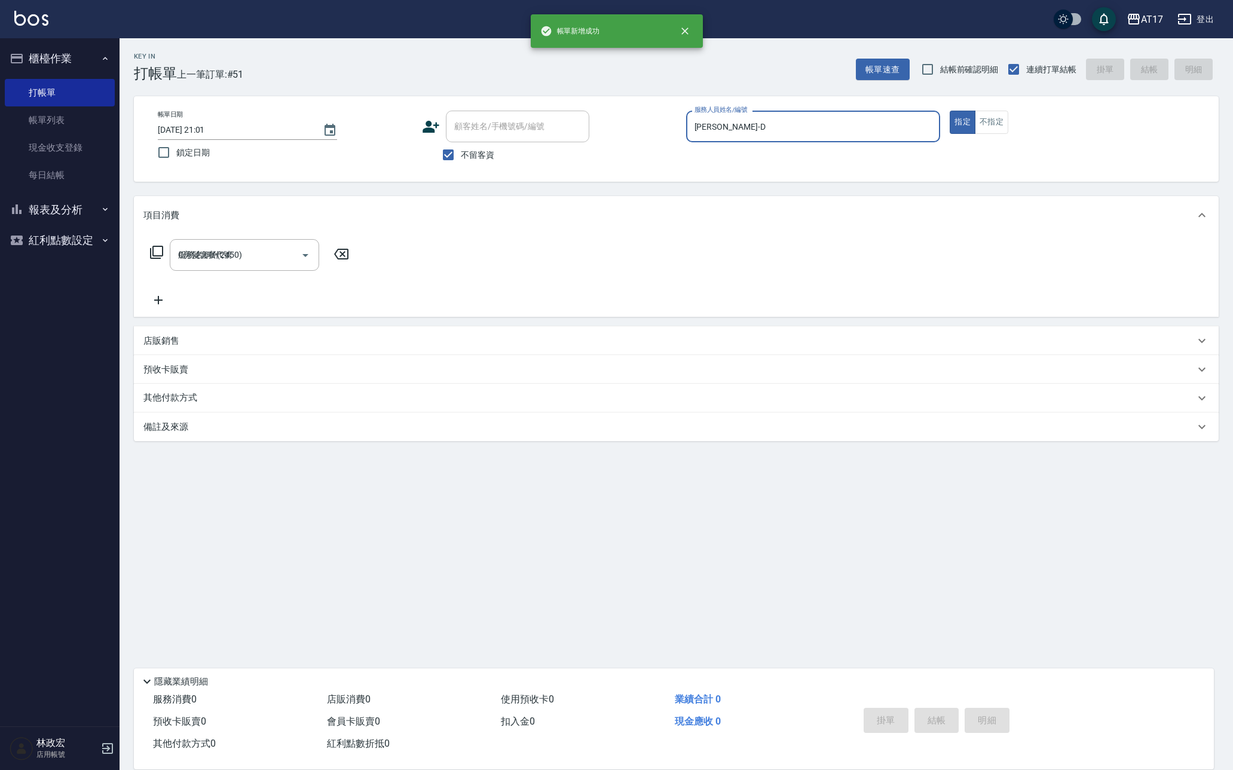
type input "[DATE] 21:02"
type input "Allie-A"
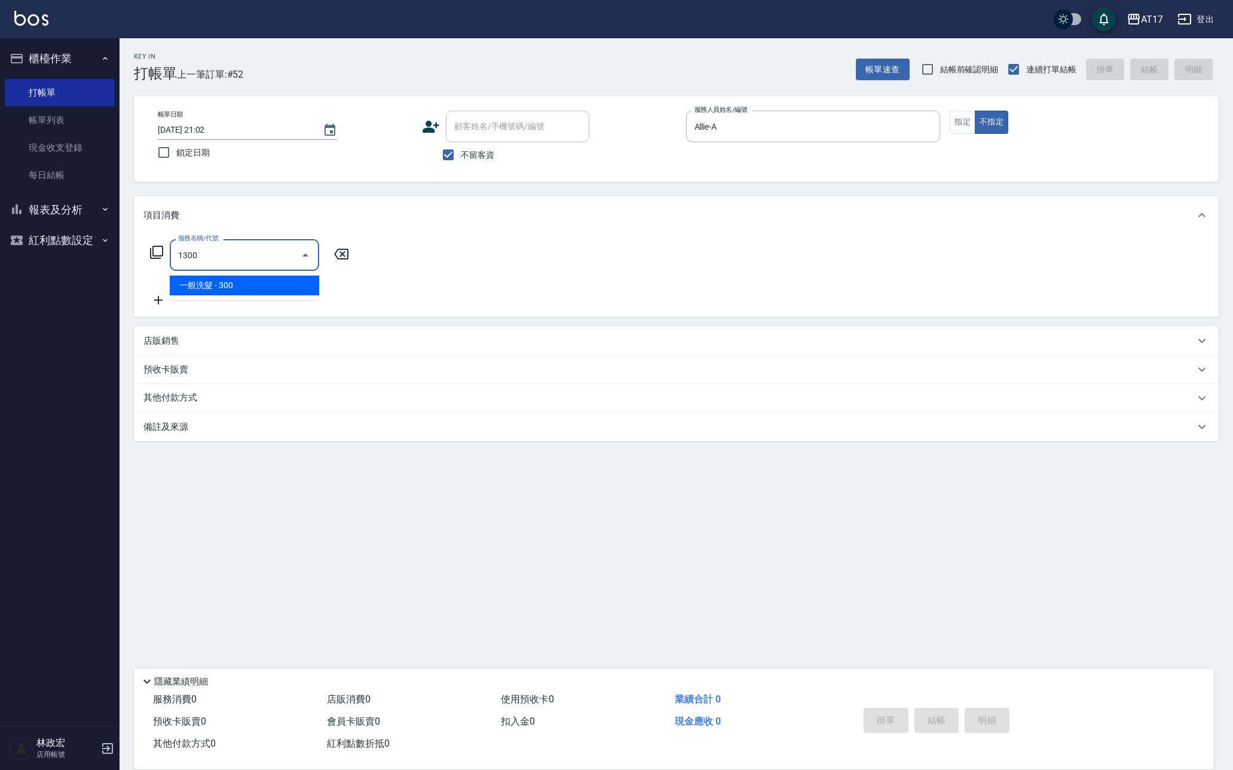
type input "1300"
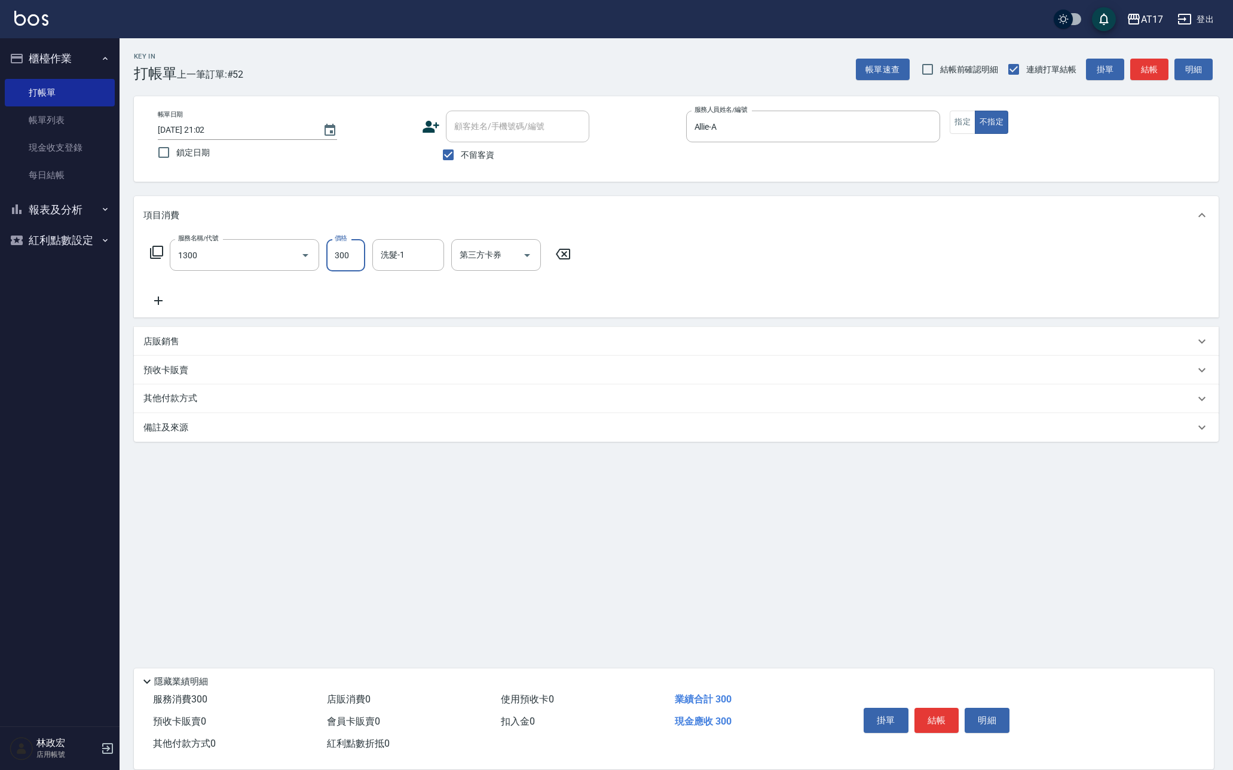
type input "2"
type input "一般洗髮(1300)"
type input "299"
type input "[PERSON_NAME]-22"
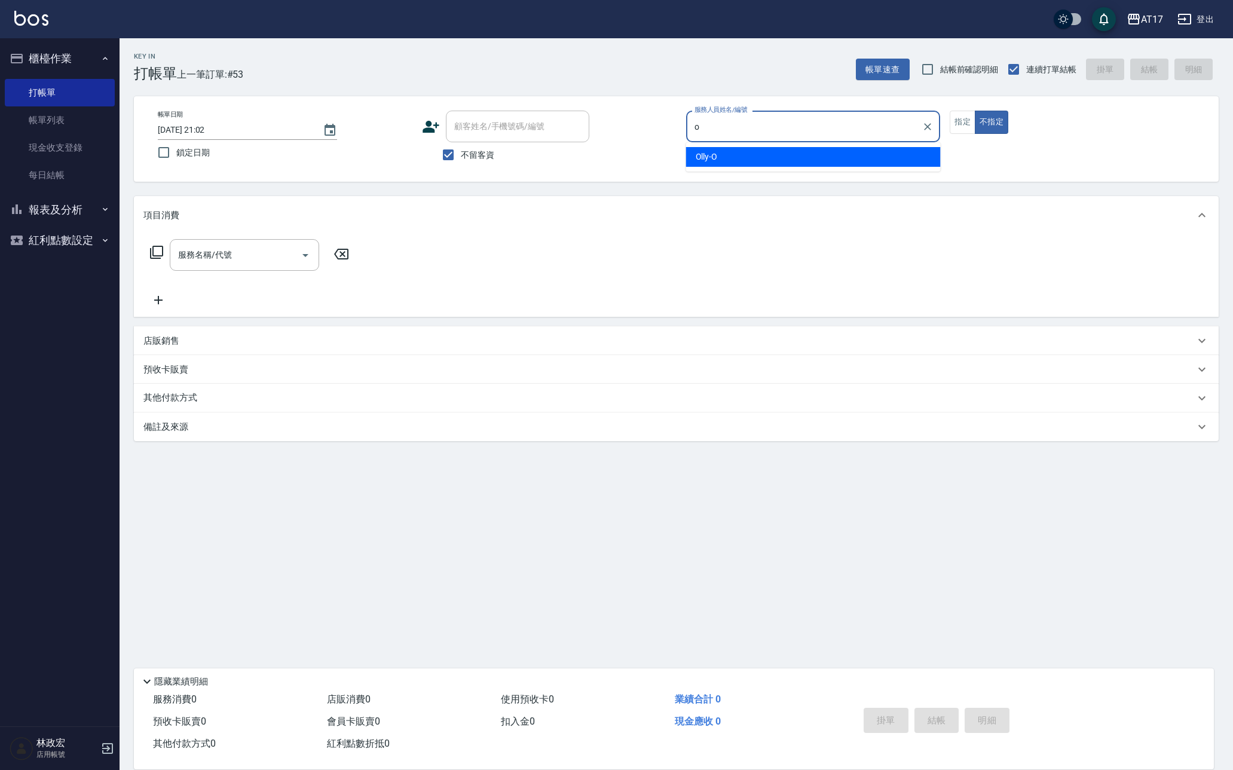
type input "Olly-O"
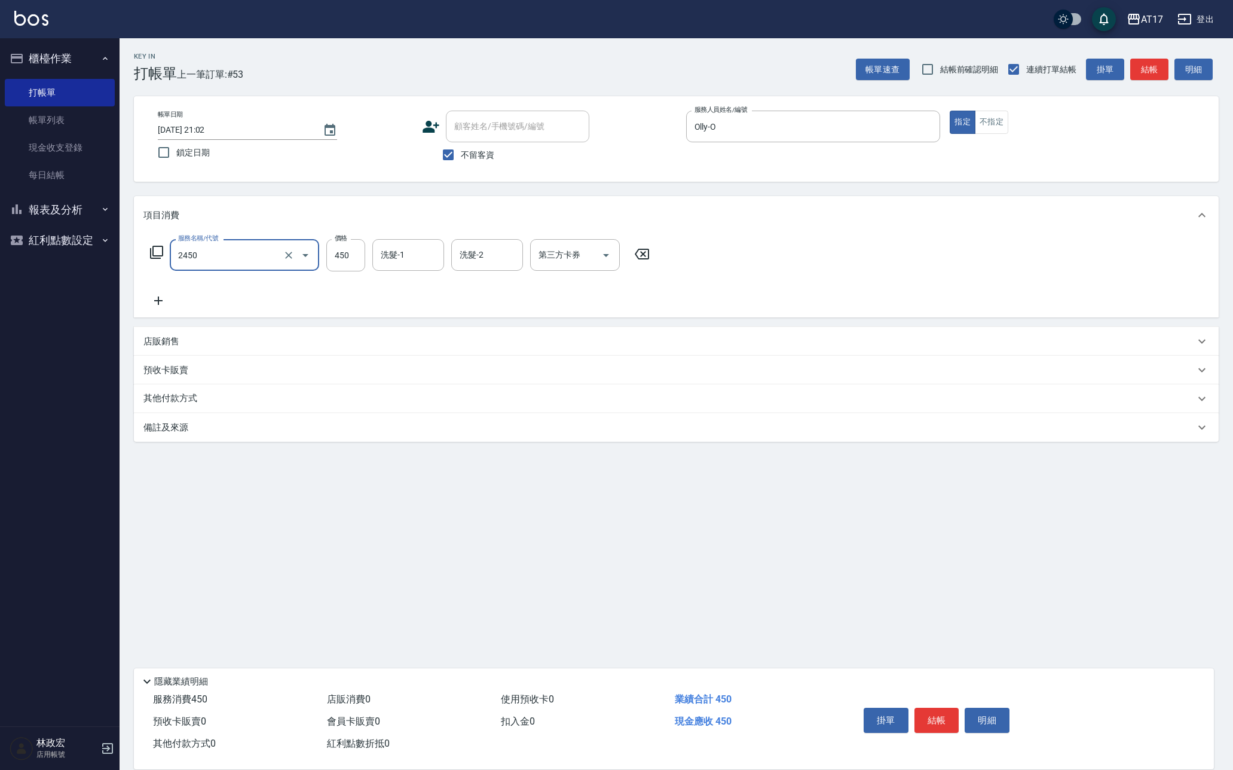
type input "C剪髮套餐(2450)"
type input "5"
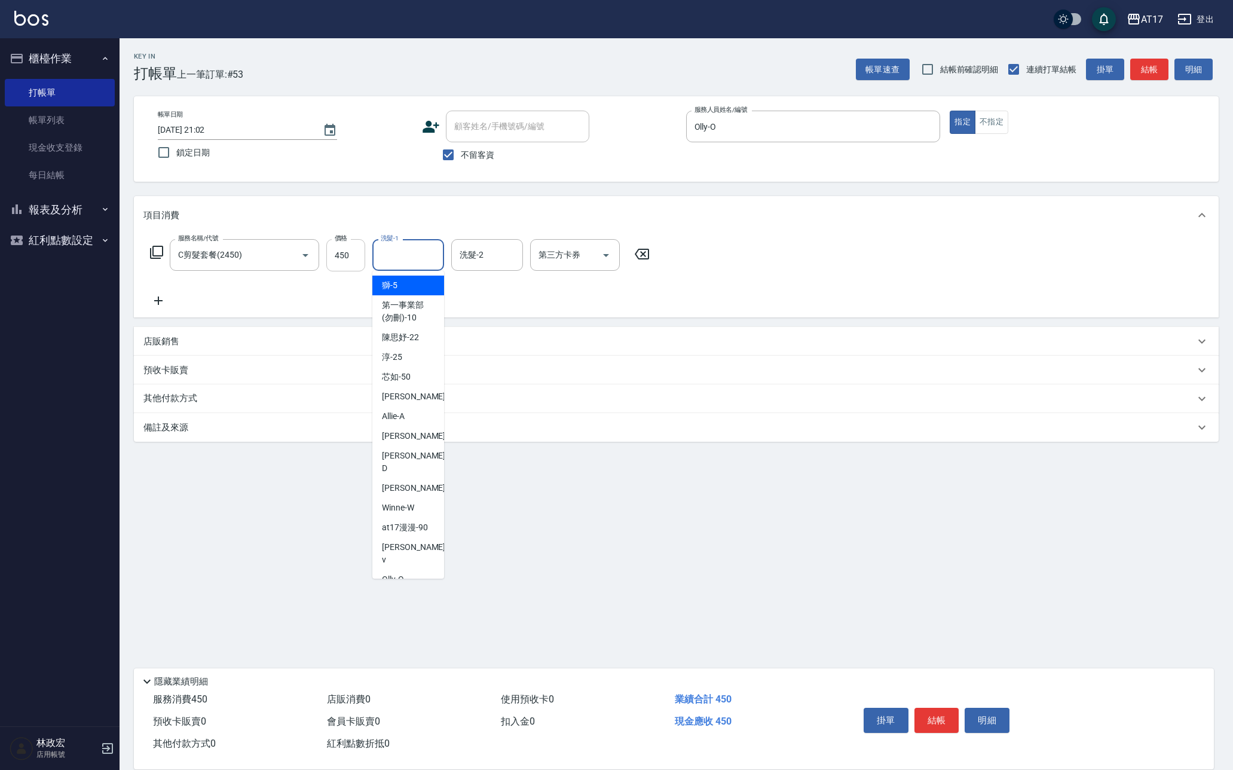
click at [347, 258] on input "450" at bounding box center [345, 255] width 39 height 32
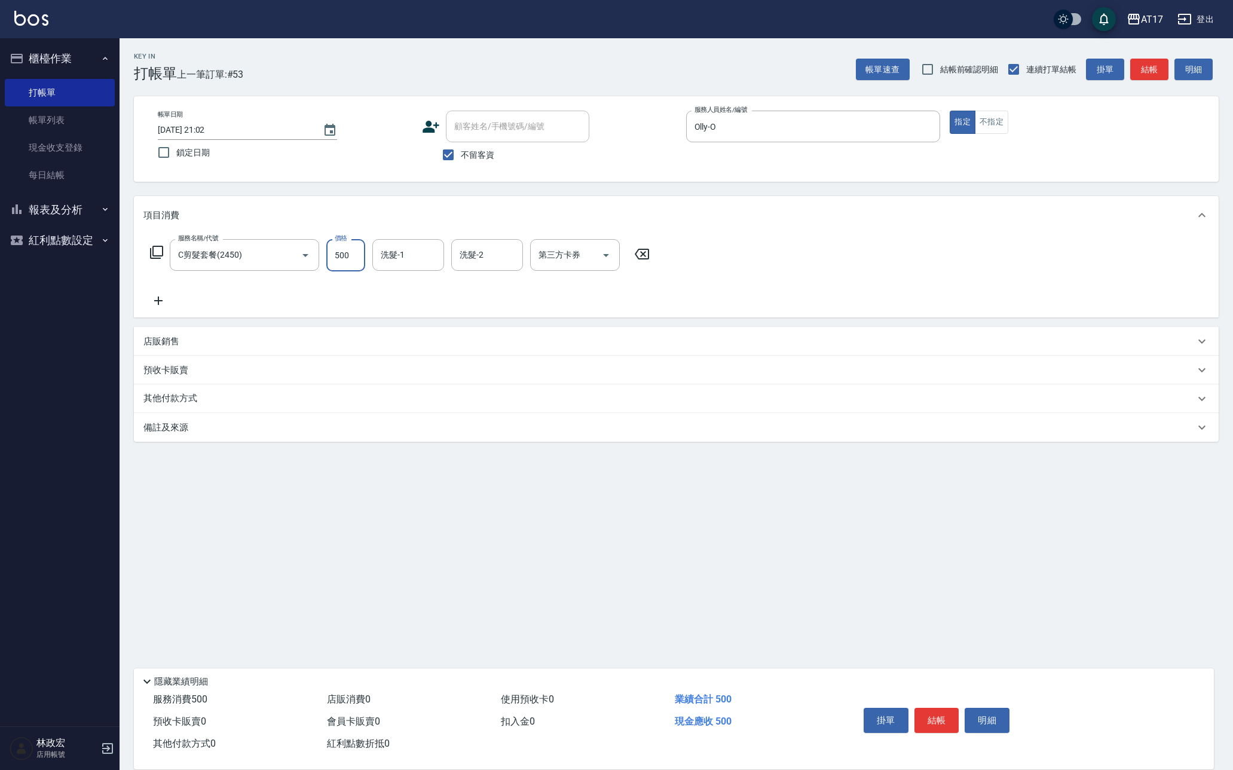
type input "500"
type input "[PERSON_NAME]-55"
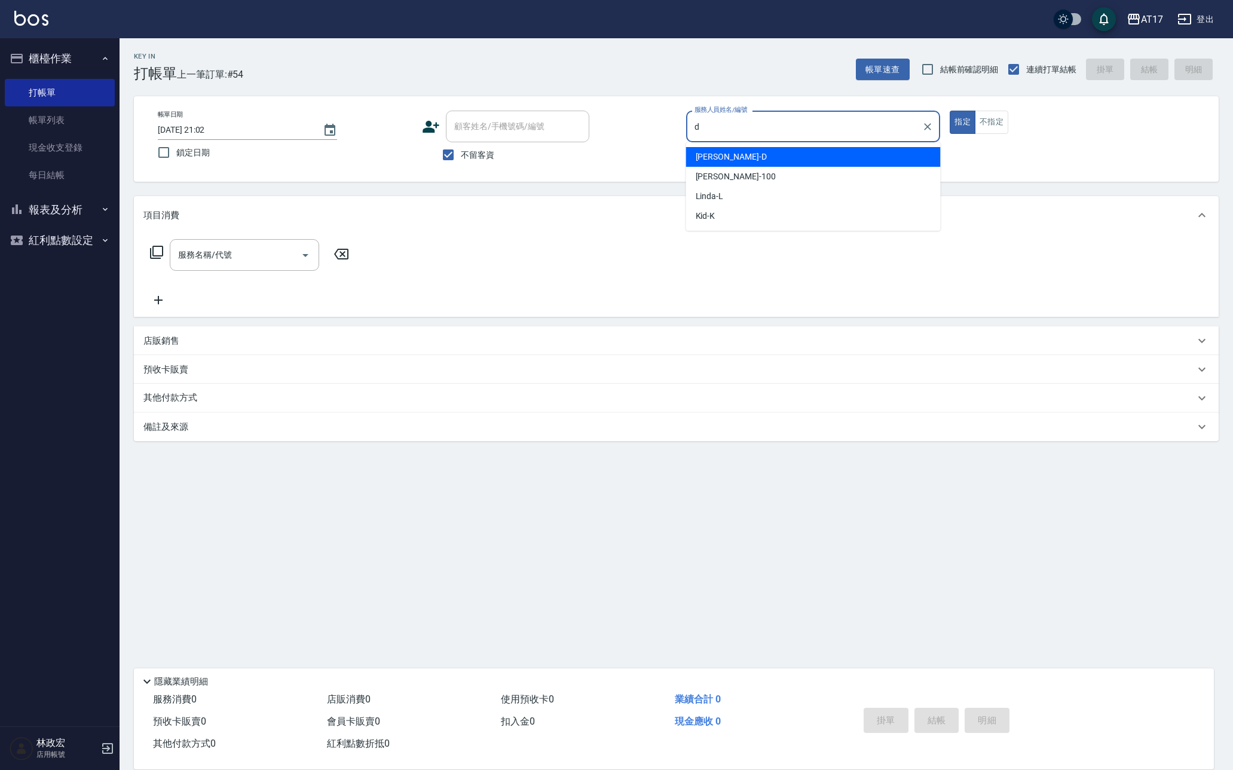
type input "[PERSON_NAME]-D"
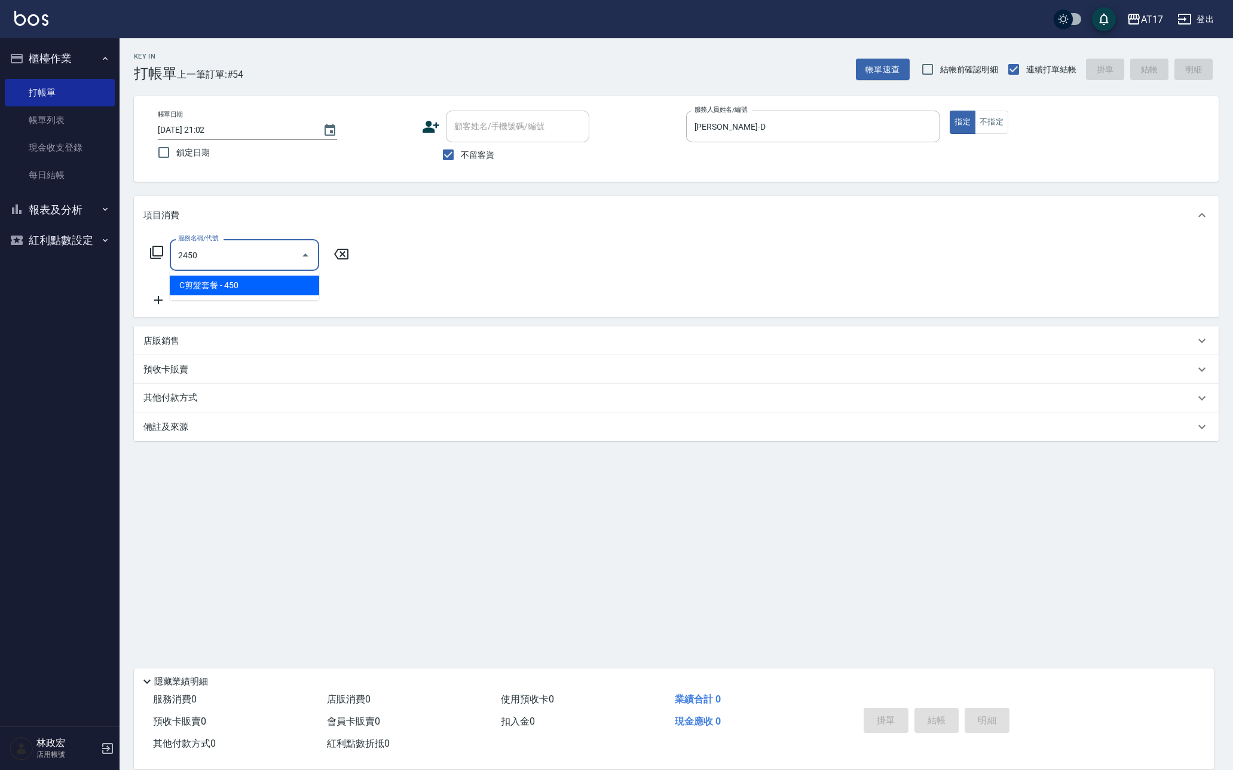
type input "C剪髮套餐(2450)"
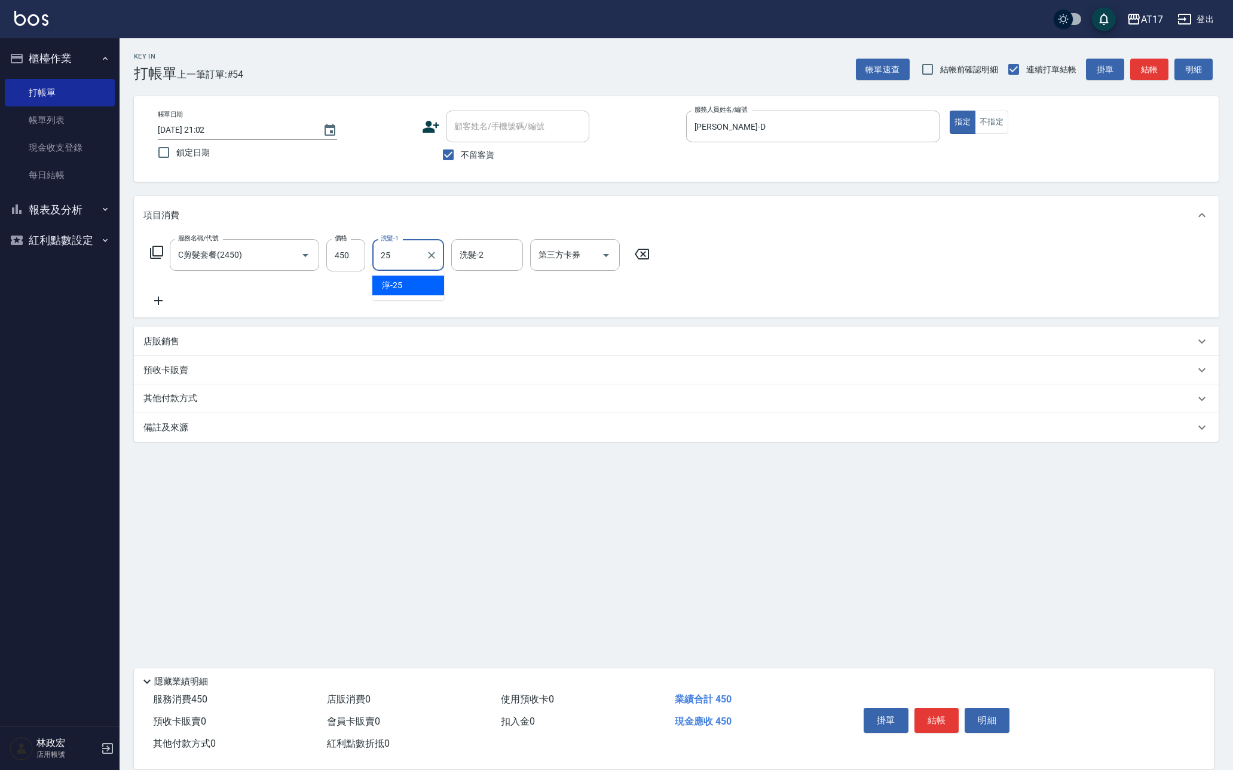
type input "[PERSON_NAME]-25"
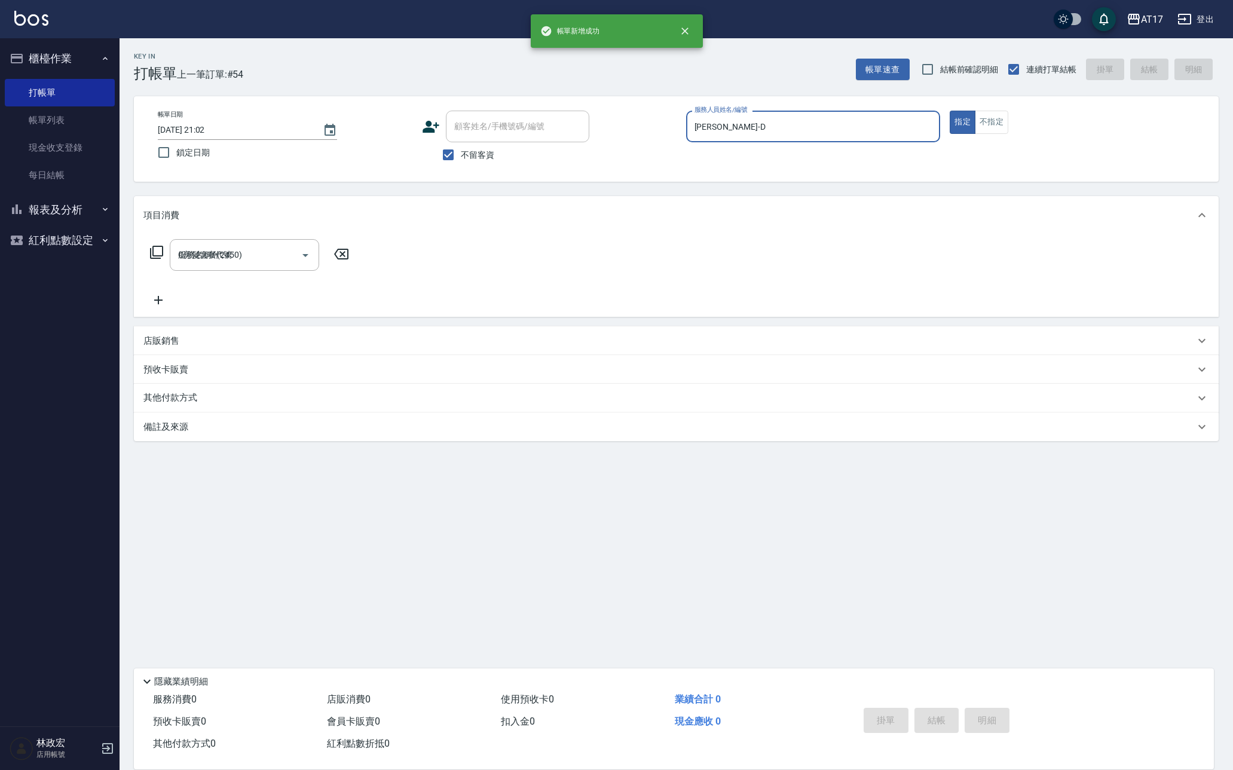
type input "[DATE] 21:03"
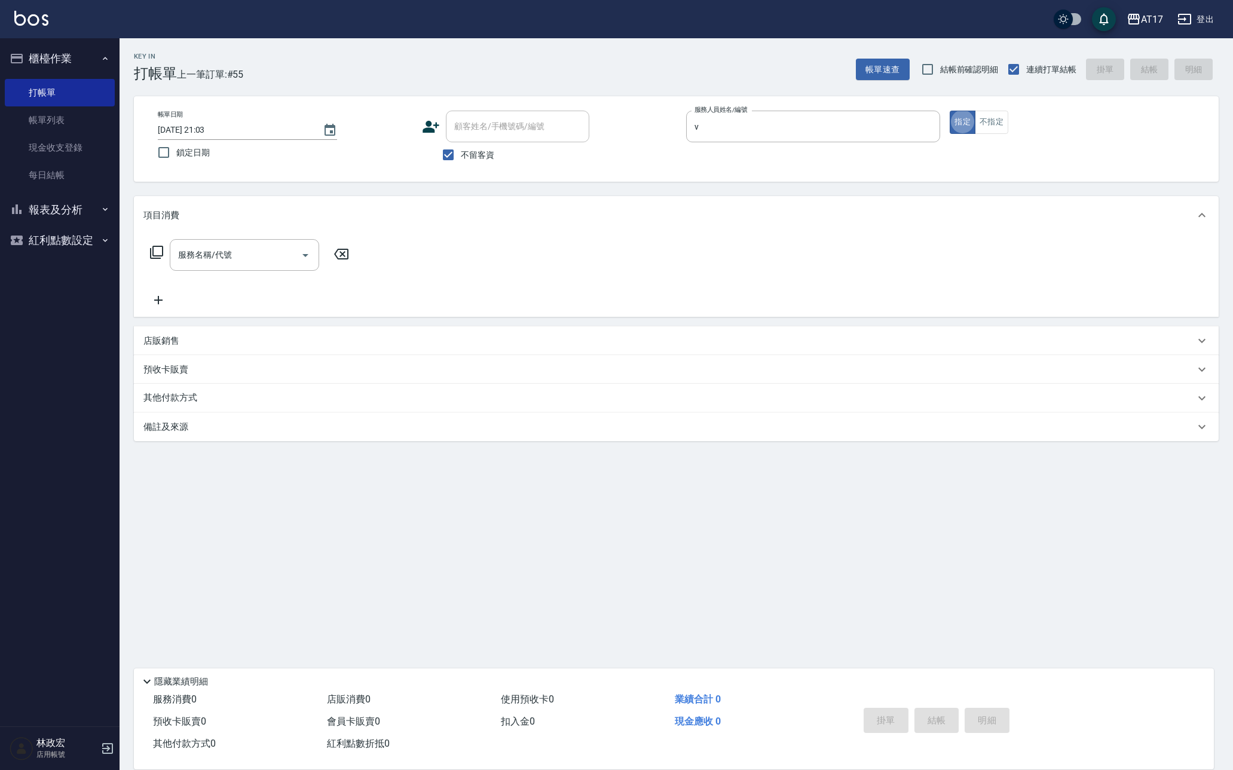
type input "[PERSON_NAME]-v"
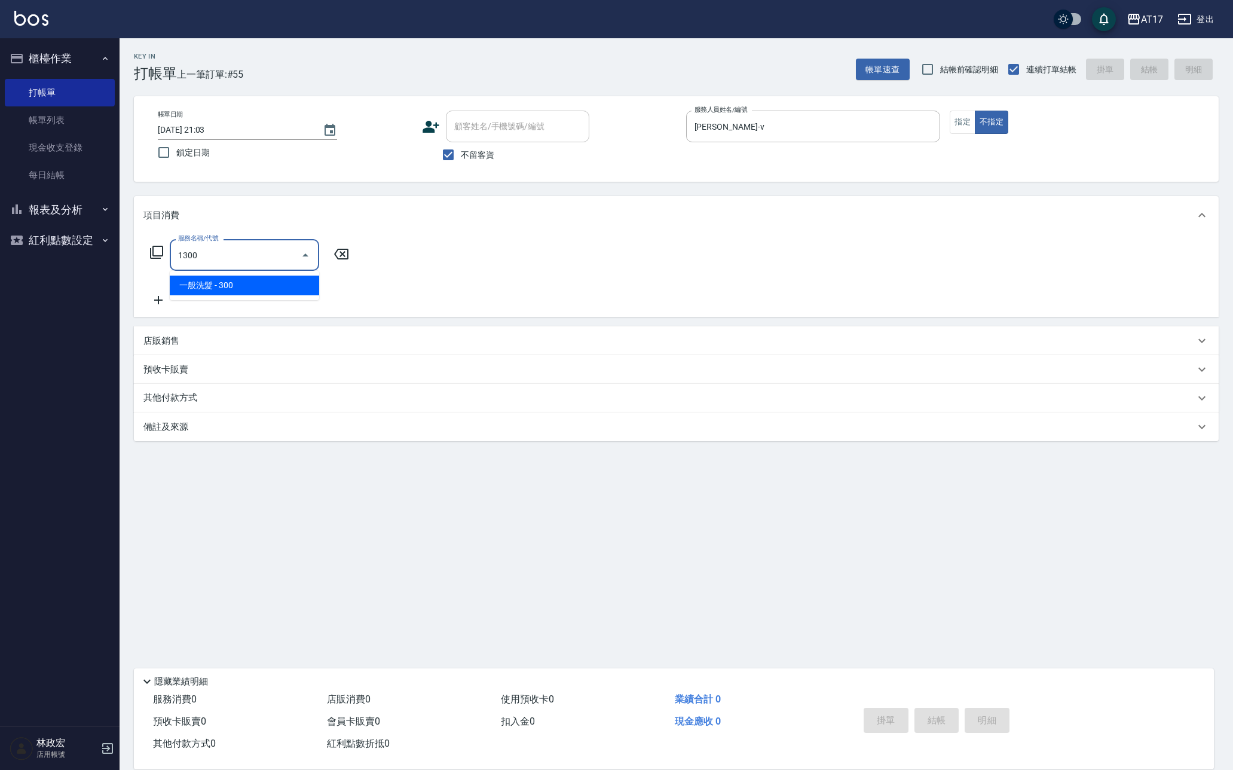
type input "1300"
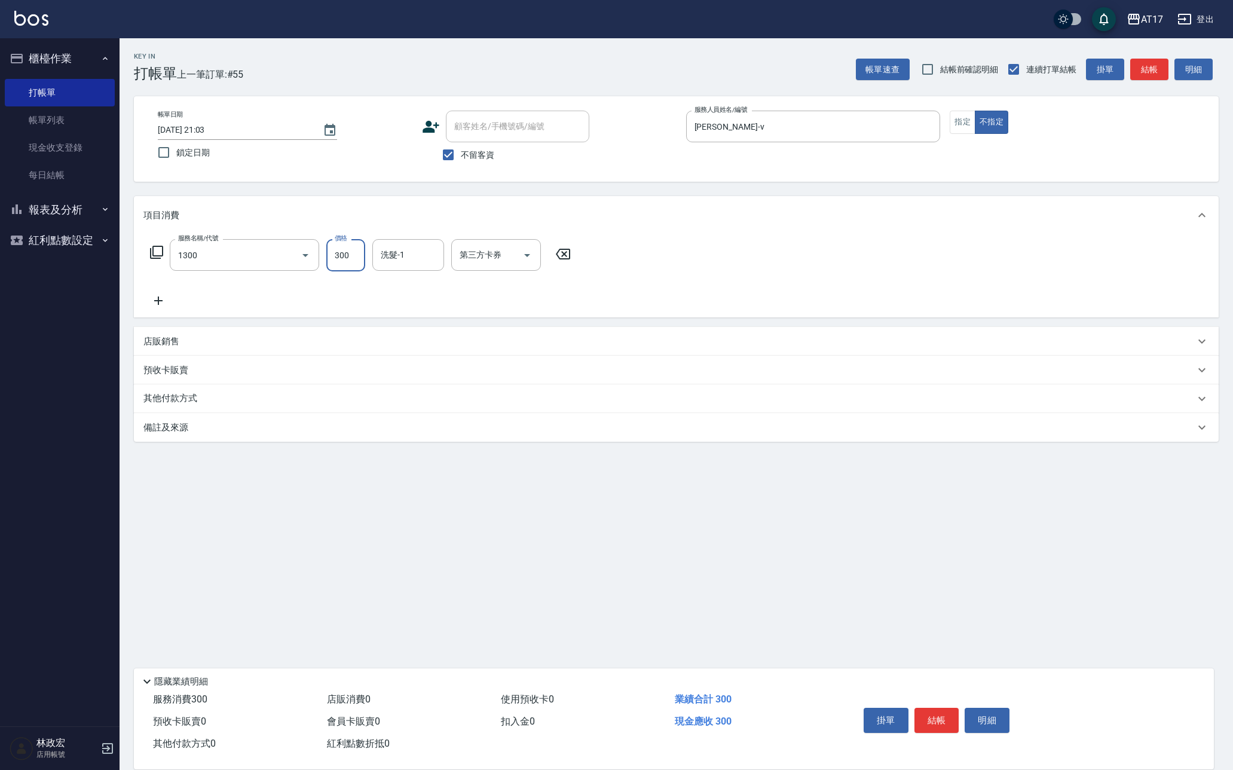
type input "2"
type input "一般洗髮(1300)"
type input "299"
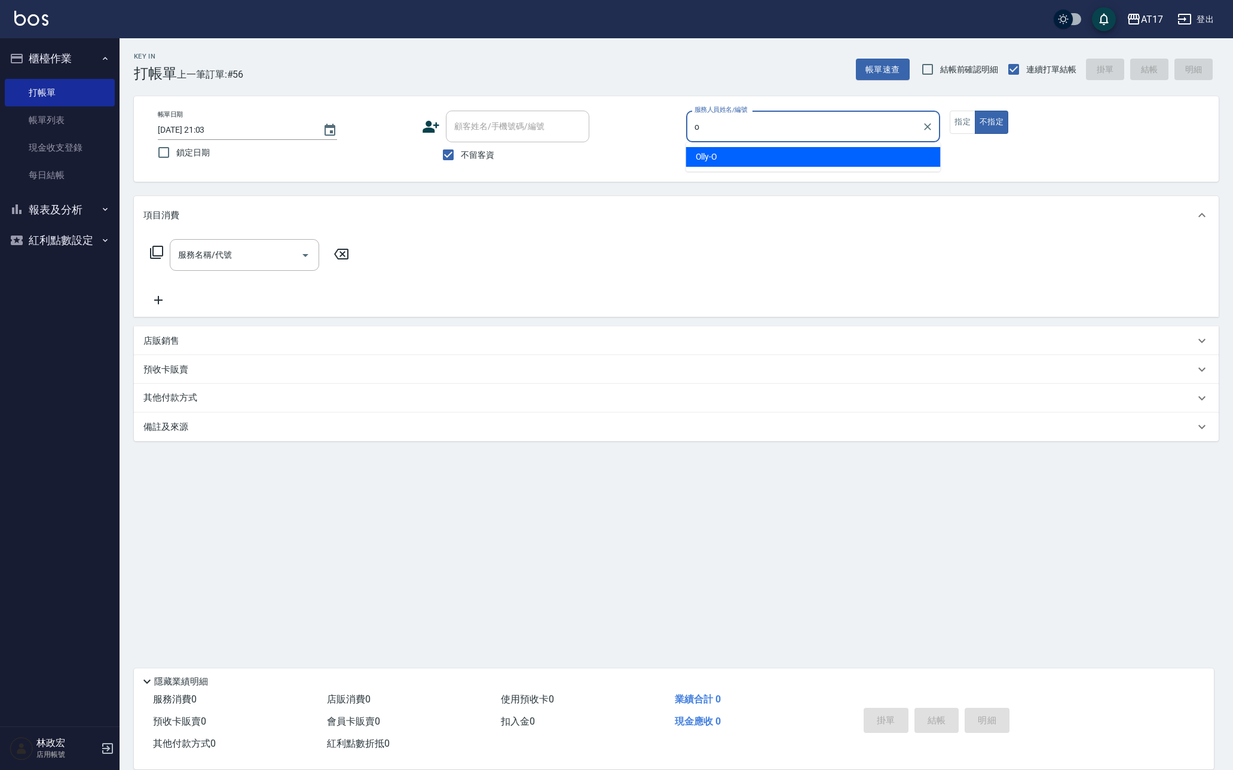
type input "Olly-O"
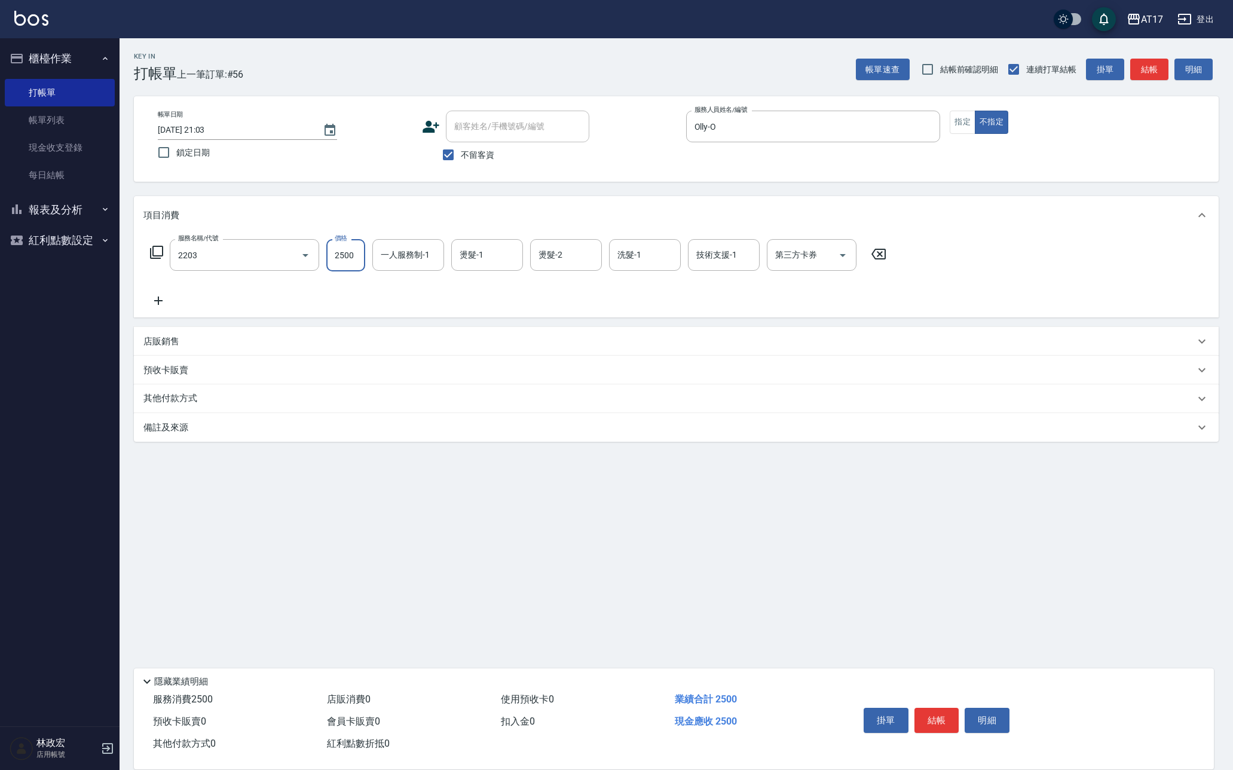
type input "燙髮C餐(短髮)(2203)"
type input "2000"
type input "Olly-O"
type input "[PERSON_NAME]-55"
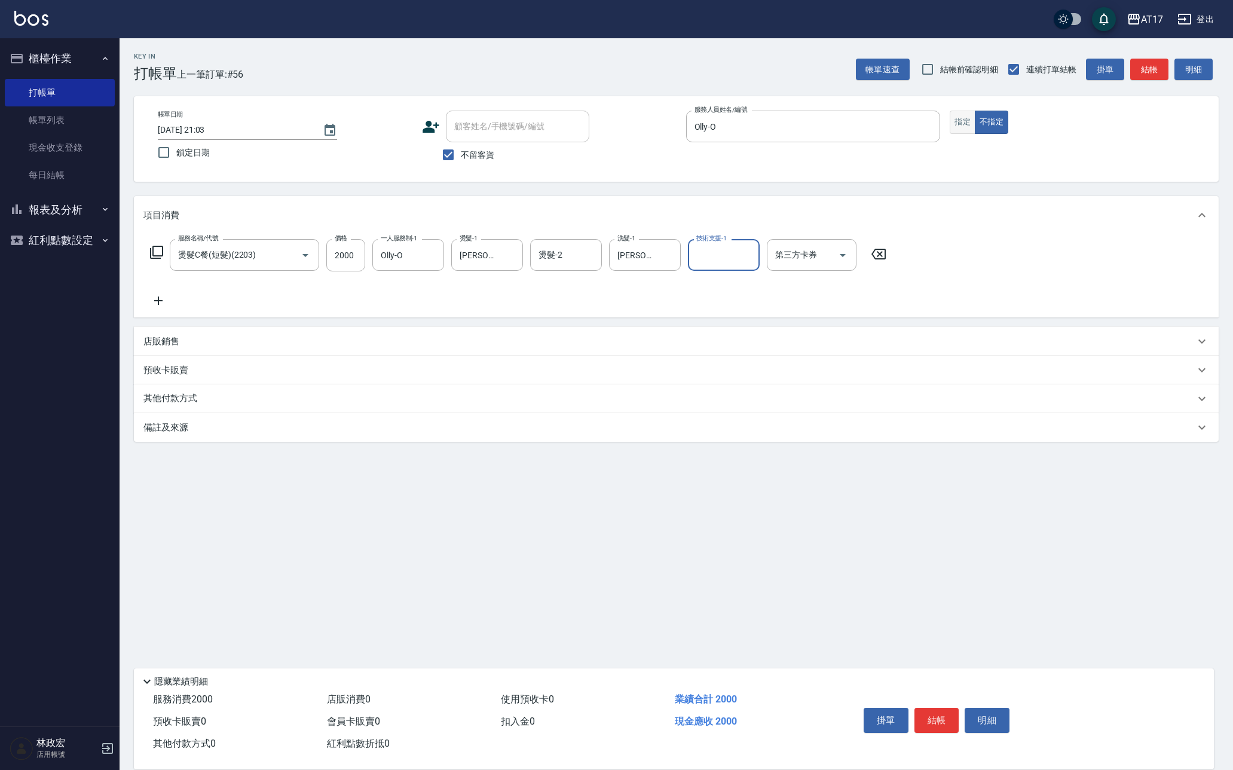
click at [950, 120] on button "指定" at bounding box center [963, 122] width 26 height 23
click at [937, 721] on button "結帳" at bounding box center [936, 720] width 45 height 25
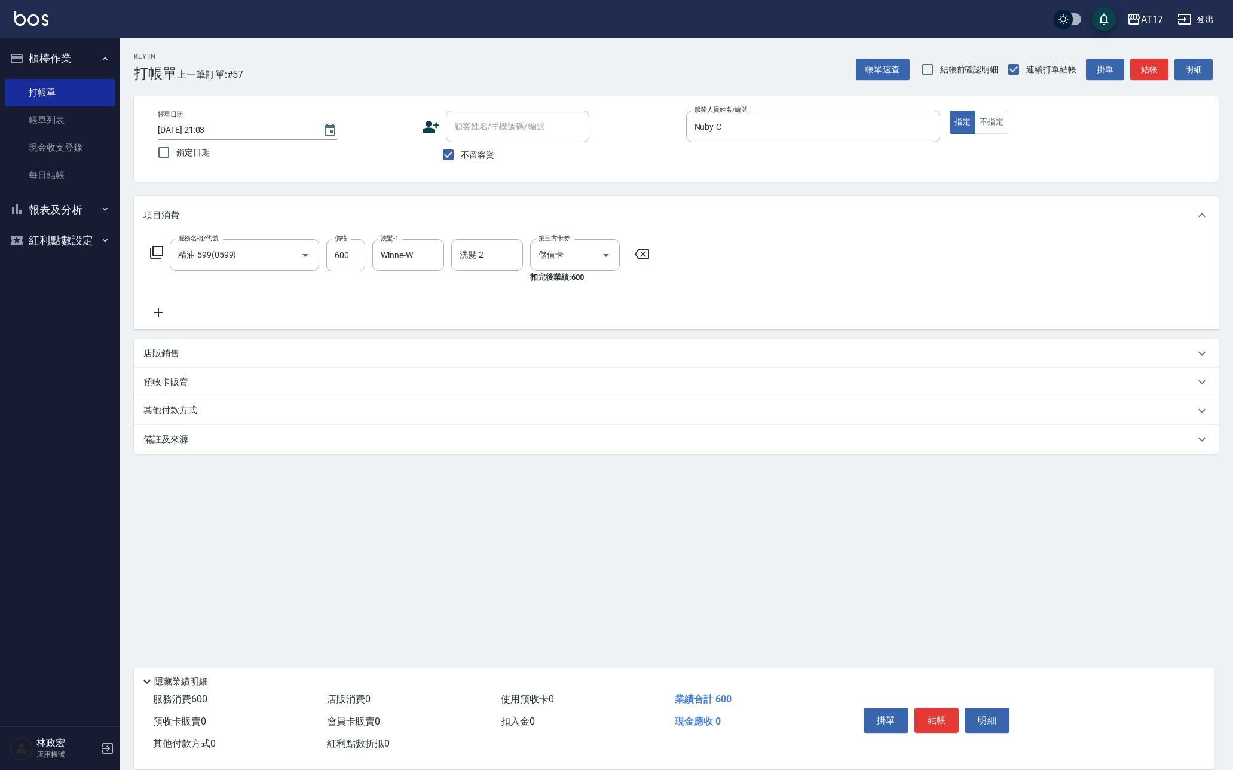
click at [166, 359] on p "店販銷售" at bounding box center [161, 353] width 36 height 13
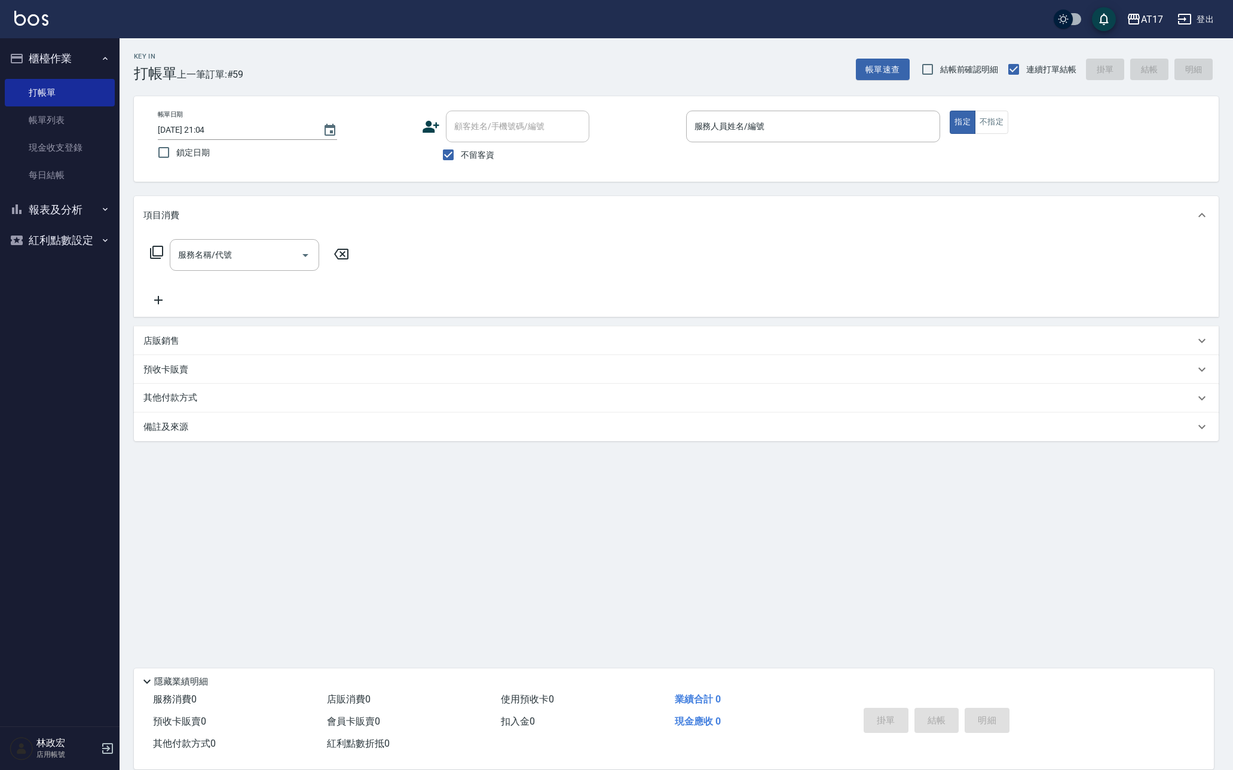
click at [159, 254] on icon at bounding box center [156, 252] width 14 height 14
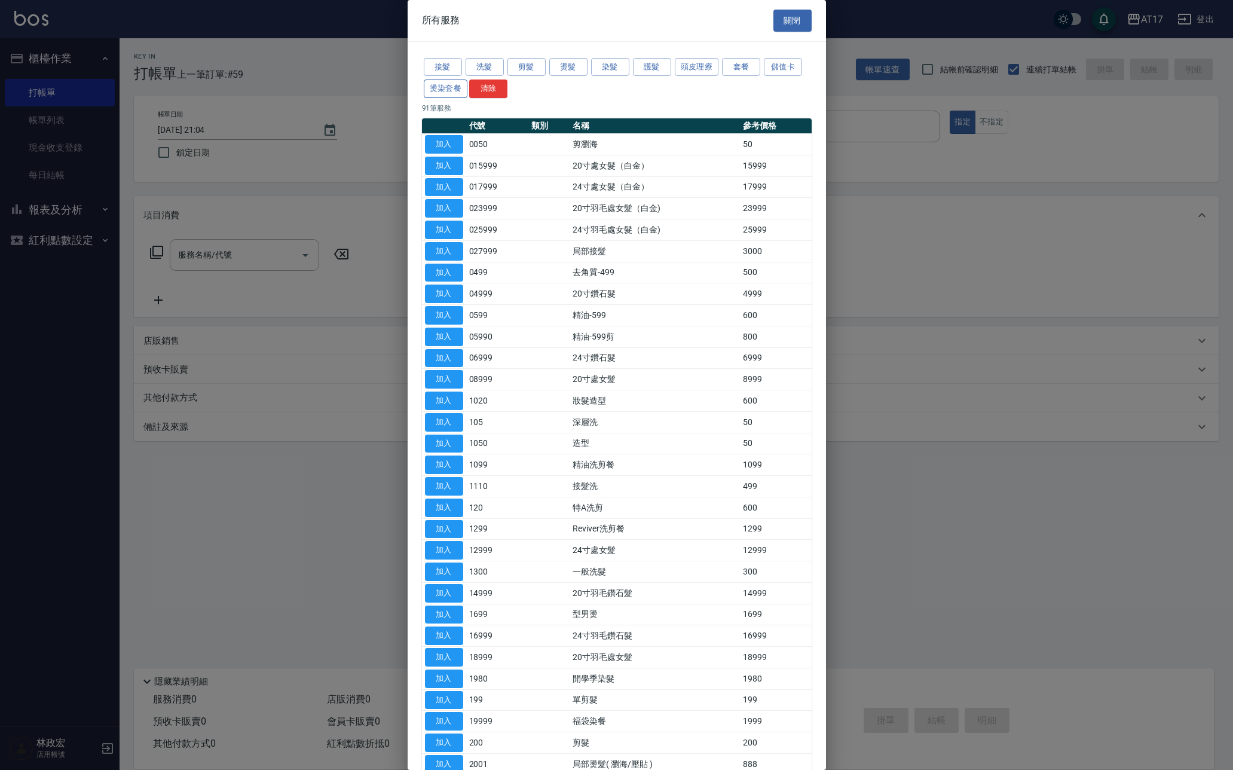
click at [440, 83] on button "燙染套餐" at bounding box center [446, 88] width 44 height 19
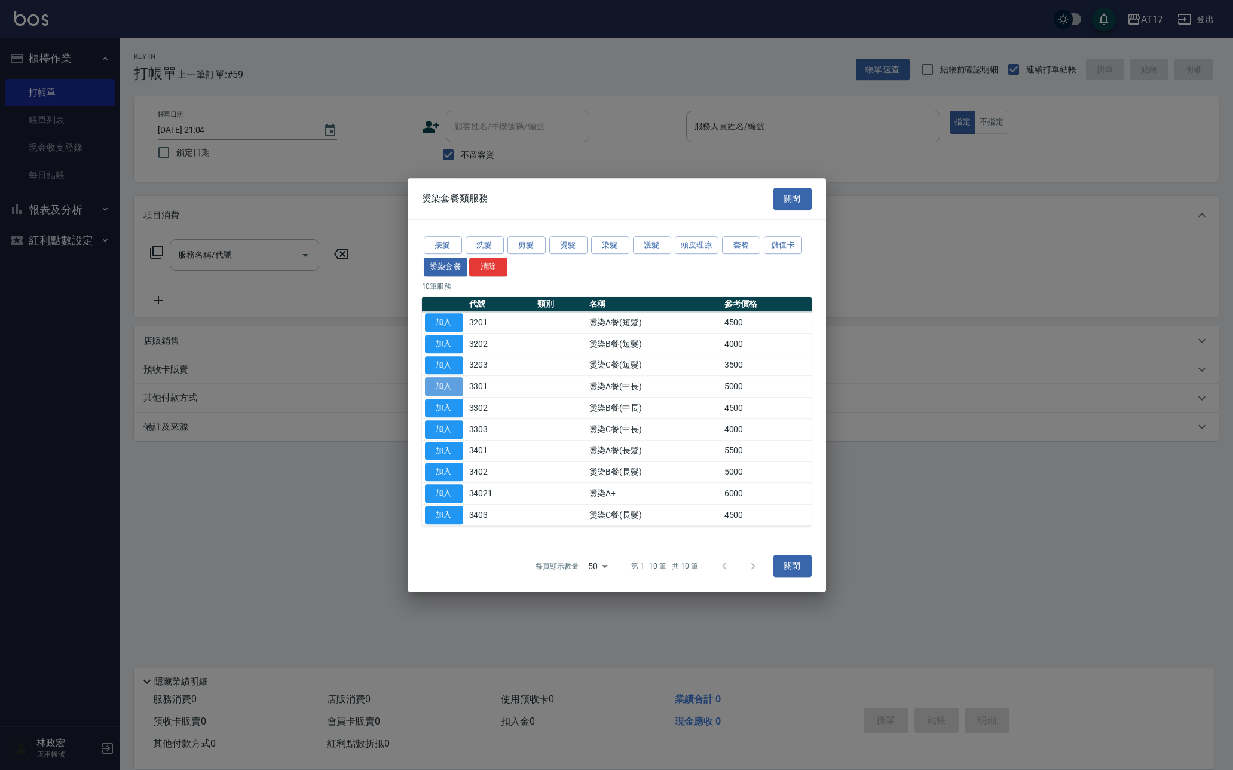
click at [444, 383] on button "加入" at bounding box center [444, 386] width 38 height 19
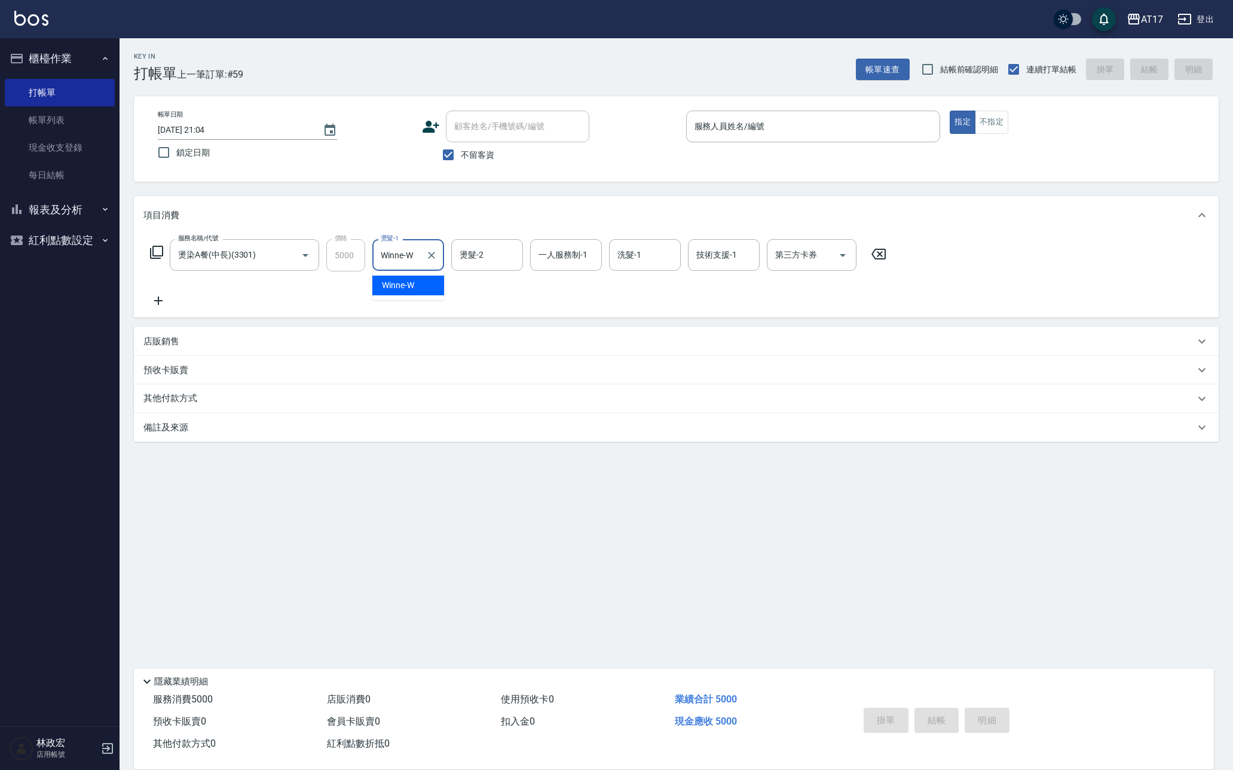
click at [962, 122] on button "指定" at bounding box center [963, 122] width 26 height 23
drag, startPoint x: 727, startPoint y: 124, endPoint x: 719, endPoint y: 121, distance: 8.1
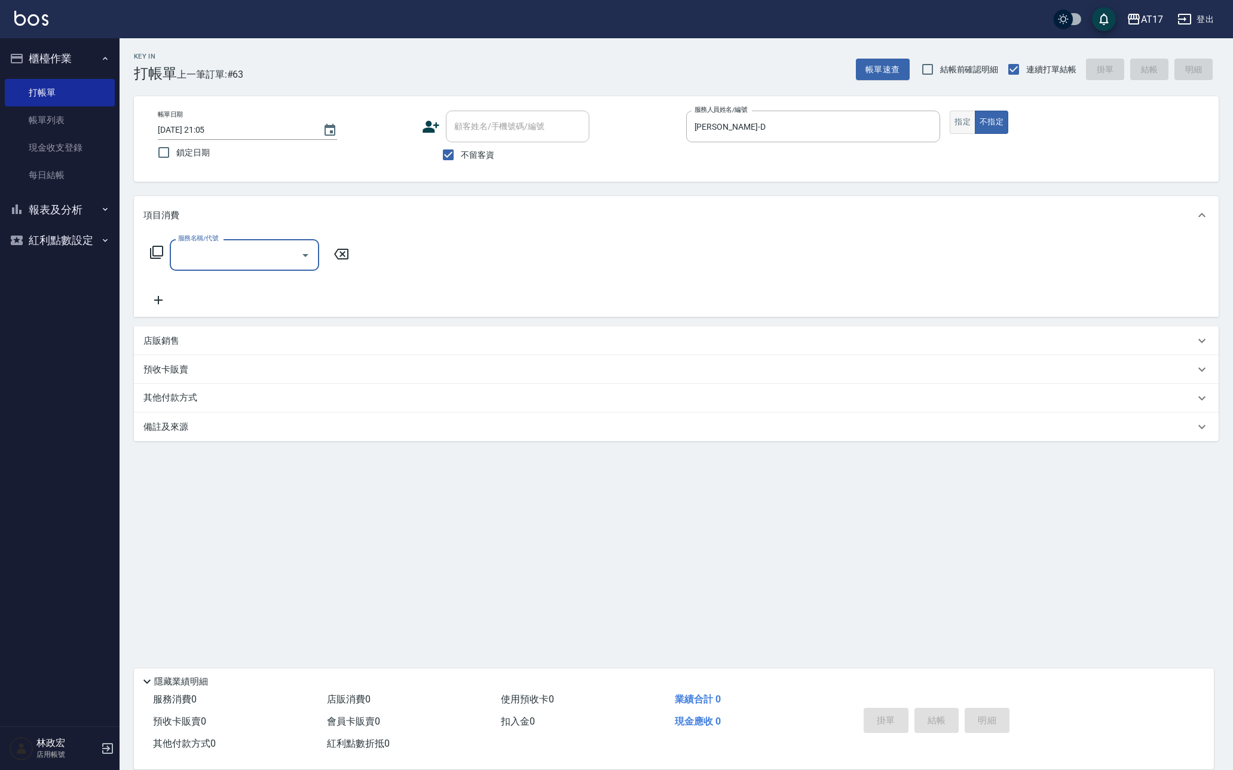
click at [964, 126] on button "指定" at bounding box center [963, 122] width 26 height 23
click at [57, 222] on button "報表及分析" at bounding box center [60, 209] width 110 height 31
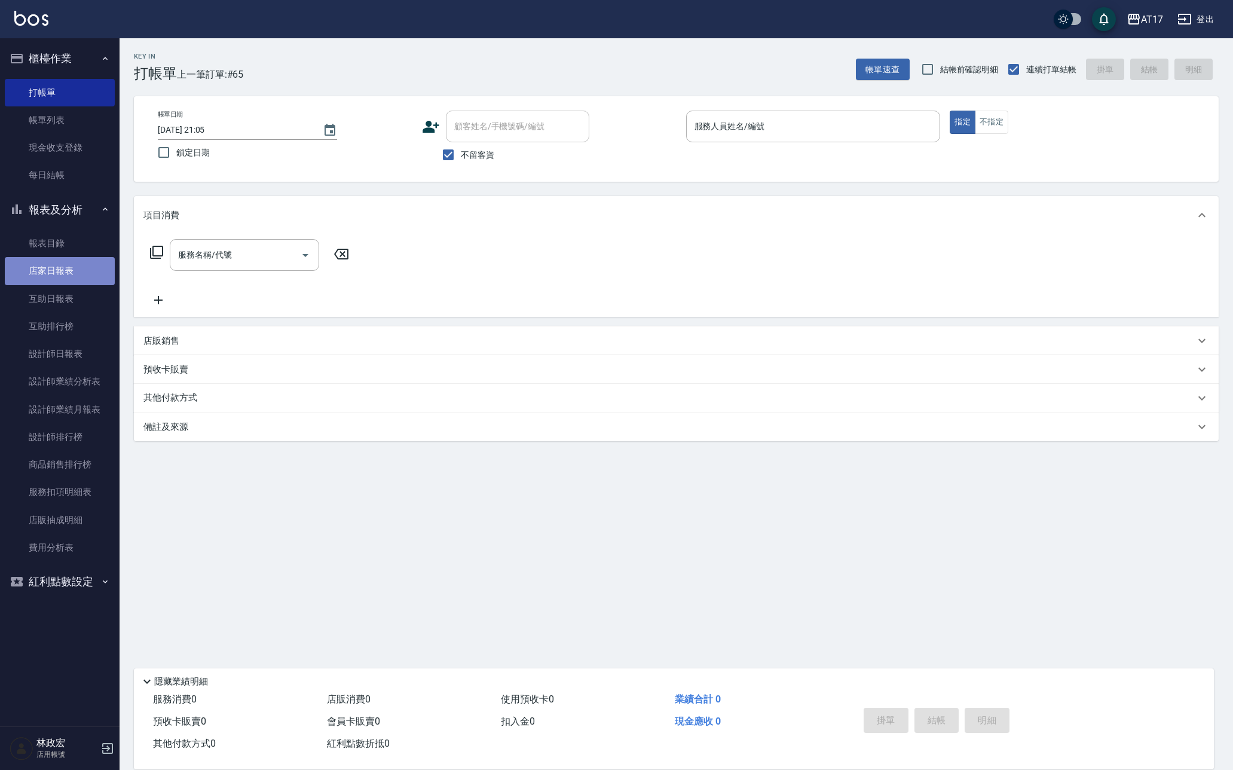
click at [54, 265] on link "店家日報表" at bounding box center [60, 270] width 110 height 27
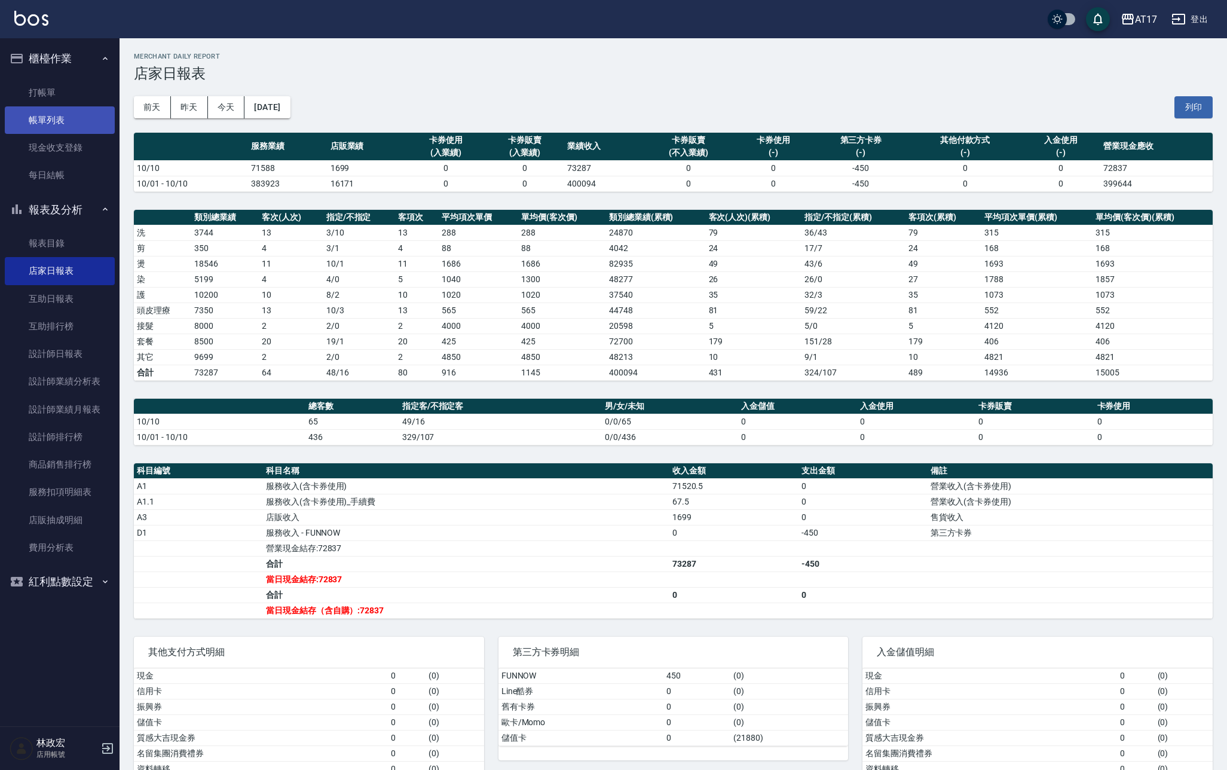
click at [57, 130] on link "帳單列表" at bounding box center [60, 119] width 110 height 27
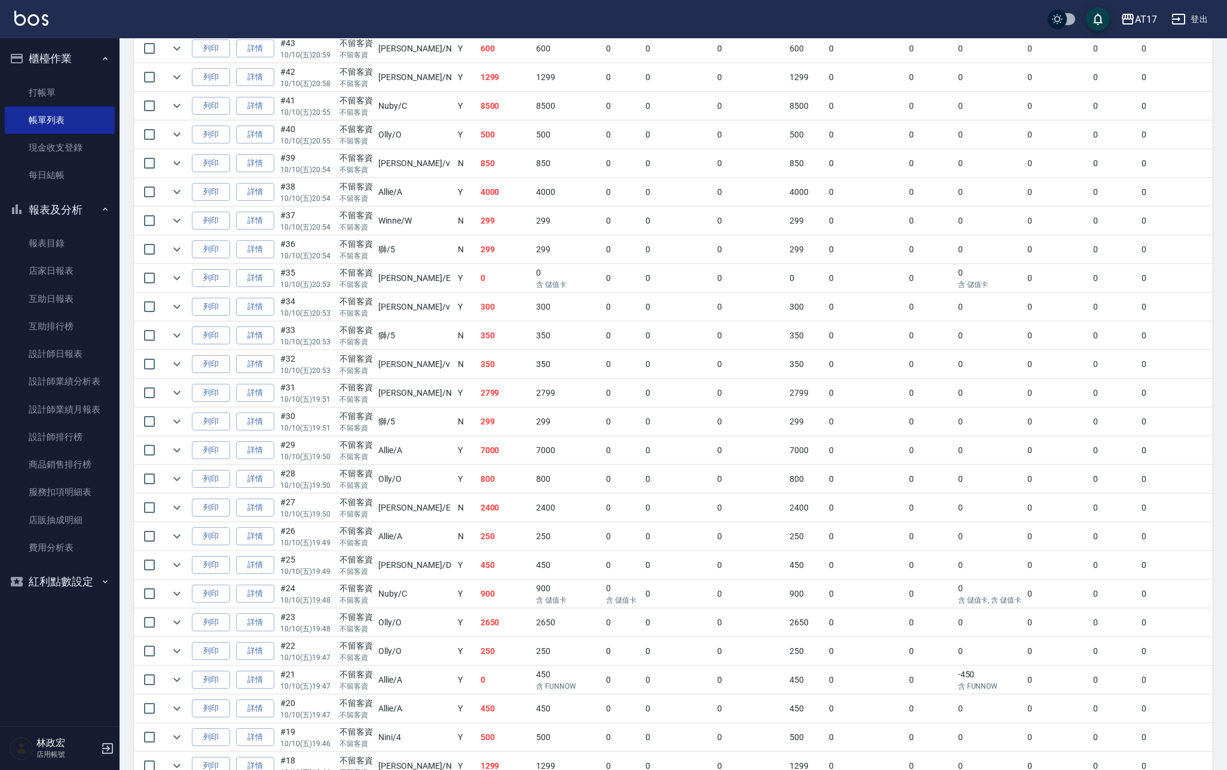
scroll to position [980, 0]
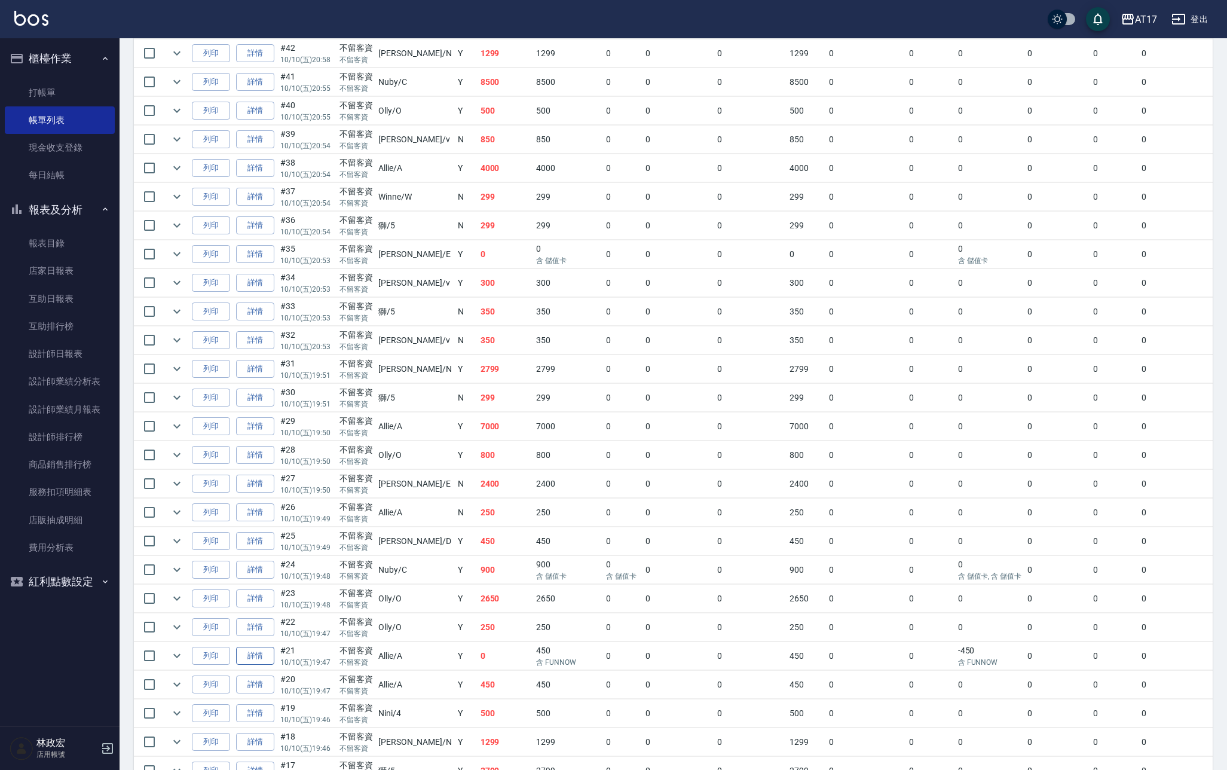
click at [249, 657] on link "詳情" at bounding box center [255, 656] width 38 height 19
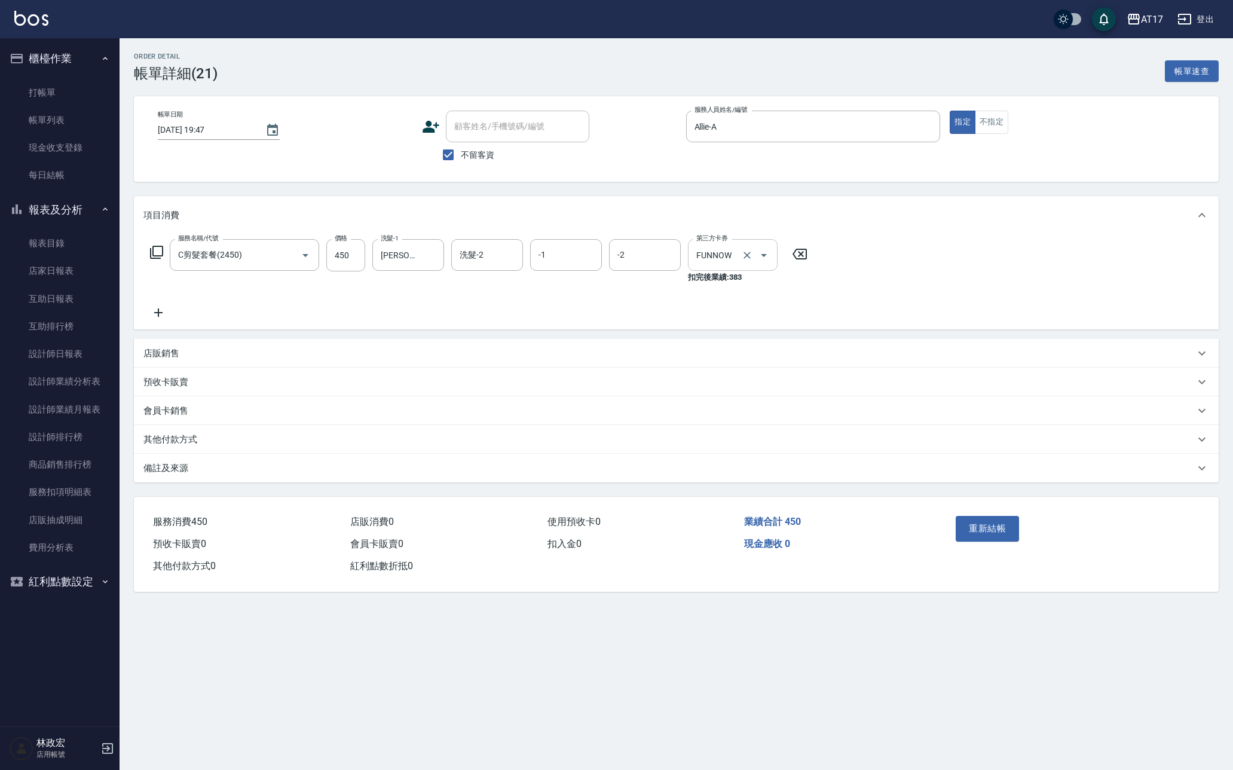
click at [767, 254] on icon "Open" at bounding box center [764, 255] width 14 height 14
click at [708, 368] on span "儲值卡" at bounding box center [733, 364] width 90 height 20
click at [984, 537] on button "重新結帳" at bounding box center [987, 528] width 63 height 25
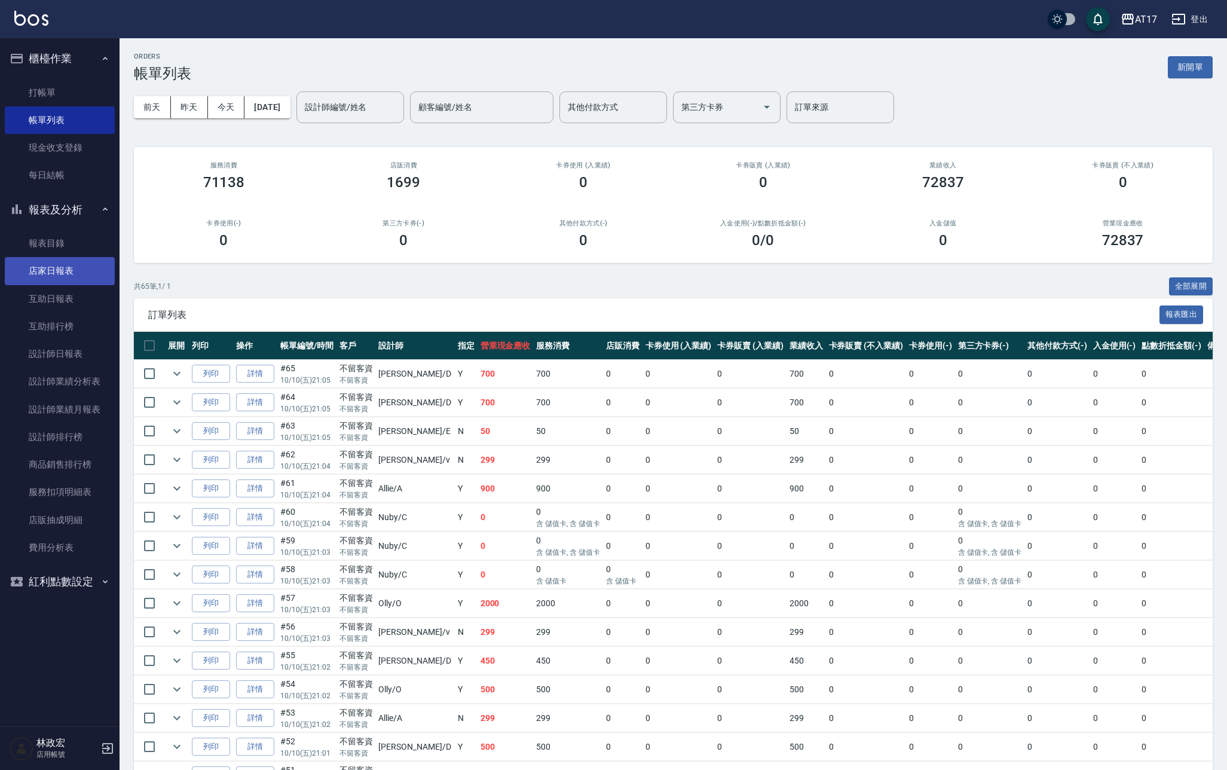
click at [46, 271] on link "店家日報表" at bounding box center [60, 270] width 110 height 27
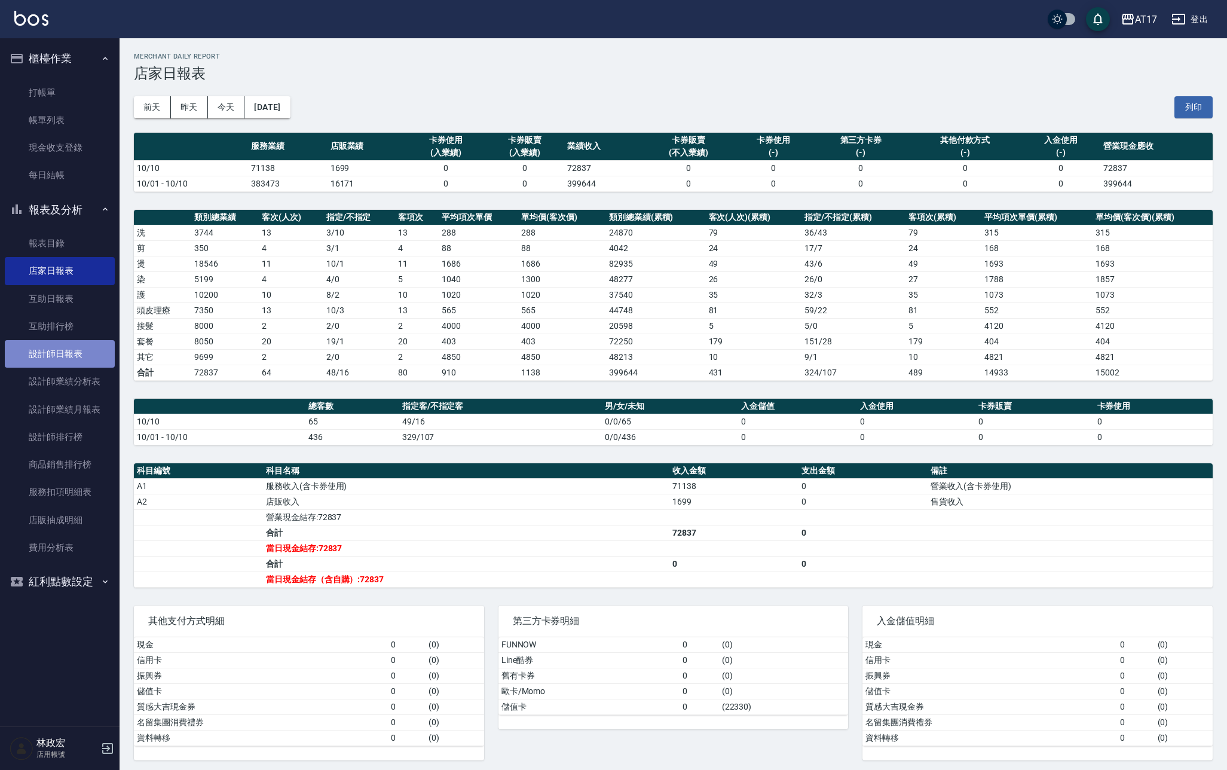
click at [26, 351] on link "設計師日報表" at bounding box center [60, 353] width 110 height 27
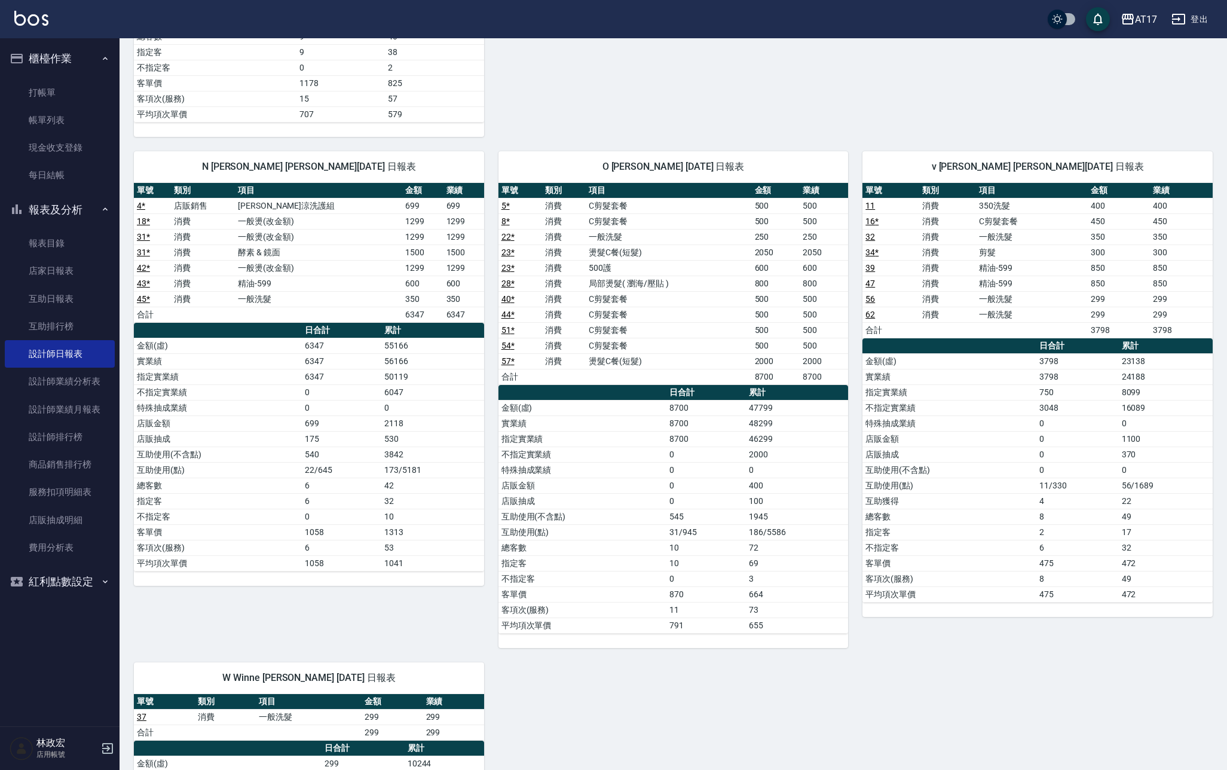
scroll to position [1104, 0]
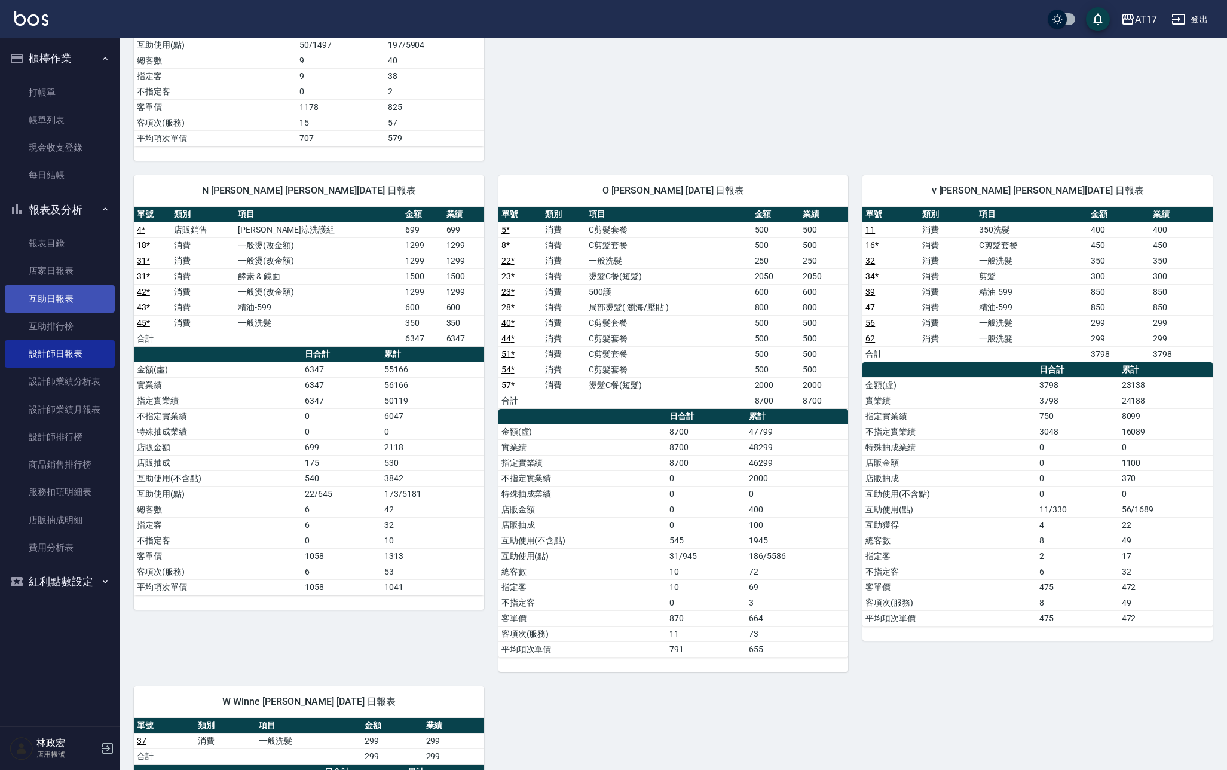
click at [44, 302] on link "互助日報表" at bounding box center [60, 298] width 110 height 27
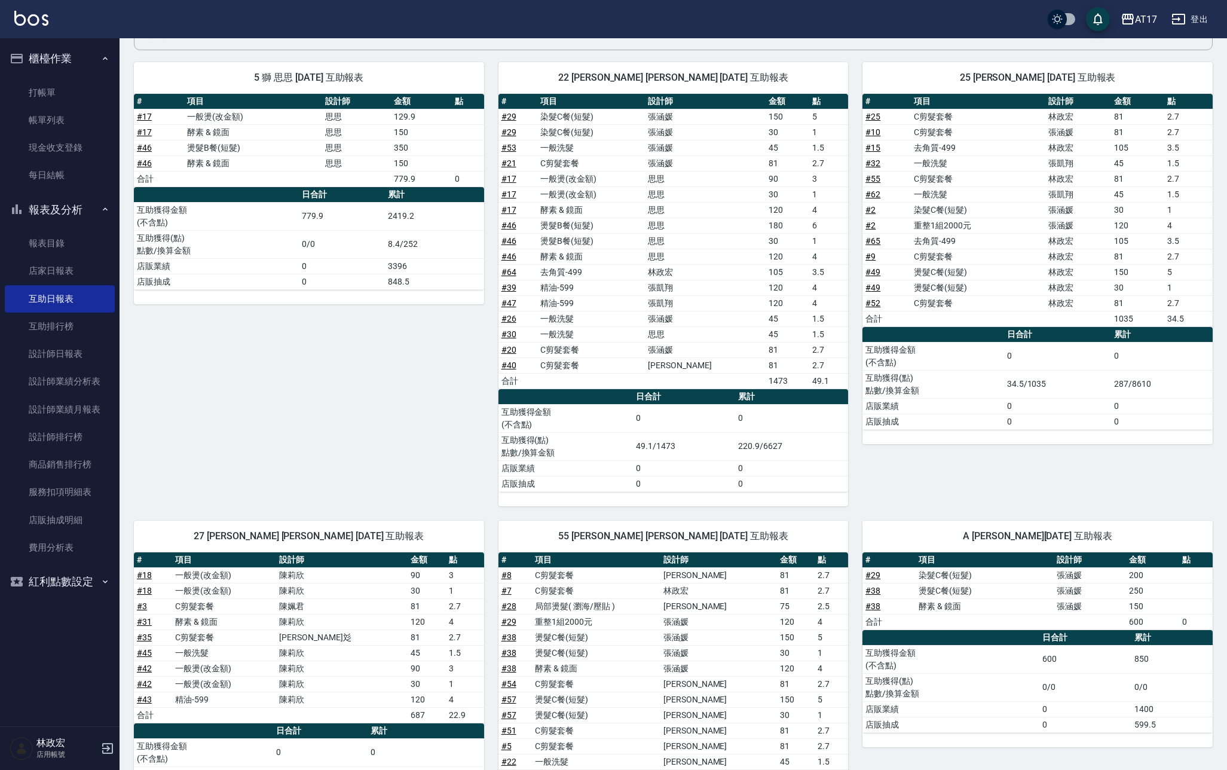
scroll to position [138, 0]
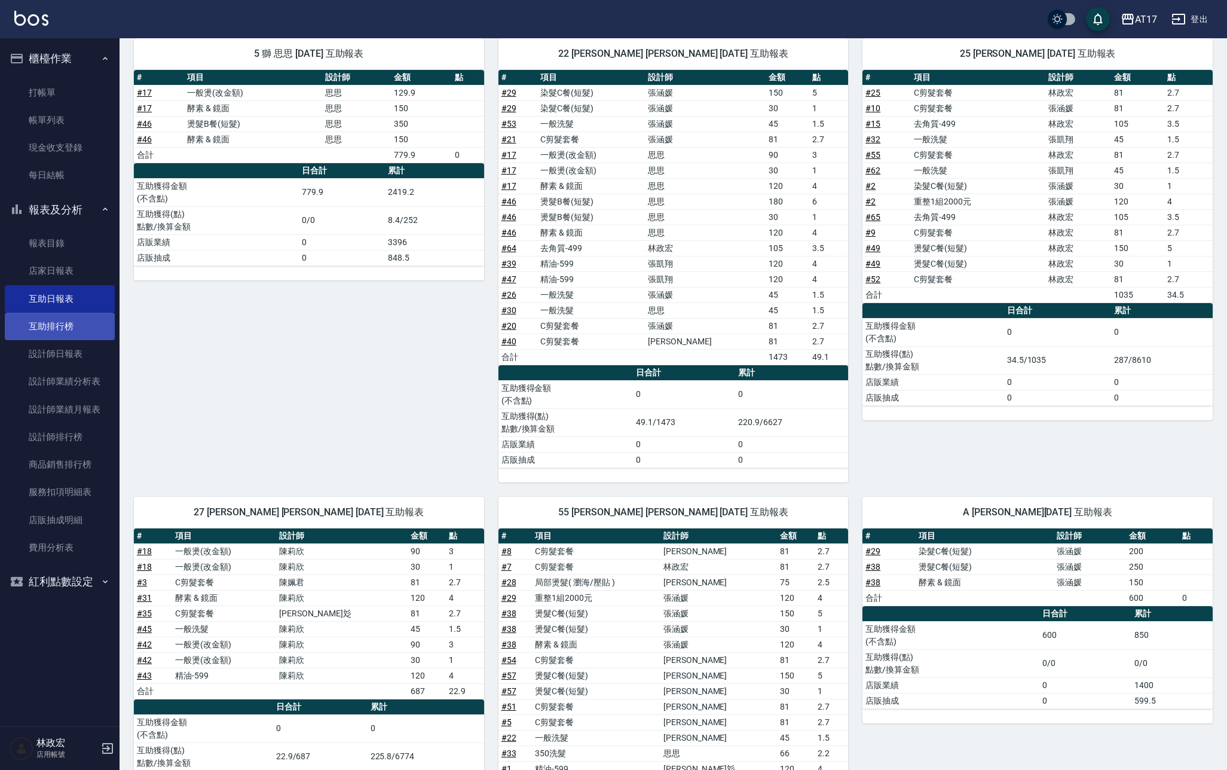
click at [40, 332] on link "互助排行榜" at bounding box center [60, 326] width 110 height 27
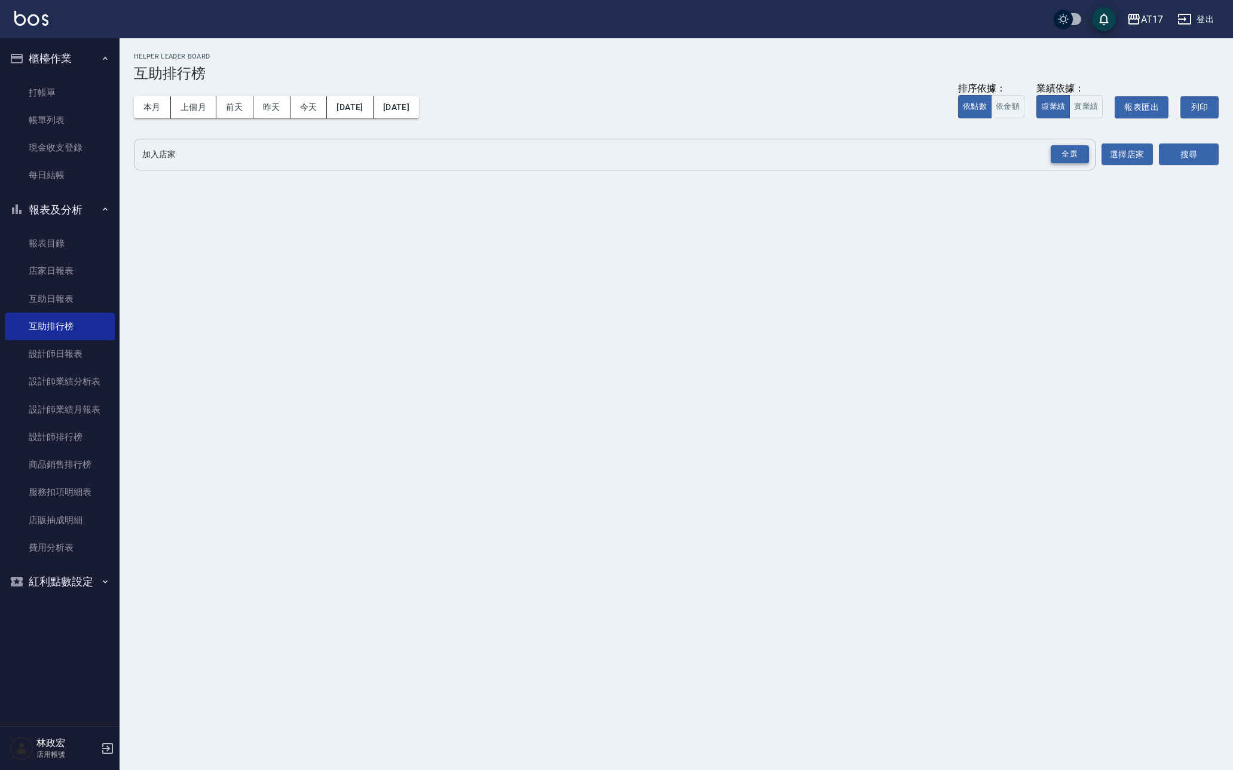
click at [1078, 158] on div "全選" at bounding box center [1070, 154] width 38 height 19
click at [1204, 153] on button "搜尋" at bounding box center [1189, 155] width 60 height 22
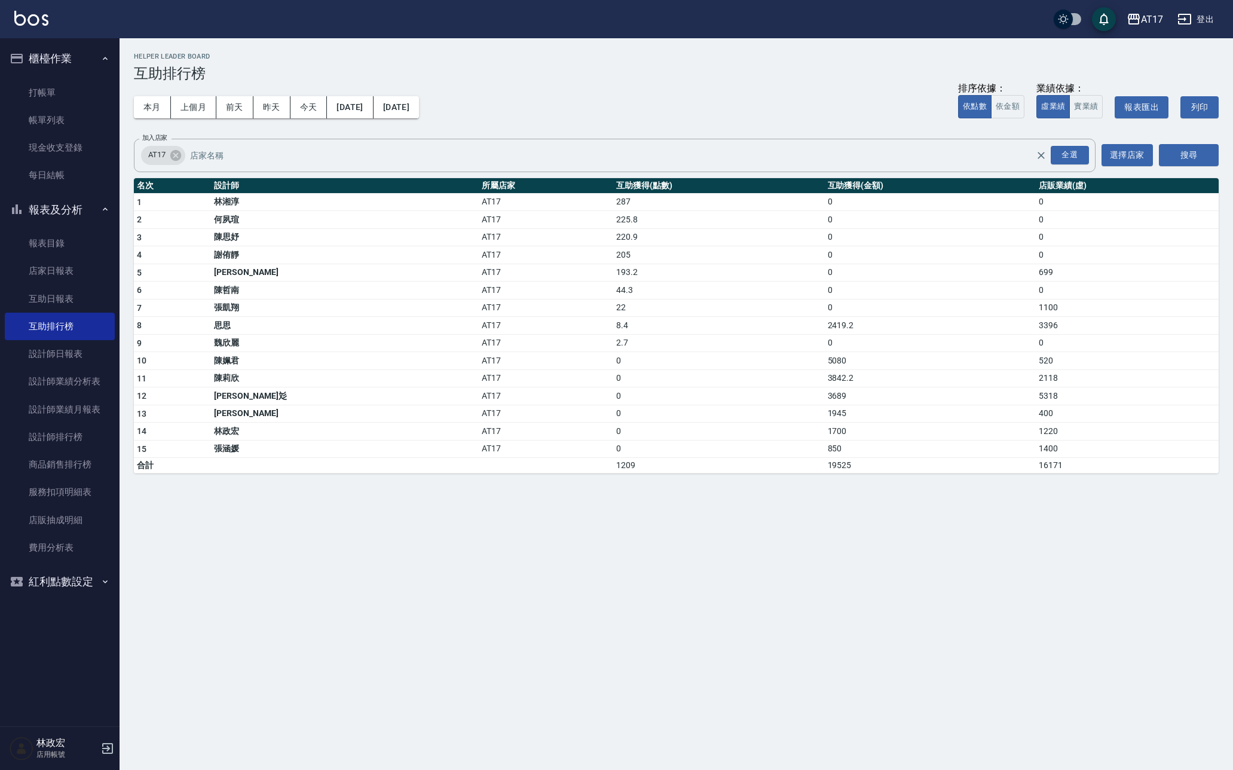
click at [613, 201] on td "287" at bounding box center [719, 202] width 212 height 18
click at [77, 350] on link "設計師日報表" at bounding box center [60, 353] width 110 height 27
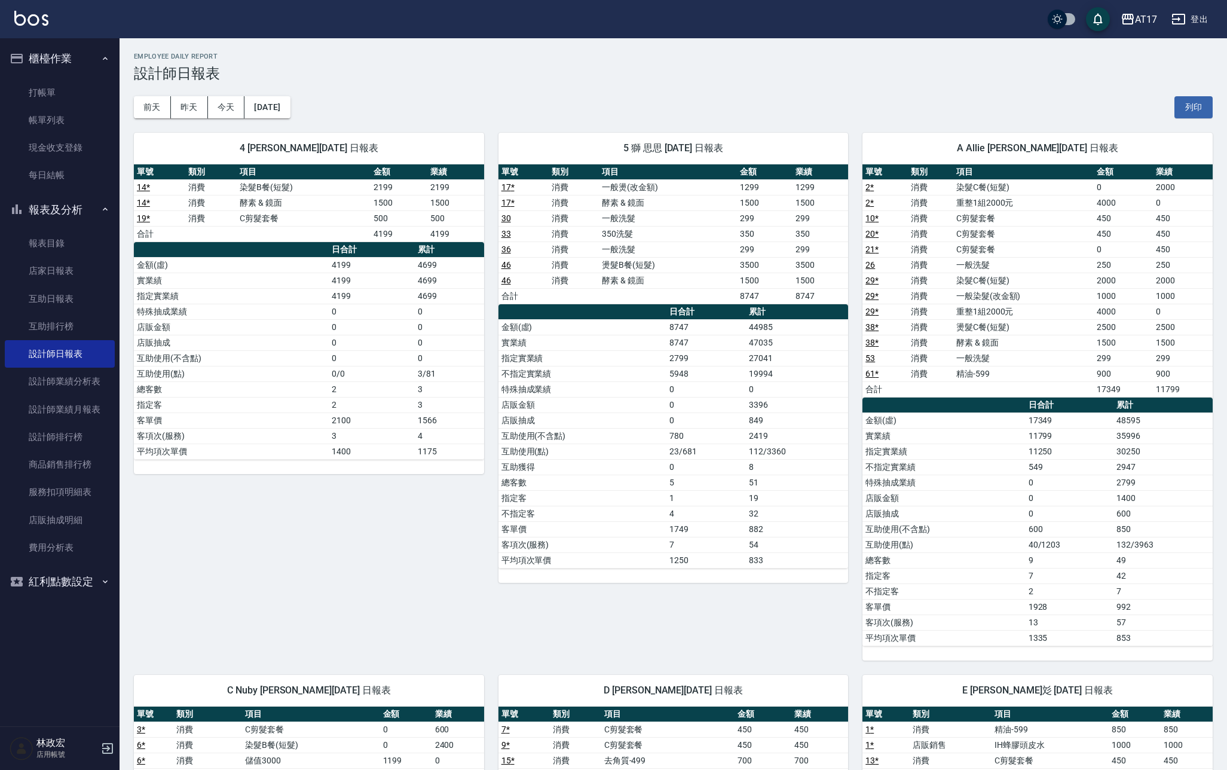
scroll to position [24, 0]
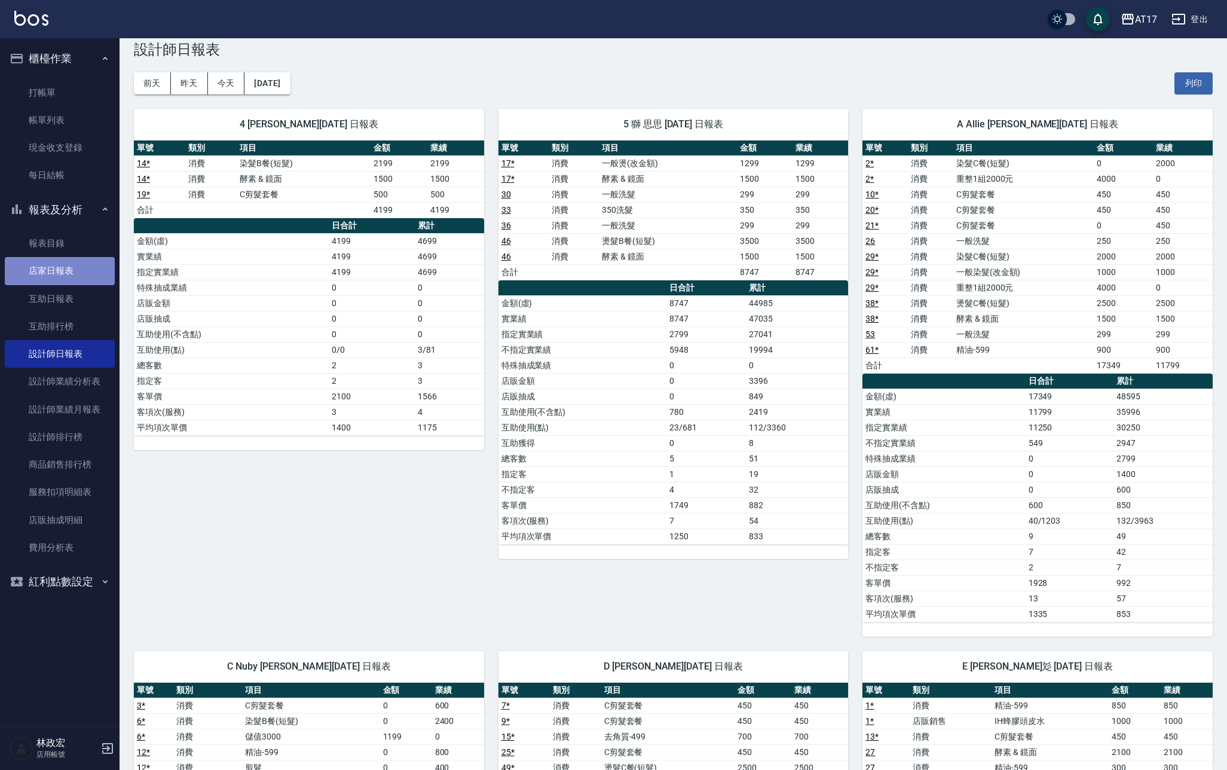
click at [88, 271] on link "店家日報表" at bounding box center [60, 270] width 110 height 27
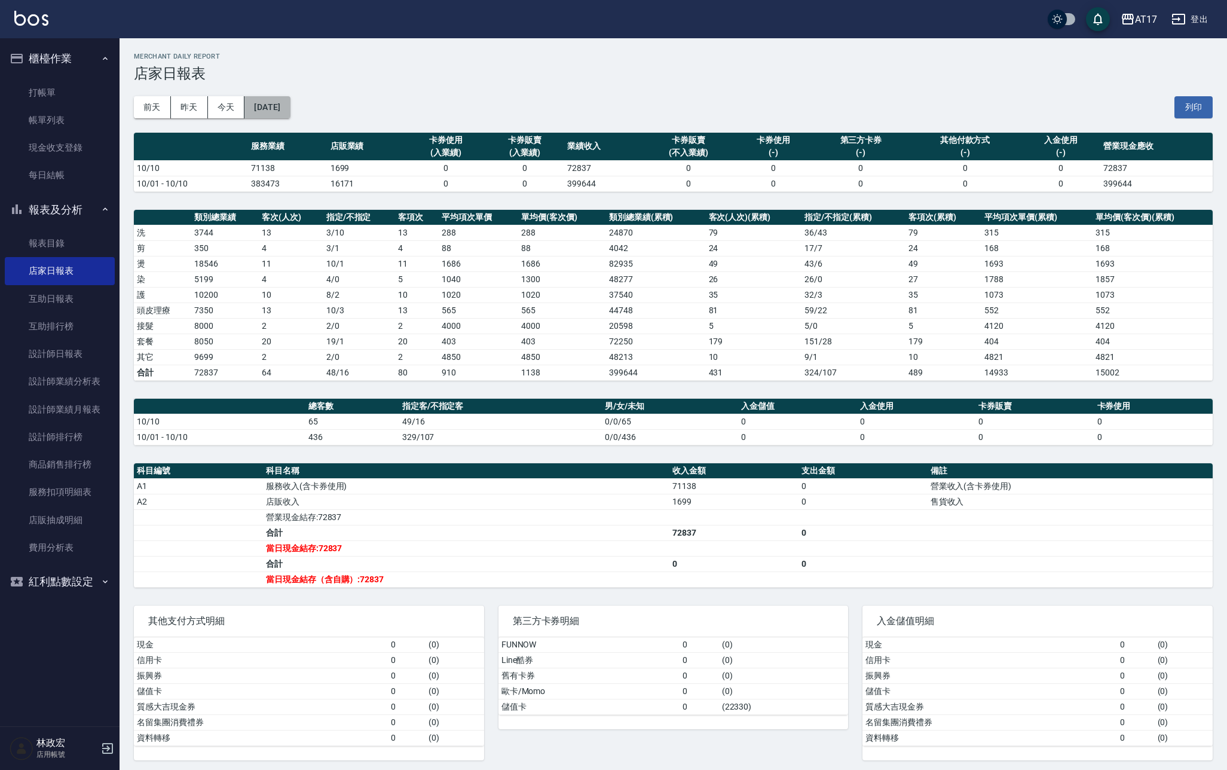
click at [290, 100] on button "[DATE]" at bounding box center [266, 107] width 45 height 22
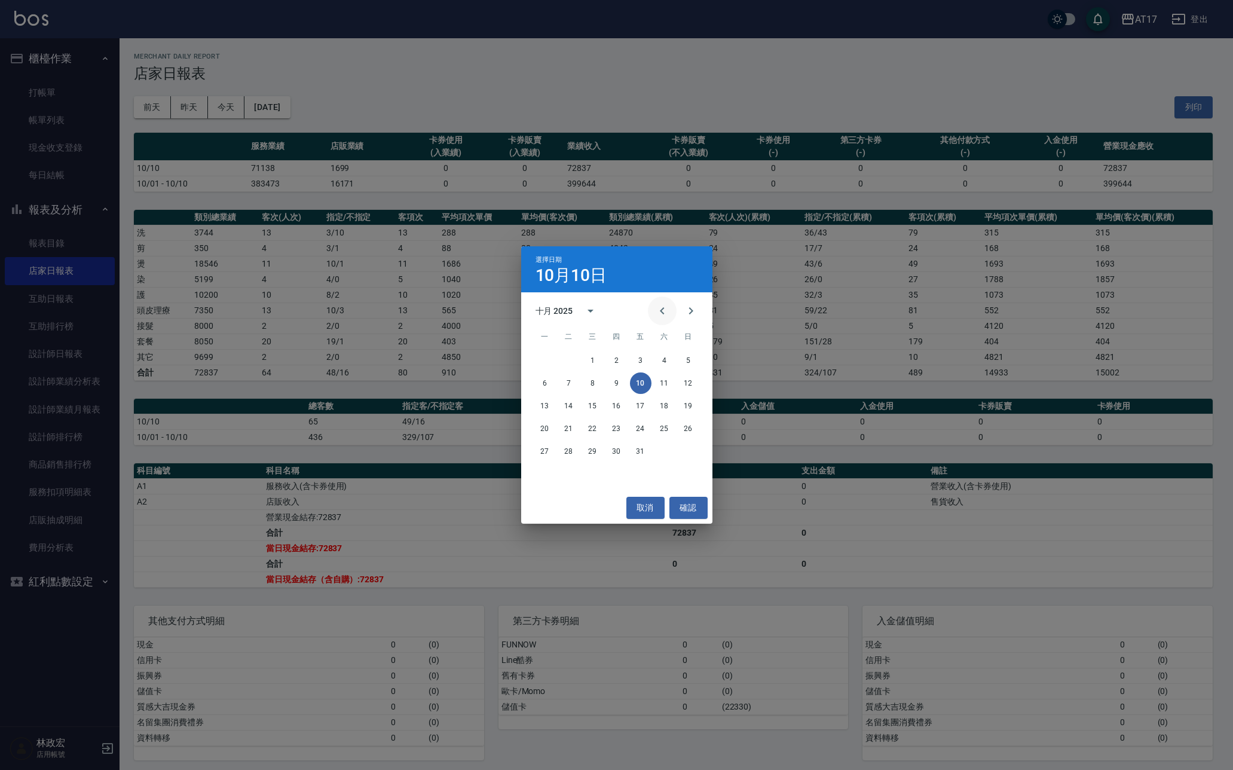
click at [659, 312] on icon "Previous month" at bounding box center [662, 311] width 14 height 14
click at [594, 380] on button "10" at bounding box center [593, 383] width 22 height 22
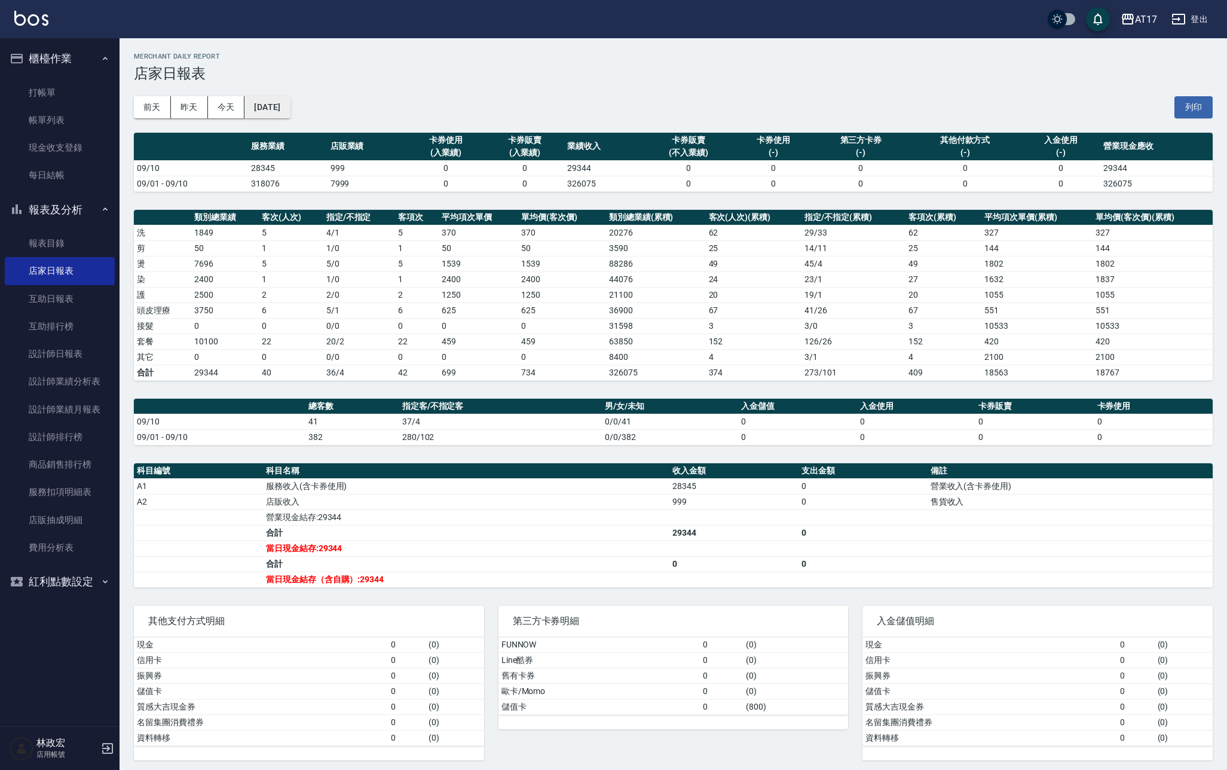
click at [283, 106] on button "[DATE]" at bounding box center [266, 107] width 45 height 22
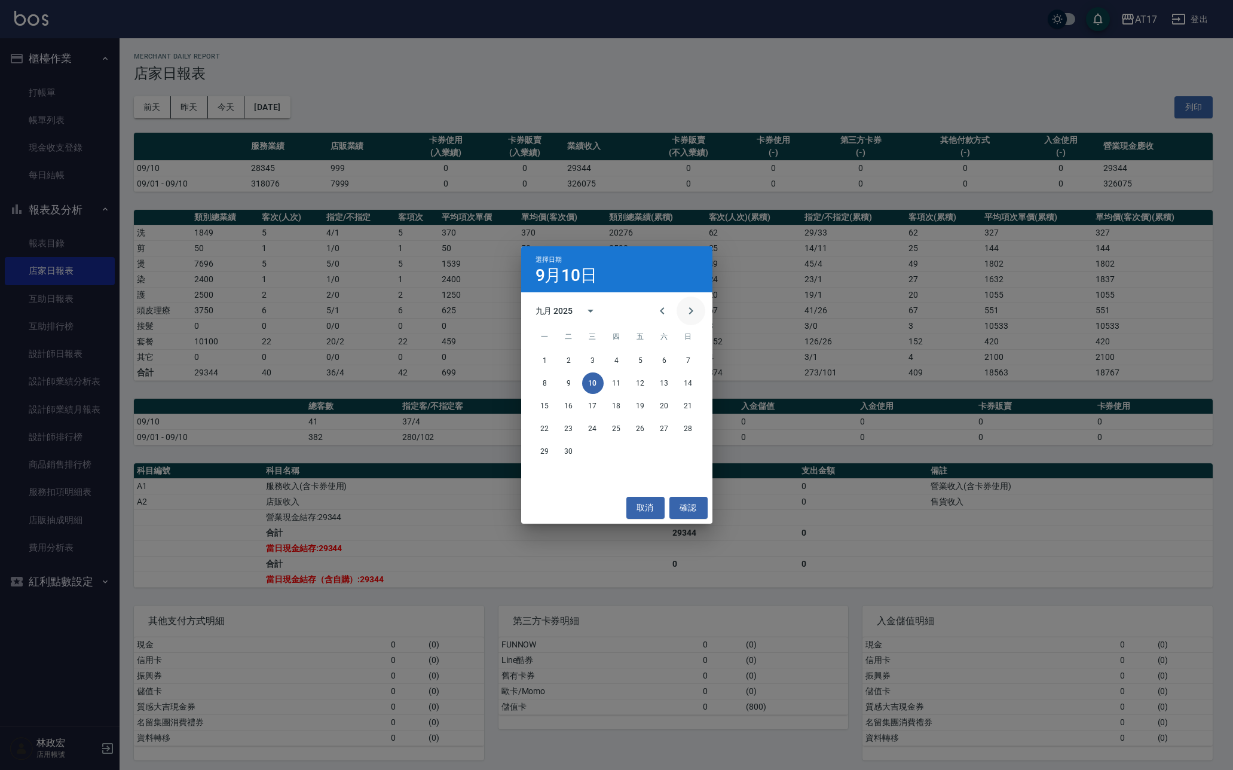
click at [684, 316] on icon "Next month" at bounding box center [691, 311] width 14 height 14
click at [641, 383] on button "10" at bounding box center [641, 383] width 22 height 22
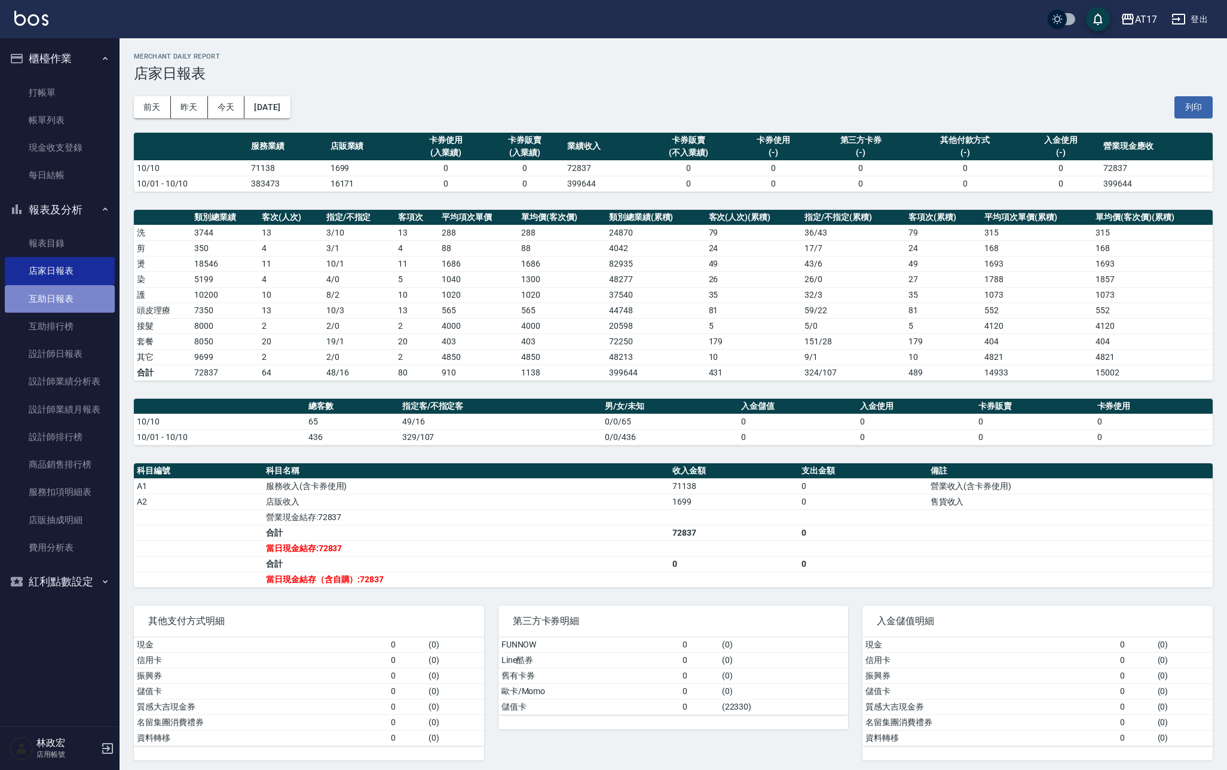
click at [75, 300] on link "互助日報表" at bounding box center [60, 298] width 110 height 27
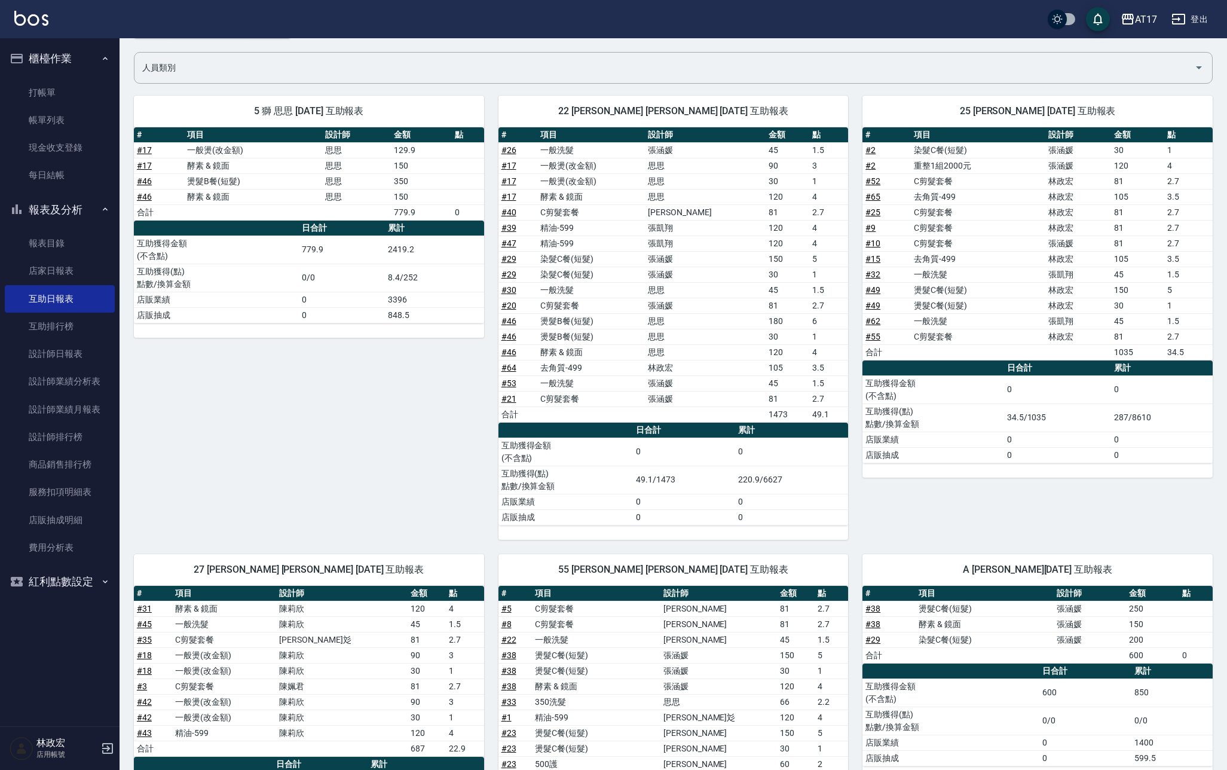
scroll to position [57, 0]
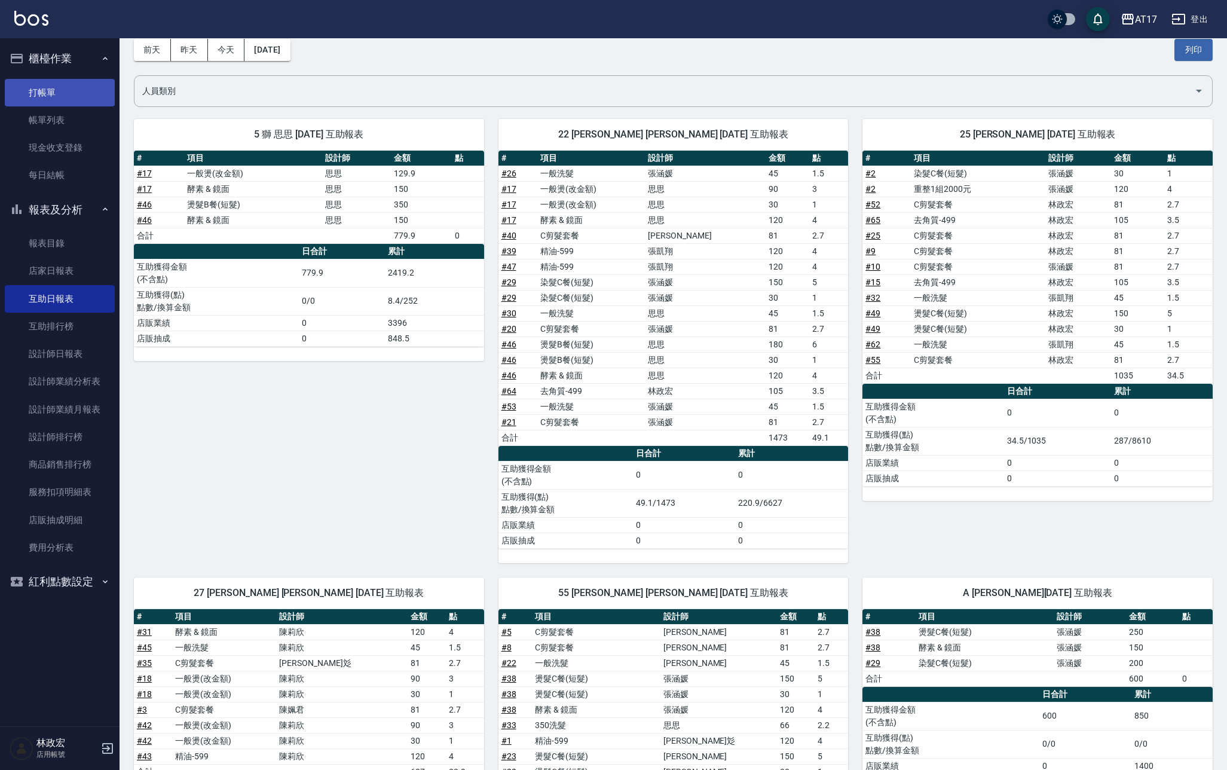
click at [50, 84] on link "打帳單" at bounding box center [60, 92] width 110 height 27
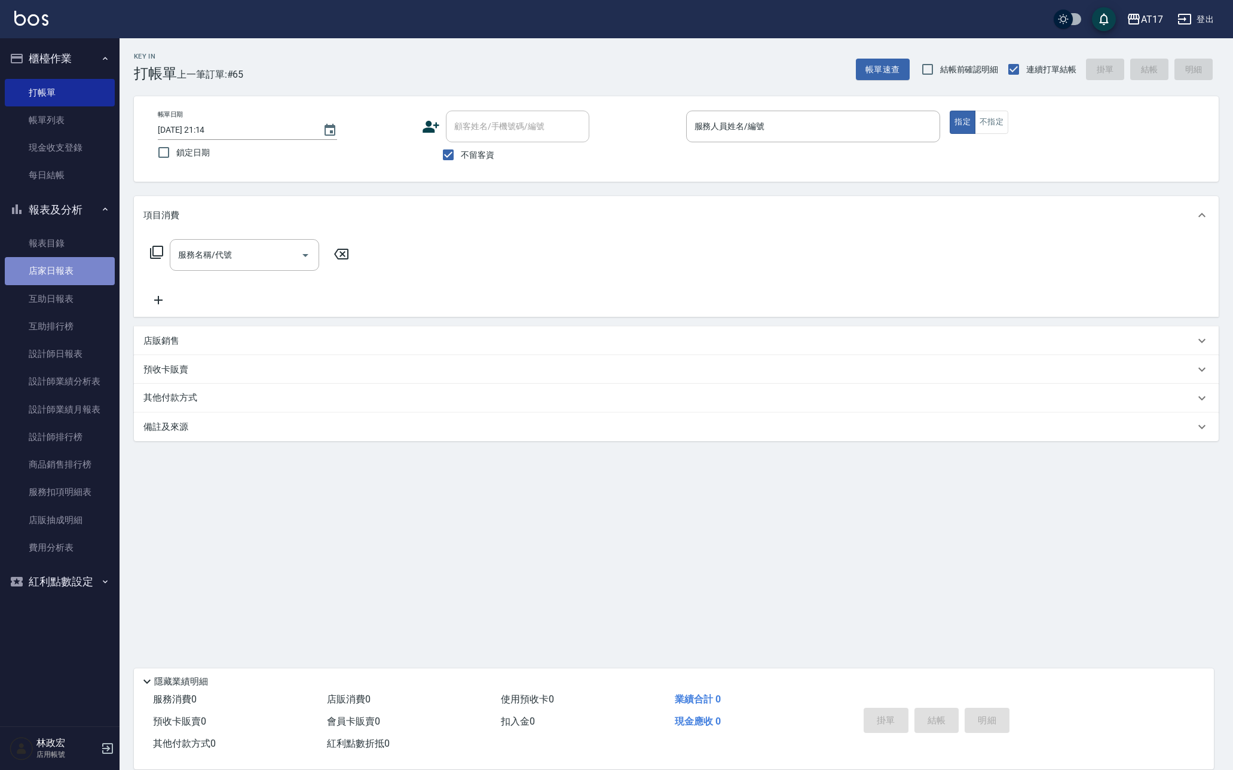
click at [38, 279] on link "店家日報表" at bounding box center [60, 270] width 110 height 27
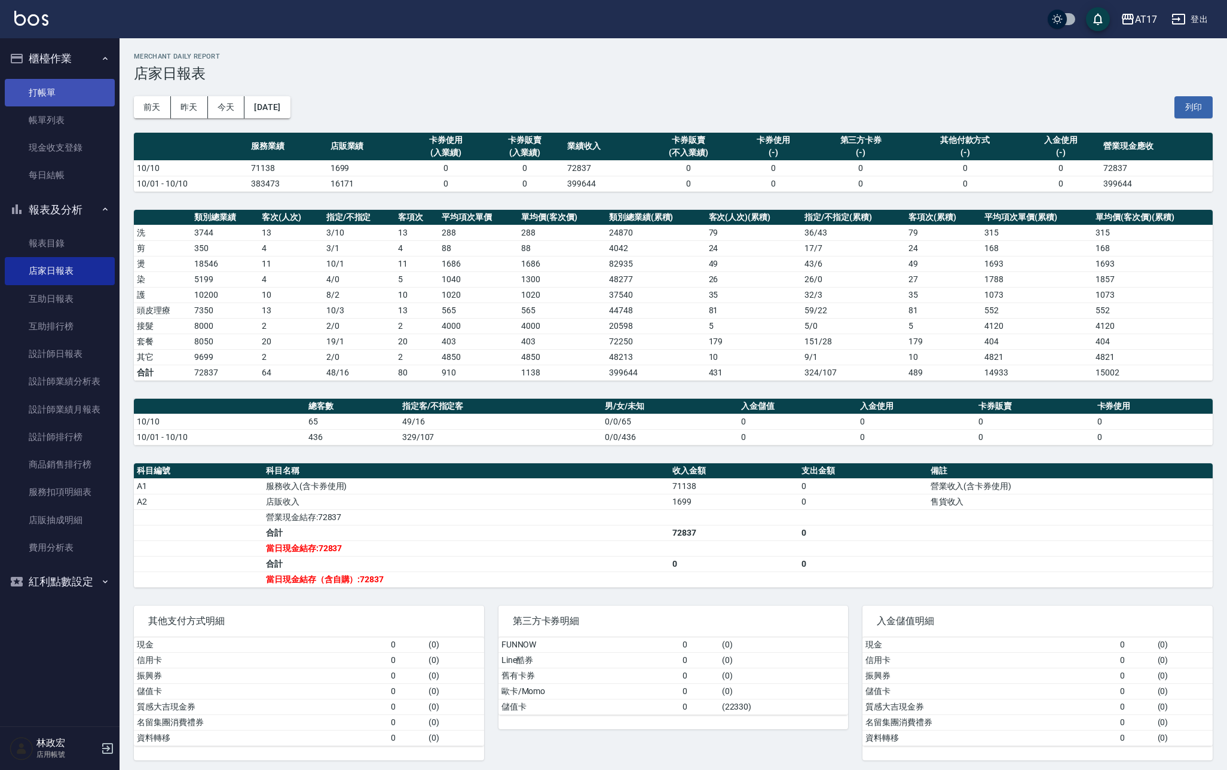
click at [59, 103] on link "打帳單" at bounding box center [60, 92] width 110 height 27
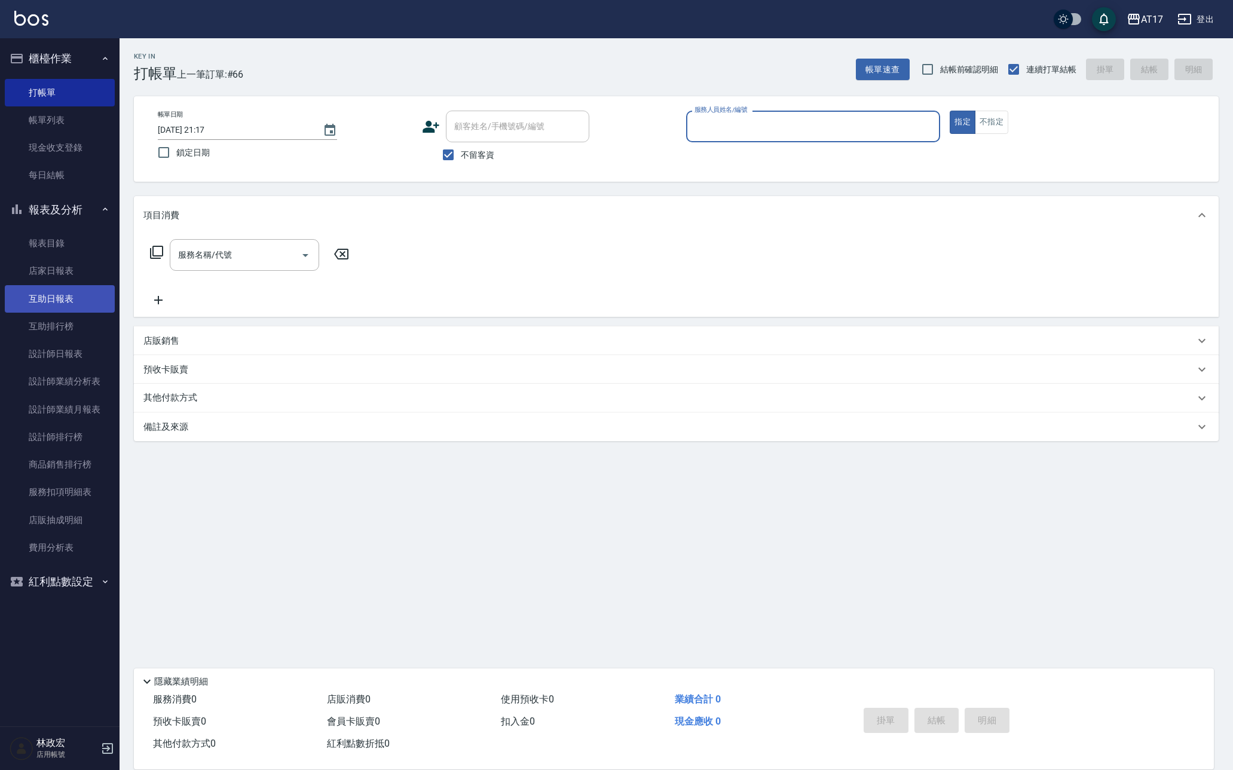
click at [77, 296] on link "互助日報表" at bounding box center [60, 298] width 110 height 27
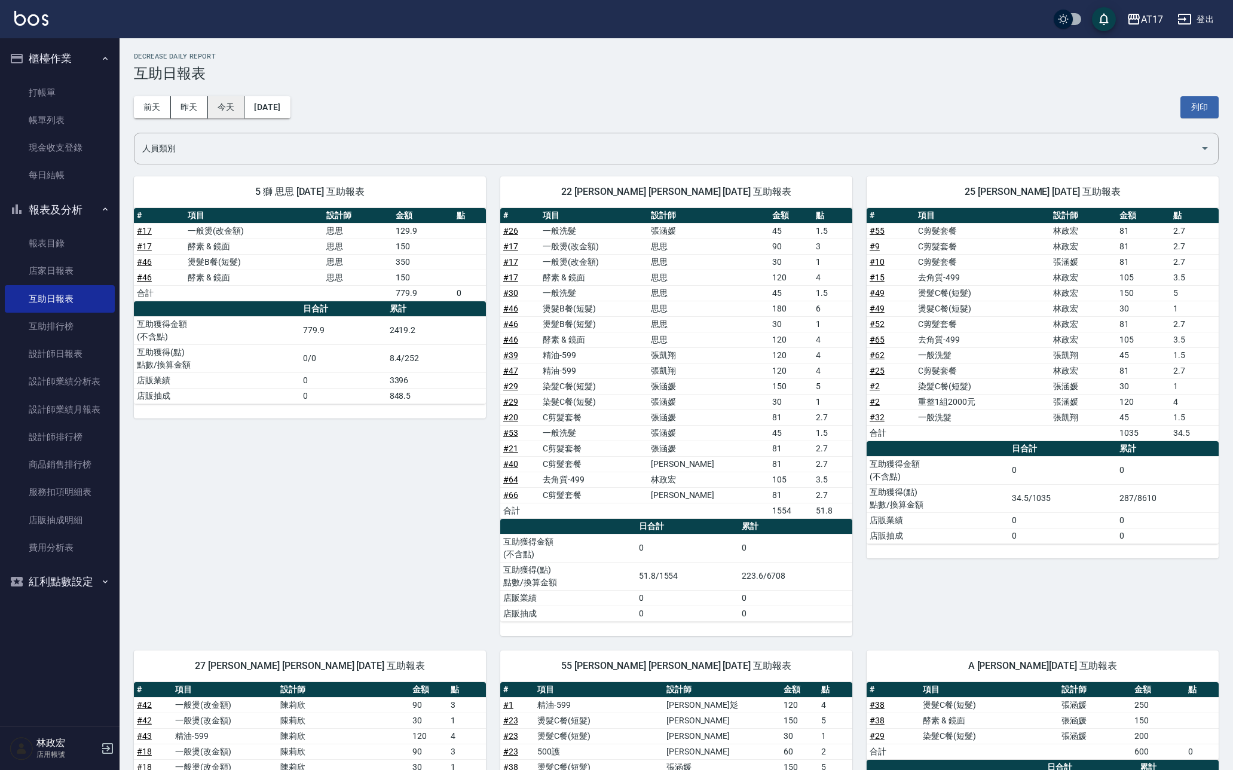
click at [228, 105] on button "今天" at bounding box center [226, 107] width 37 height 22
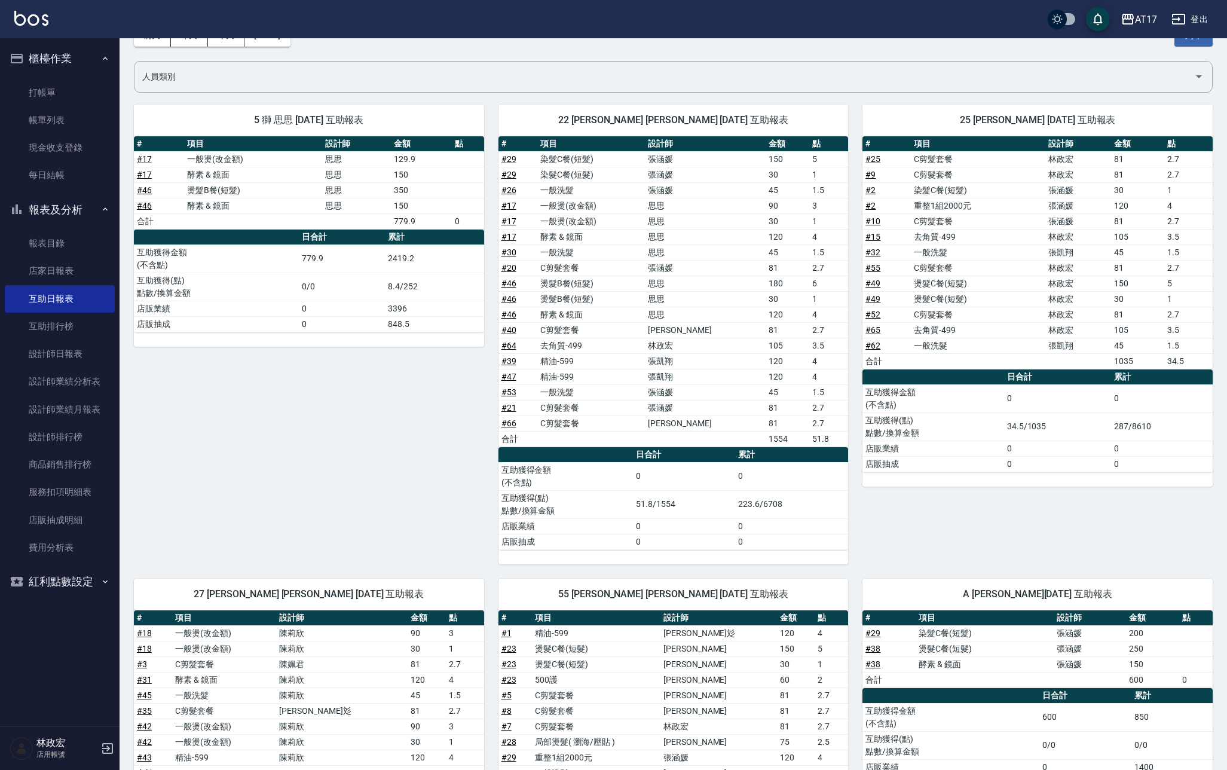
scroll to position [48, 0]
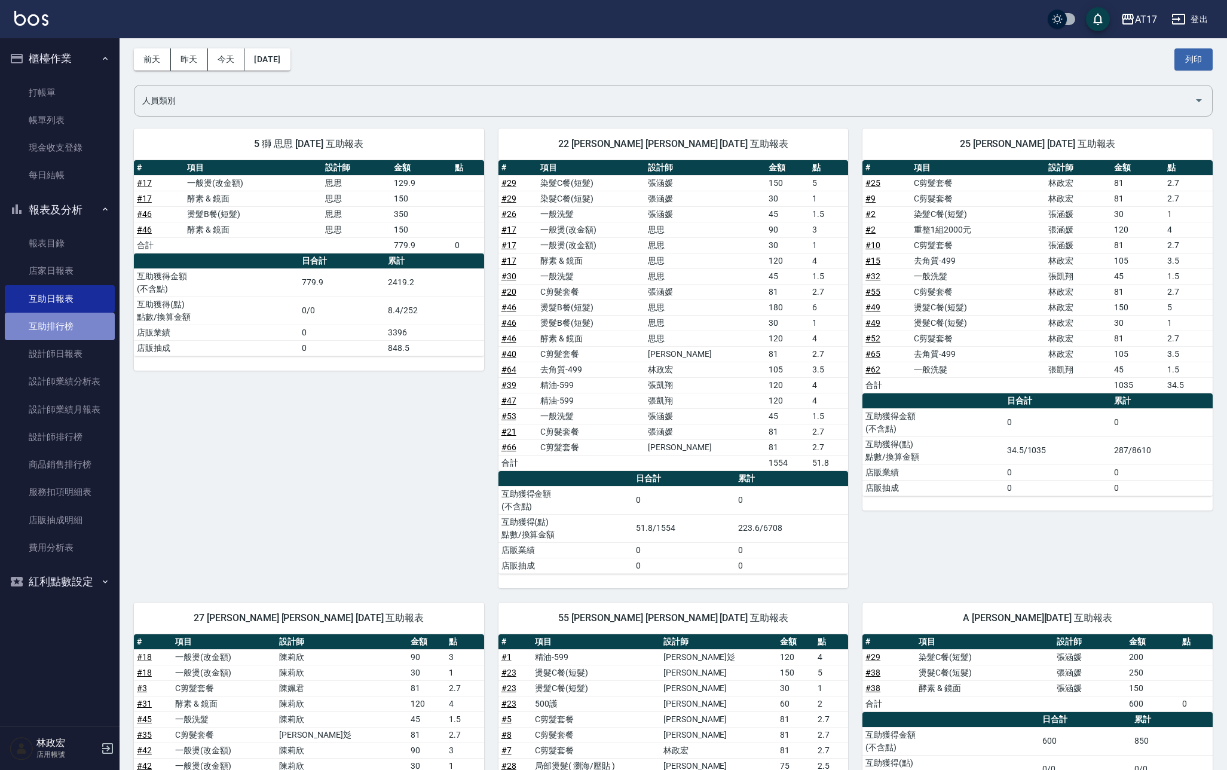
click at [91, 320] on link "互助排行榜" at bounding box center [60, 326] width 110 height 27
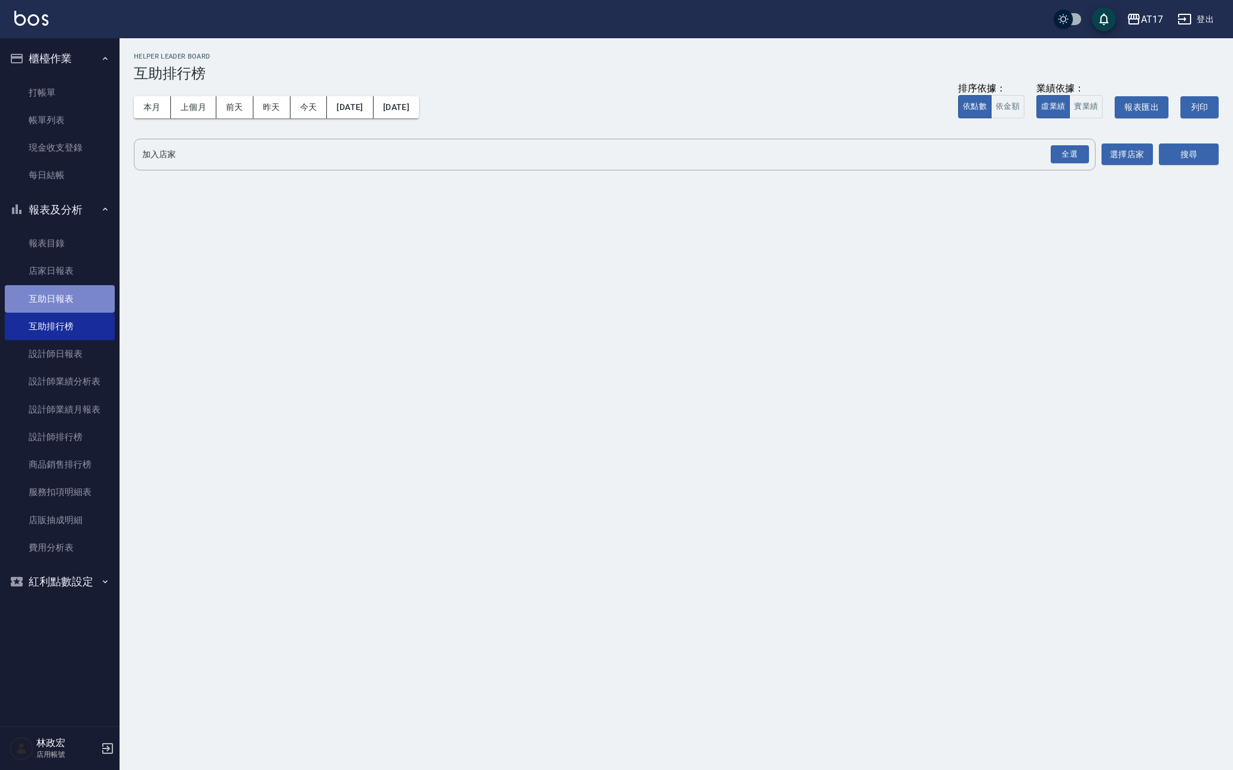
click at [105, 292] on link "互助日報表" at bounding box center [60, 298] width 110 height 27
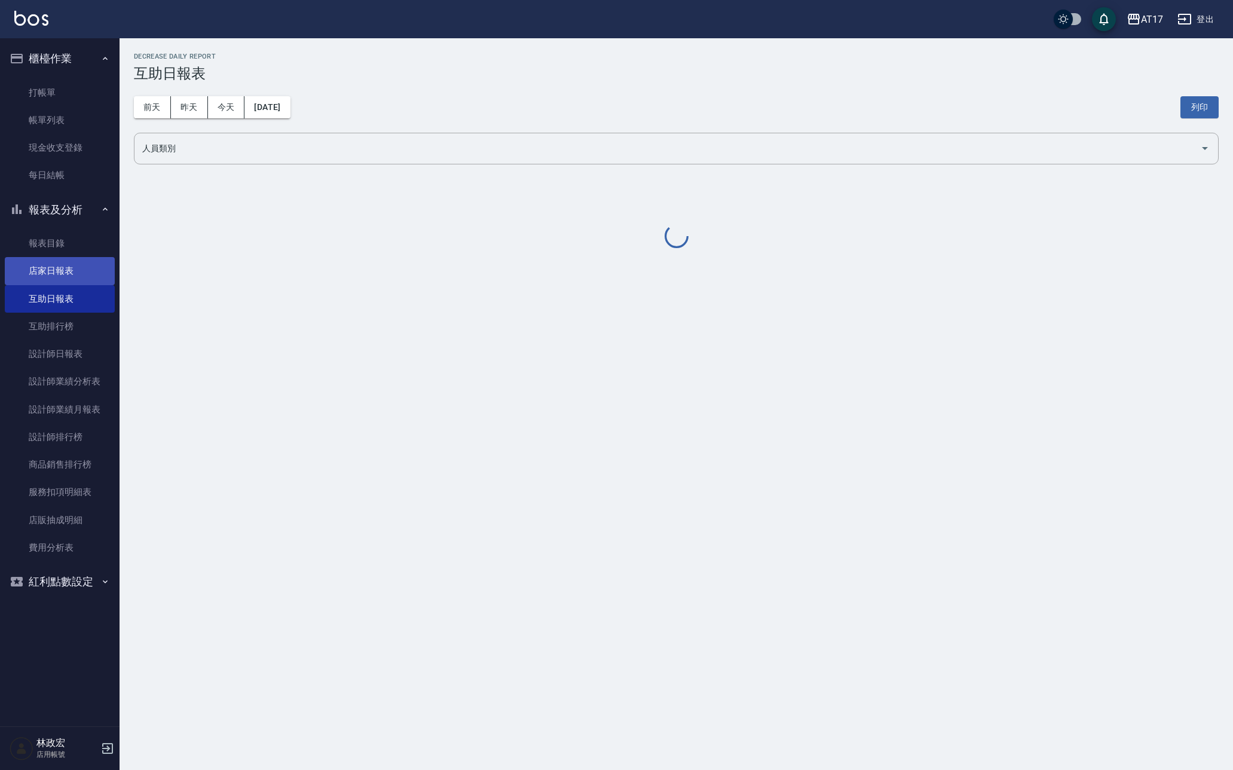
click at [108, 270] on link "店家日報表" at bounding box center [60, 270] width 110 height 27
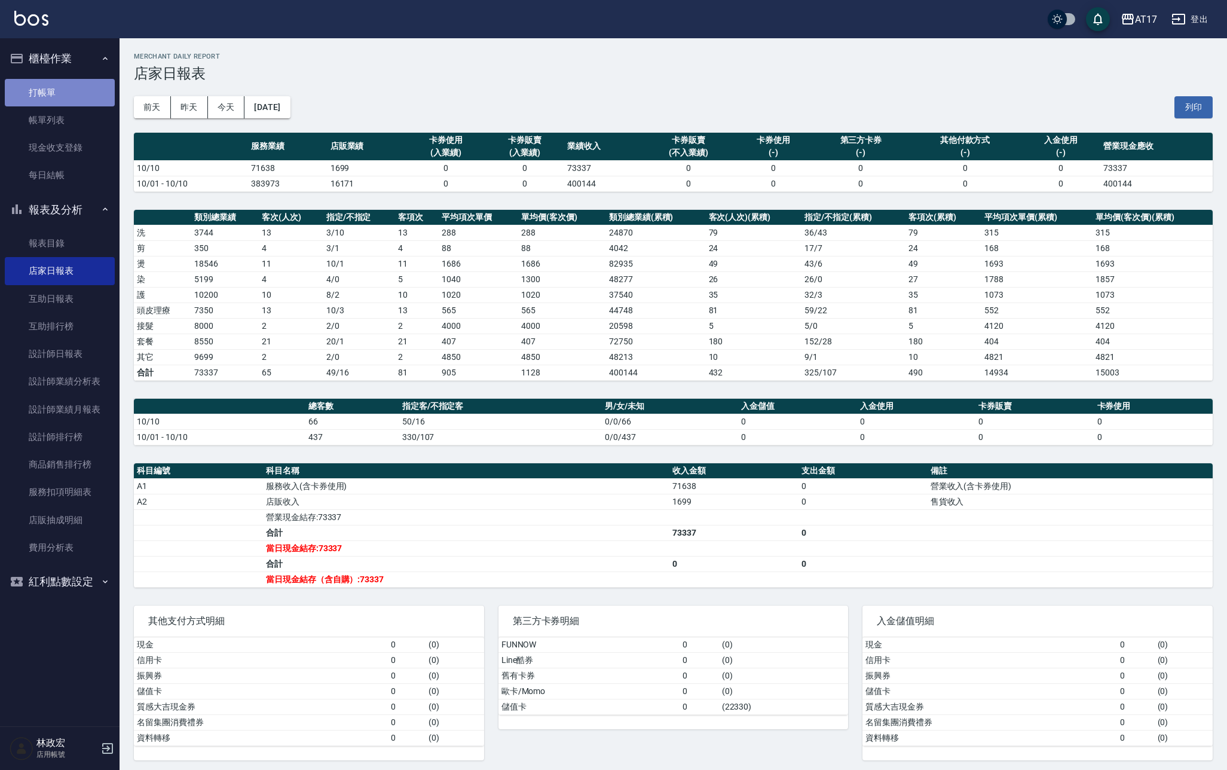
click at [93, 99] on link "打帳單" at bounding box center [60, 92] width 110 height 27
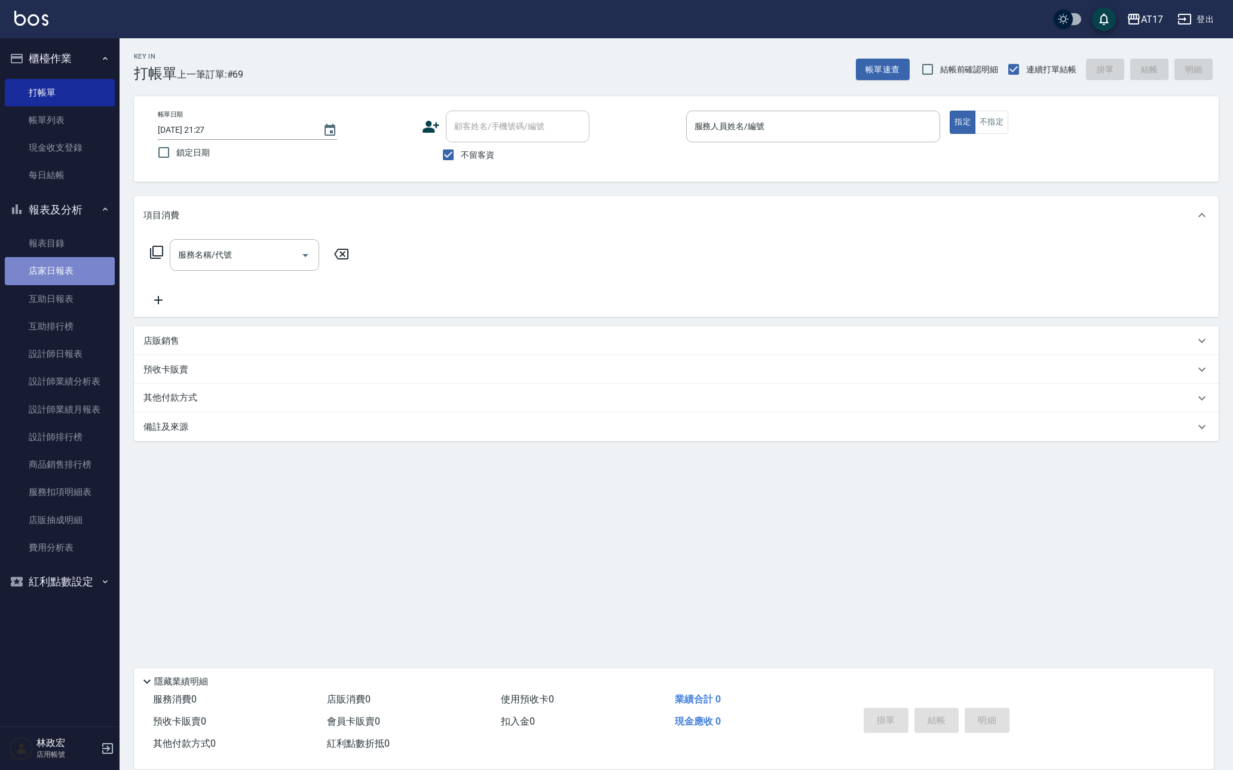
click at [62, 261] on link "店家日報表" at bounding box center [60, 270] width 110 height 27
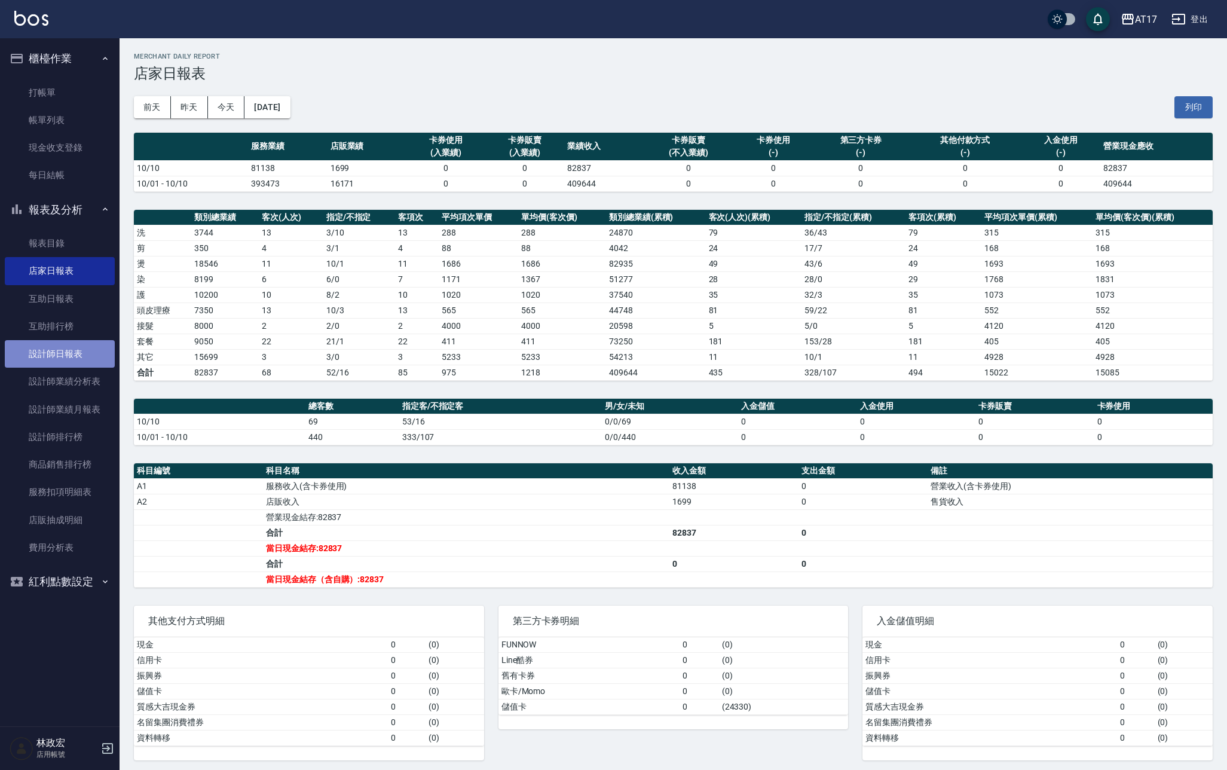
click at [58, 353] on link "設計師日報表" at bounding box center [60, 353] width 110 height 27
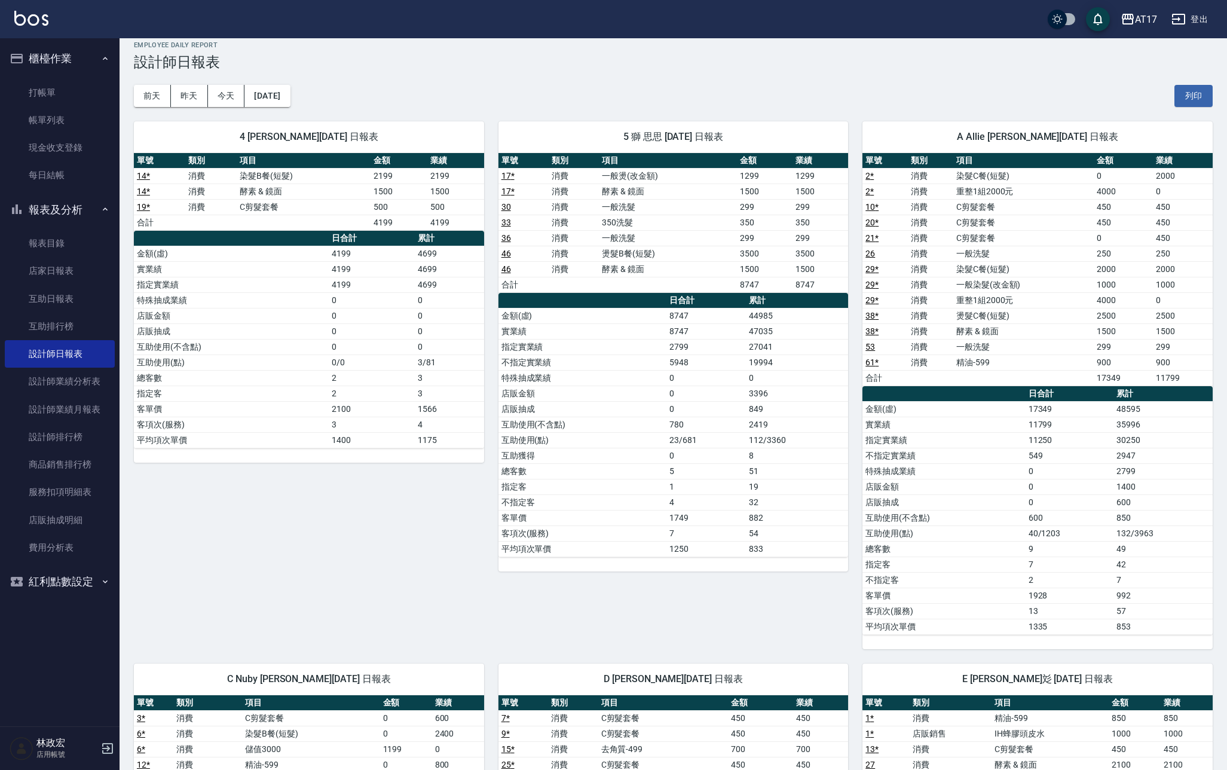
scroll to position [5, 0]
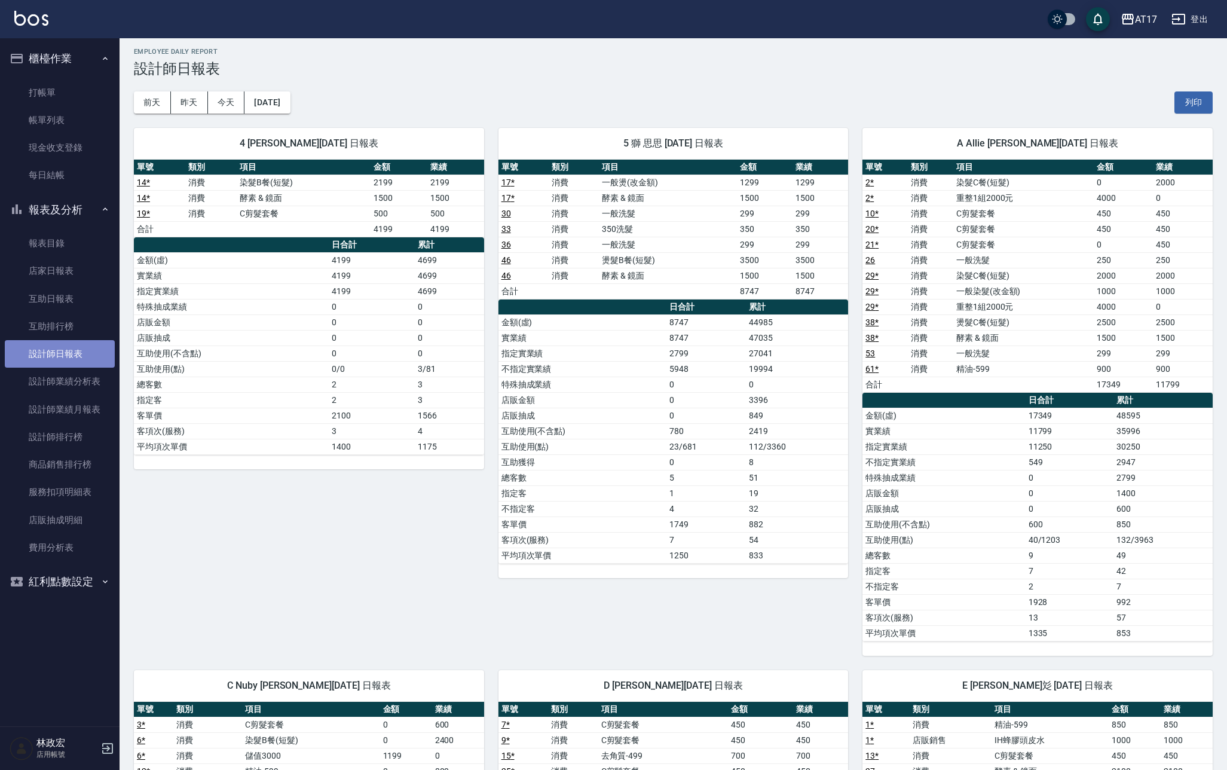
click at [74, 353] on link "設計師日報表" at bounding box center [60, 353] width 110 height 27
click at [51, 264] on link "店家日報表" at bounding box center [60, 270] width 110 height 27
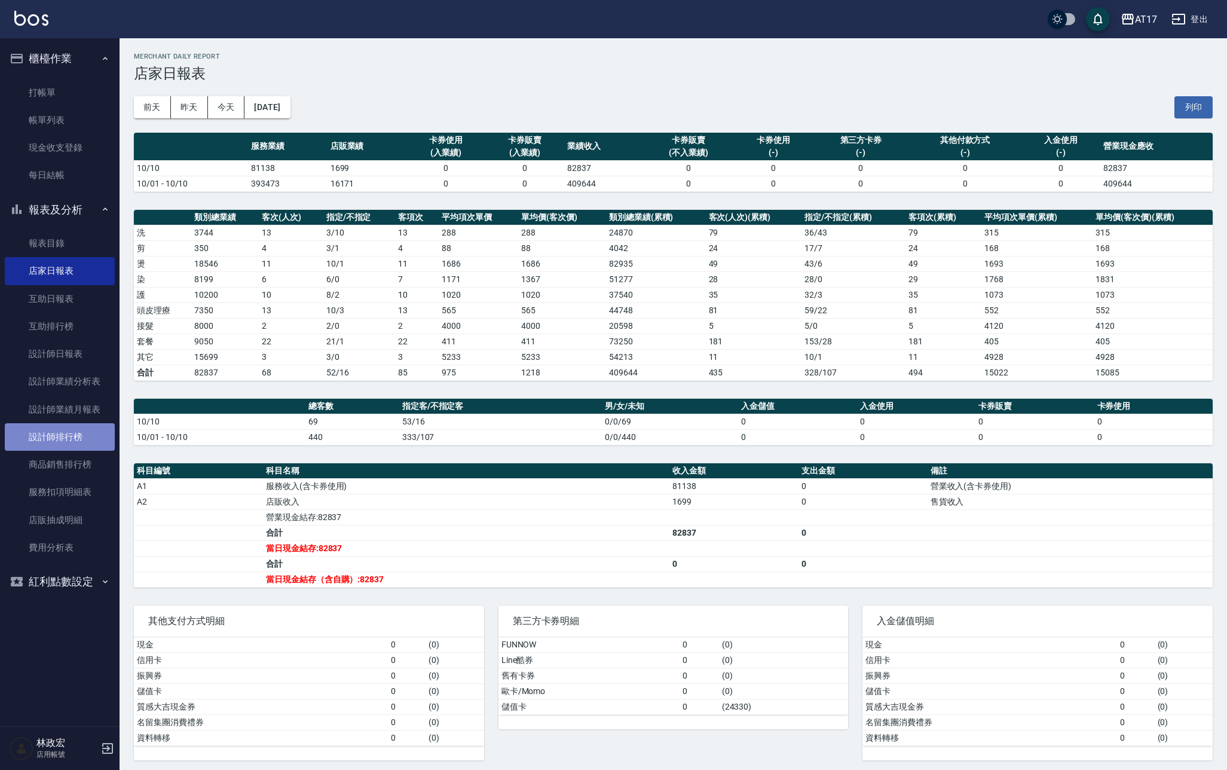
click at [82, 435] on link "設計師排行榜" at bounding box center [60, 436] width 110 height 27
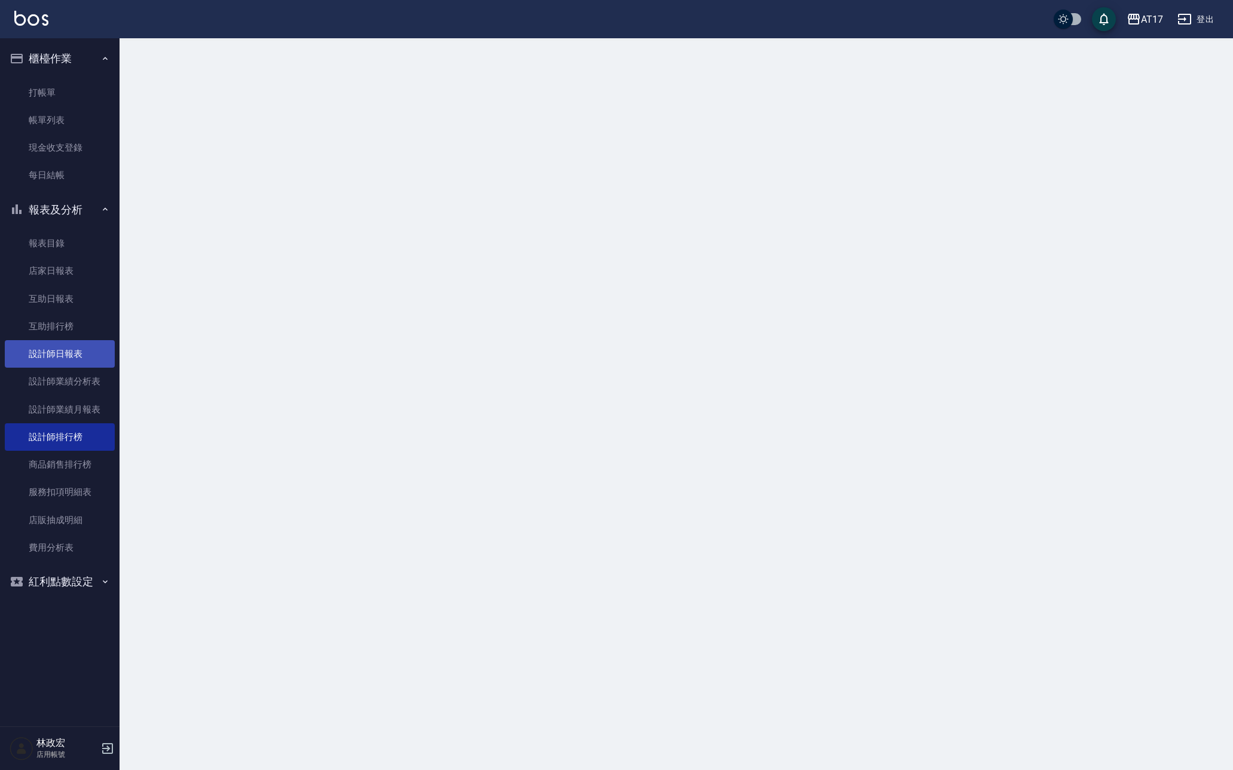
click at [72, 342] on link "設計師日報表" at bounding box center [60, 353] width 110 height 27
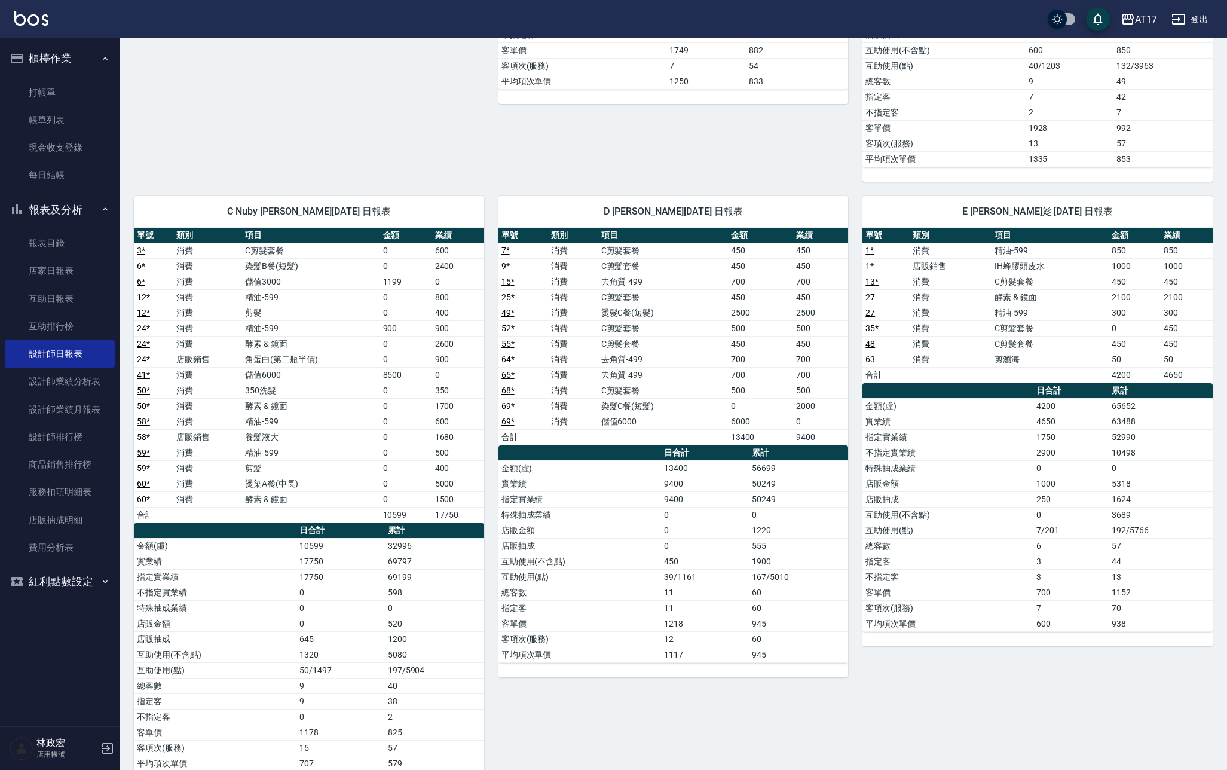
scroll to position [503, 0]
